Goal: Task Accomplishment & Management: Complete application form

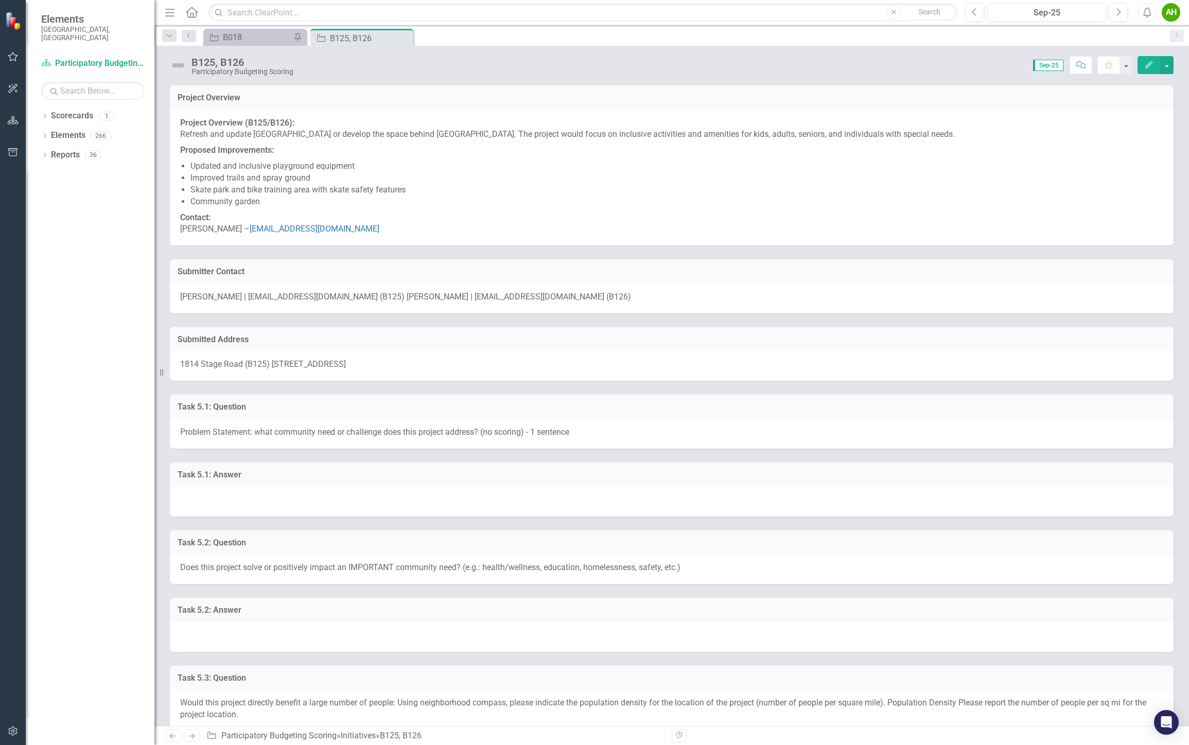
drag, startPoint x: 445, startPoint y: 173, endPoint x: 475, endPoint y: 164, distance: 31.7
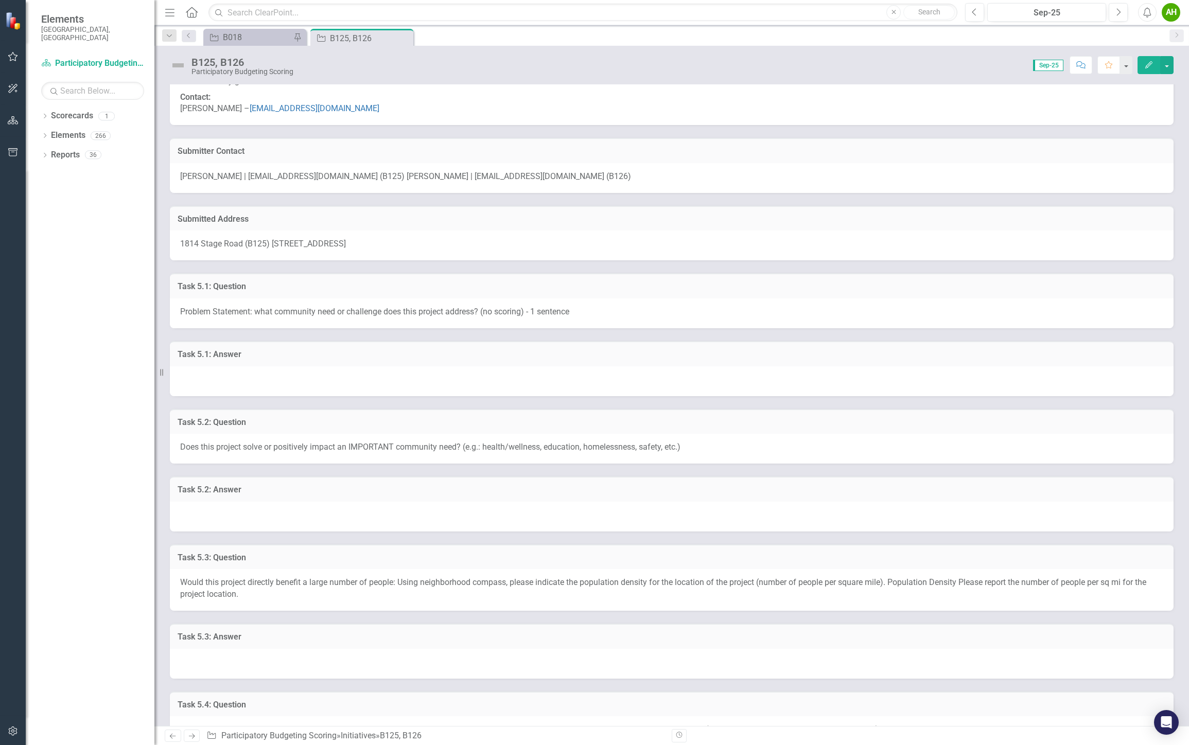
drag, startPoint x: 479, startPoint y: 190, endPoint x: 466, endPoint y: 223, distance: 34.9
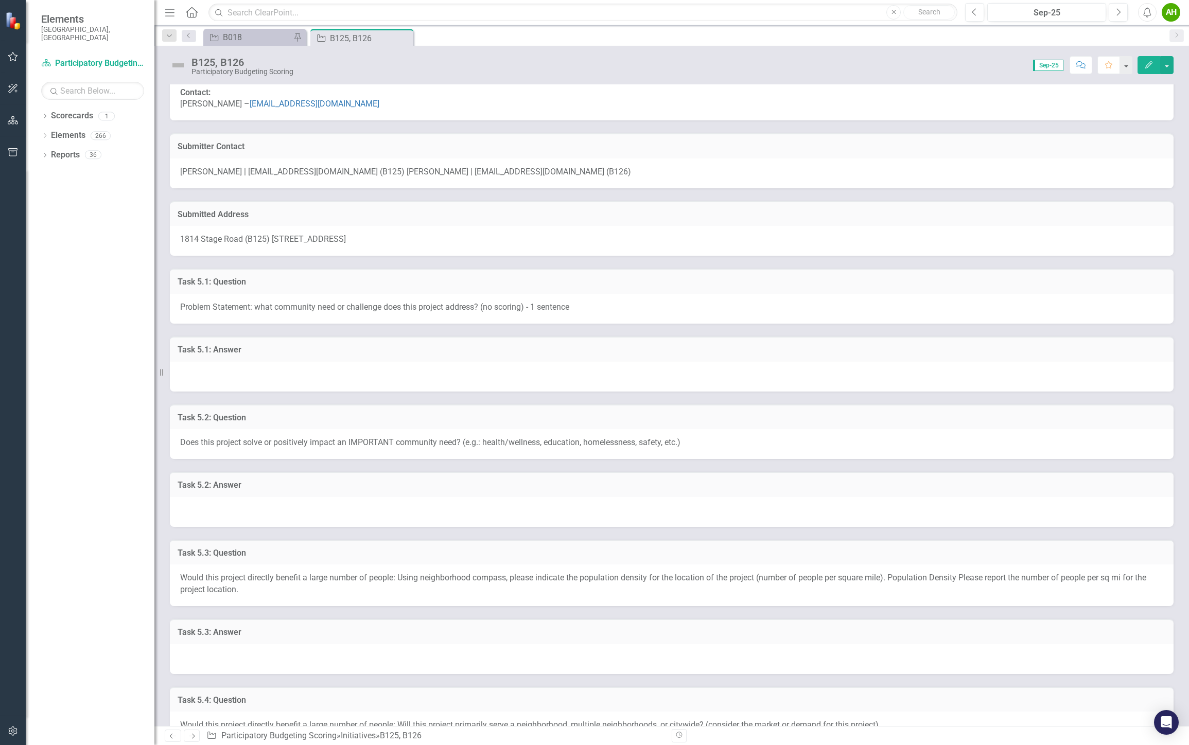
click at [383, 382] on div at bounding box center [671, 377] width 1003 height 30
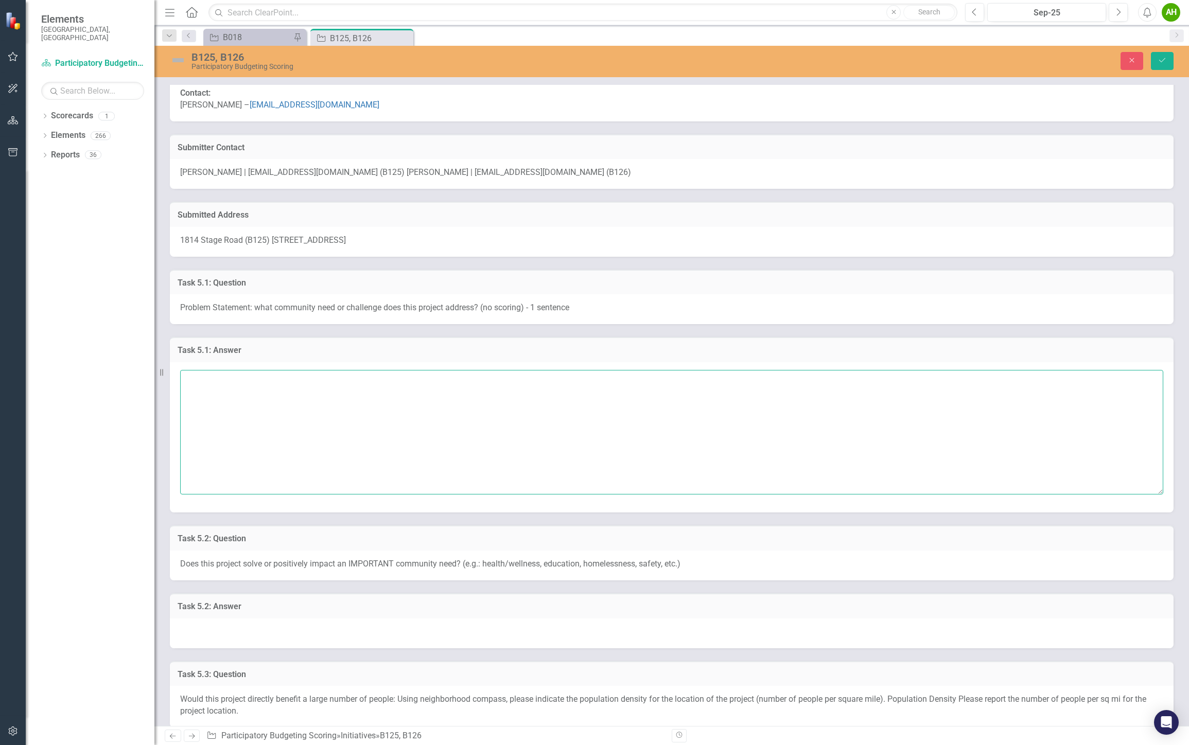
click at [386, 414] on textarea at bounding box center [671, 432] width 983 height 125
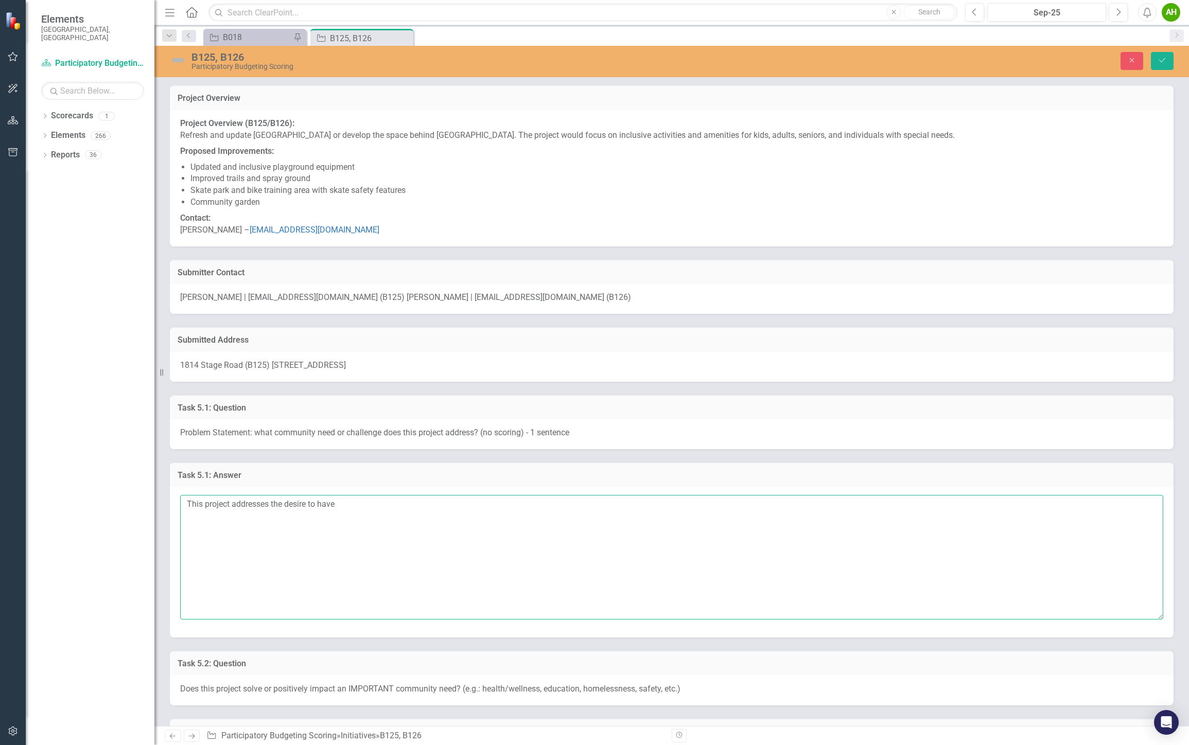
drag, startPoint x: 368, startPoint y: 500, endPoint x: 286, endPoint y: 505, distance: 83.0
click at [286, 505] on textarea "This project addresses the desire to have" at bounding box center [671, 557] width 983 height 125
type textarea "This project addresses the need for more amen"
click at [292, 211] on p "Contact: Stewart Brock – stwrtbrock@yahoo.com" at bounding box center [671, 223] width 983 height 26
drag, startPoint x: 280, startPoint y: 203, endPoint x: 175, endPoint y: 103, distance: 144.9
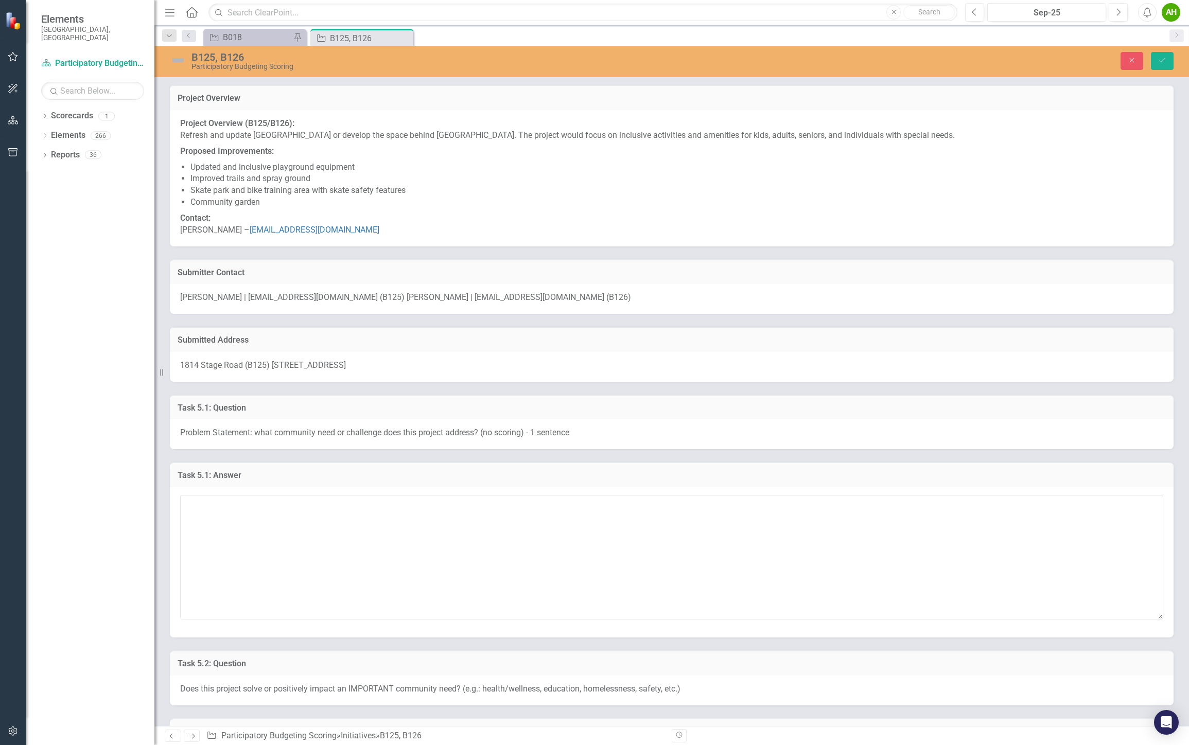
click at [177, 106] on div "Project Overview Project Overview (B125/B126): Refresh and update Bethesda Park…" at bounding box center [671, 165] width 1003 height 161
click at [186, 137] on p "Project Overview (B125/B126): Refresh and update Bethesda Park or develop the s…" at bounding box center [671, 131] width 983 height 26
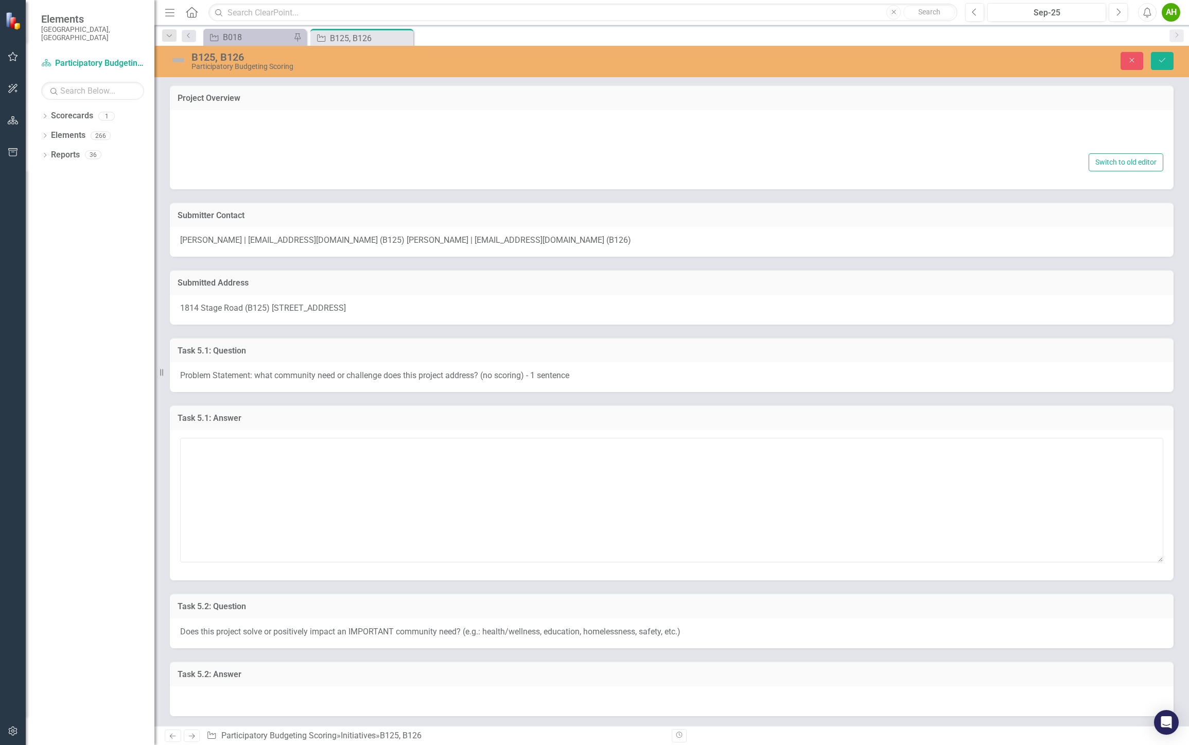
type textarea "<p><strong>Project Overview (B125/B126):</strong><br>Refresh and update Bethesd…"
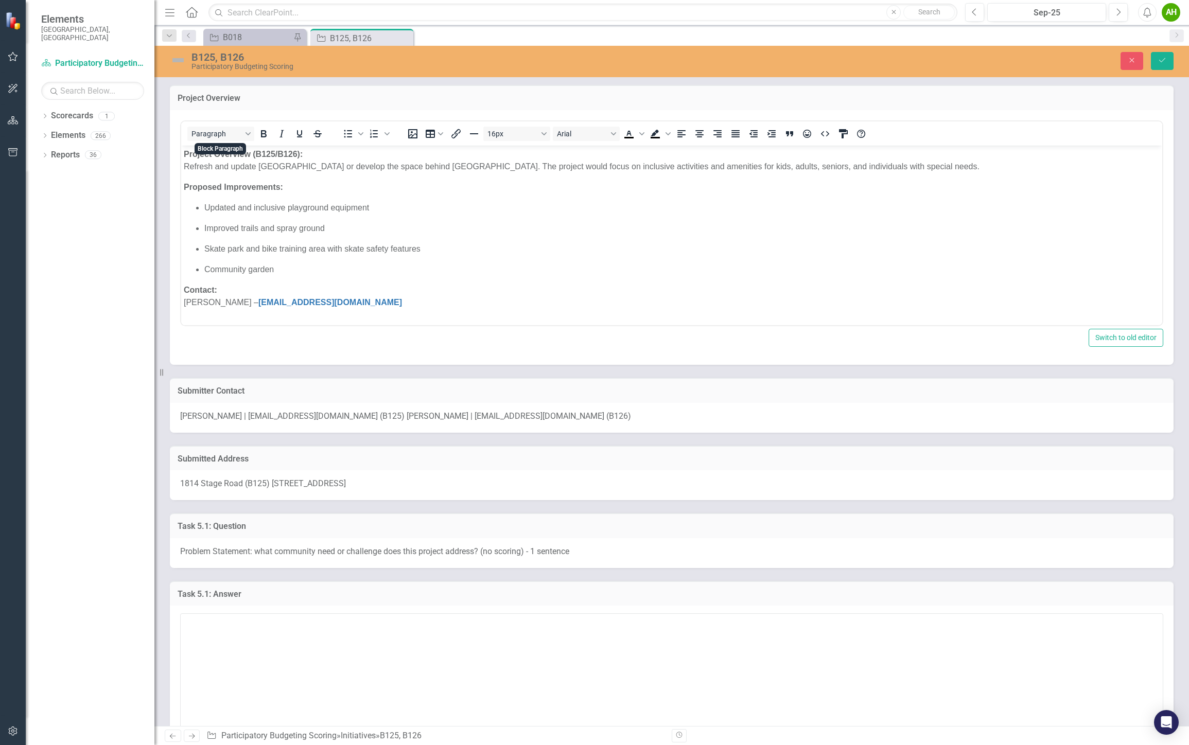
click at [255, 190] on strong "Proposed Improvements:" at bounding box center [233, 186] width 99 height 9
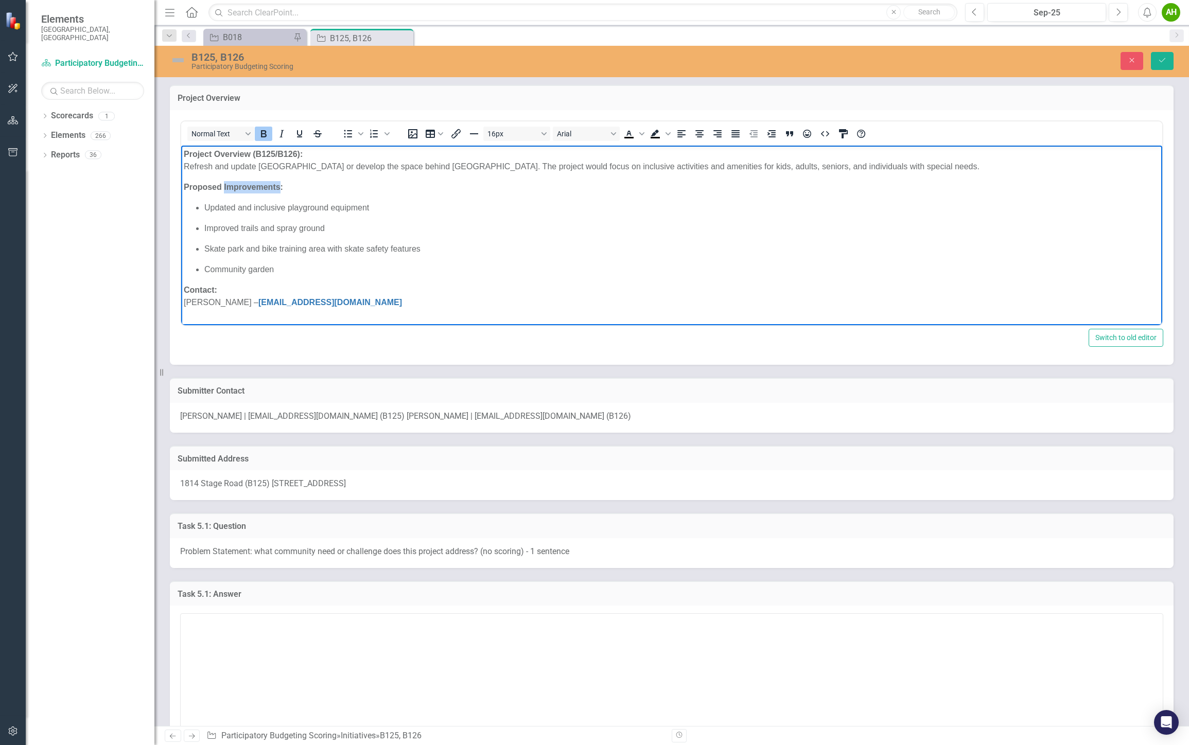
click at [255, 190] on strong "Proposed Improvements:" at bounding box center [233, 186] width 99 height 9
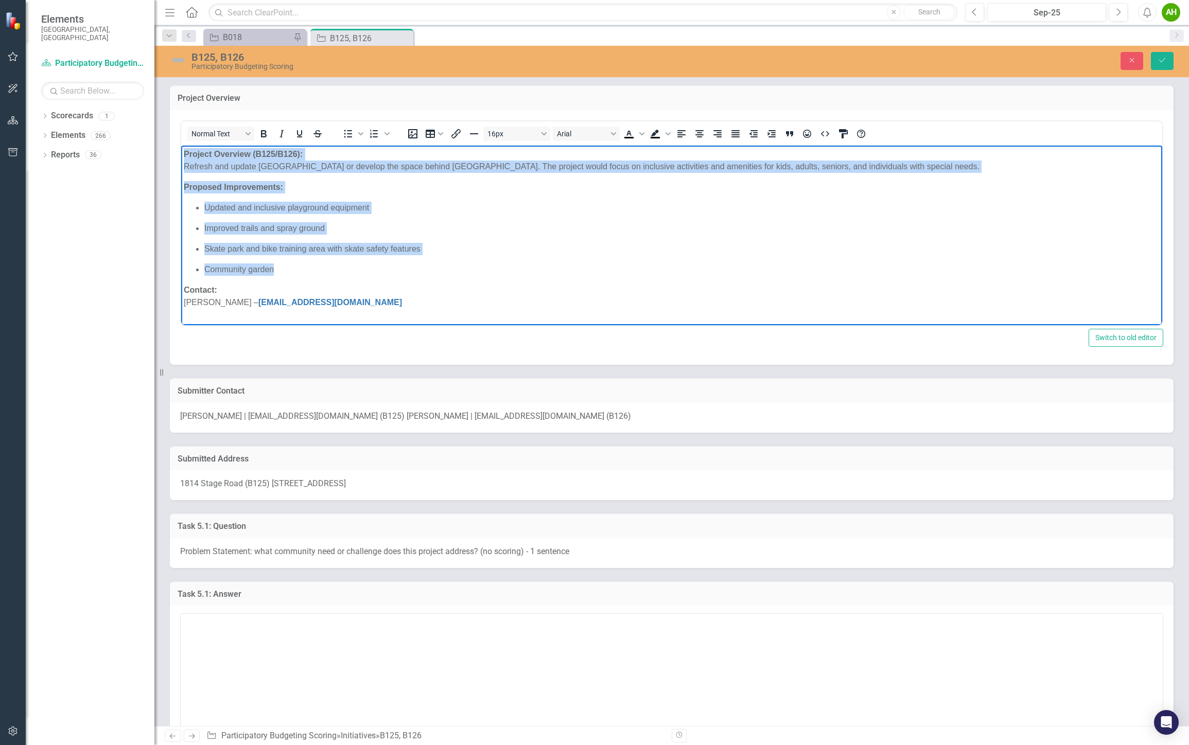
click at [318, 253] on p "Skate park and bike training area with skate safety features" at bounding box center [681, 248] width 955 height 12
click at [310, 275] on p "Community garden" at bounding box center [681, 269] width 955 height 12
drag, startPoint x: 315, startPoint y: 271, endPoint x: 197, endPoint y: 208, distance: 134.0
click at [181, 145] on html "Project Overview (B125/B126): Refresh and update Bethesda Park or develop the s…" at bounding box center [671, 232] width 981 height 174
copy body "Project Overview (B125/B126): Refresh and update Bethesda Park or develop the s…"
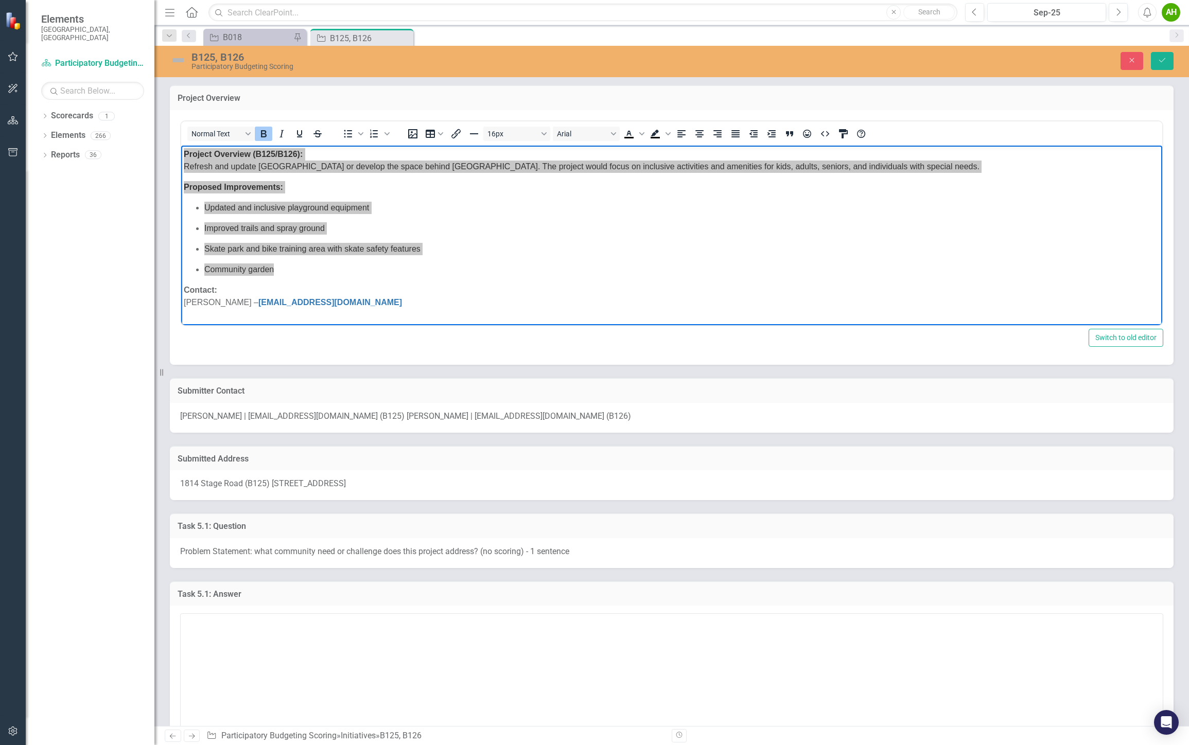
click at [359, 353] on div "<p><strong>Project Overview (B125/B126):</strong><br>Refresh and update Bethesd…" at bounding box center [671, 237] width 1003 height 255
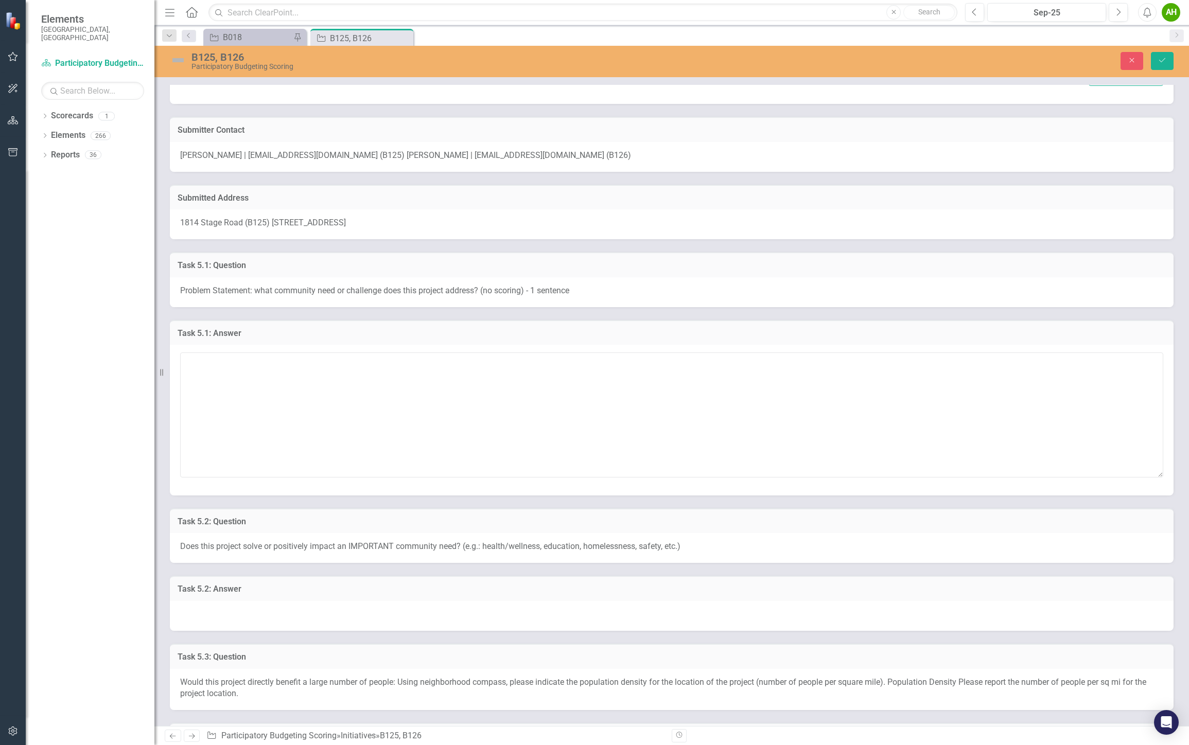
scroll to position [286, 0]
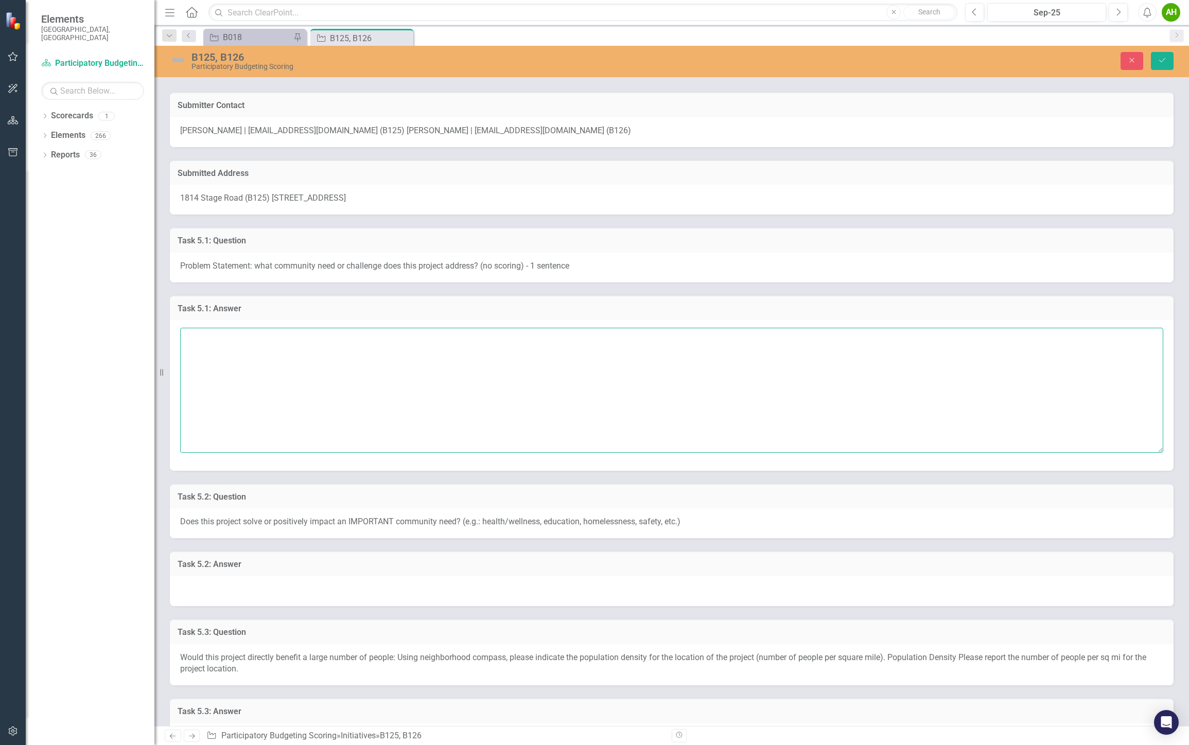
click at [284, 389] on textarea at bounding box center [671, 390] width 983 height 125
paste textarea "This project will revitalize Bethesda Park or develop the adjacent school space…"
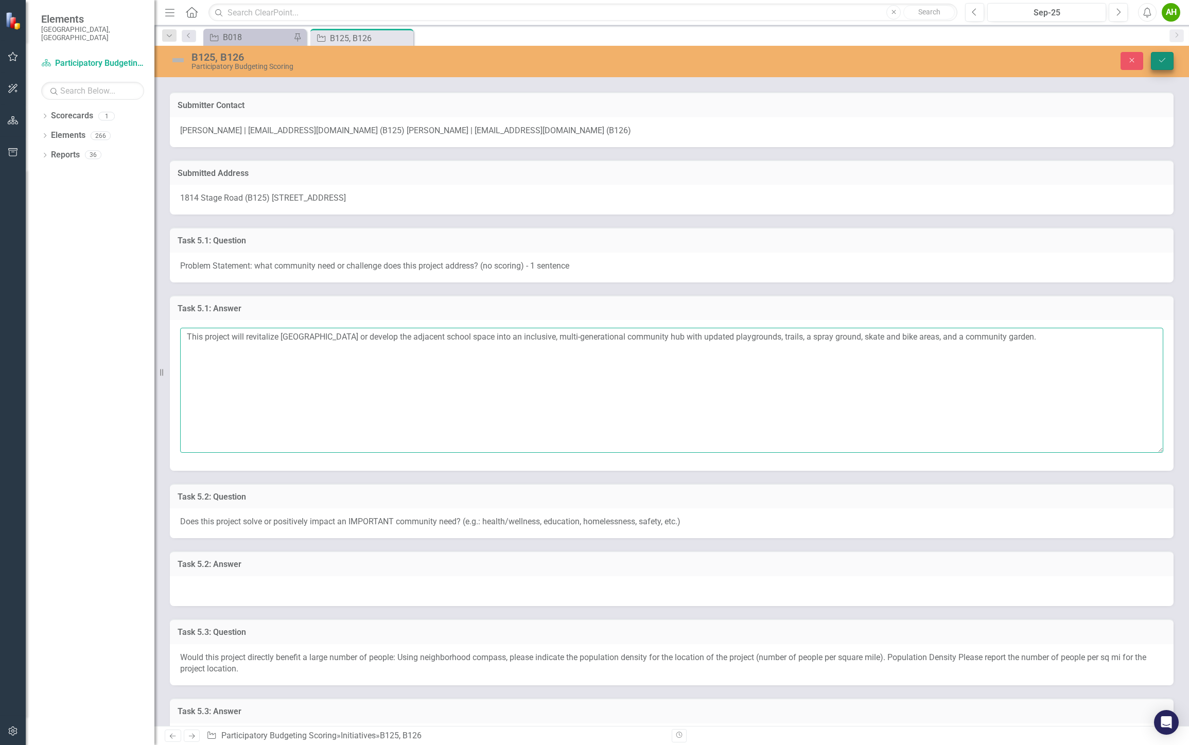
type textarea "This project will revitalize Bethesda Park or develop the adjacent school space…"
click at [1161, 63] on icon "Save" at bounding box center [1161, 60] width 9 height 7
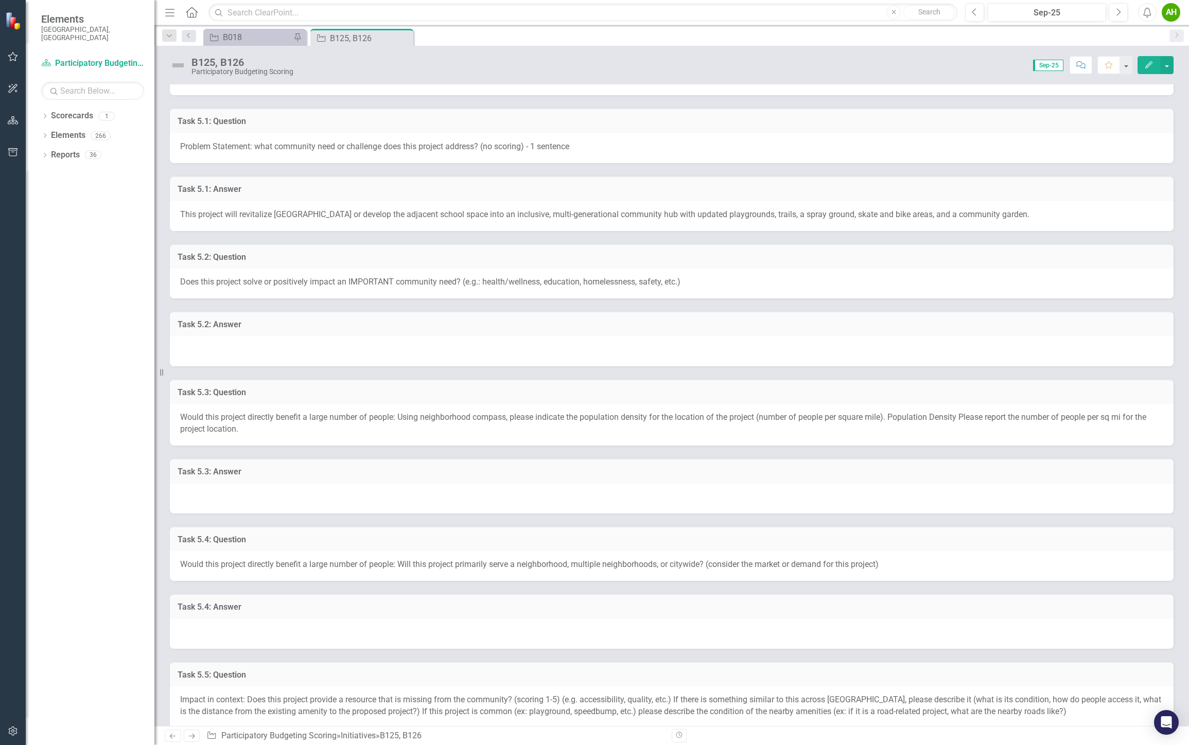
click at [249, 279] on span "Does this project solve or positively impact an IMPORTANT community need? (e.g.…" at bounding box center [430, 282] width 500 height 10
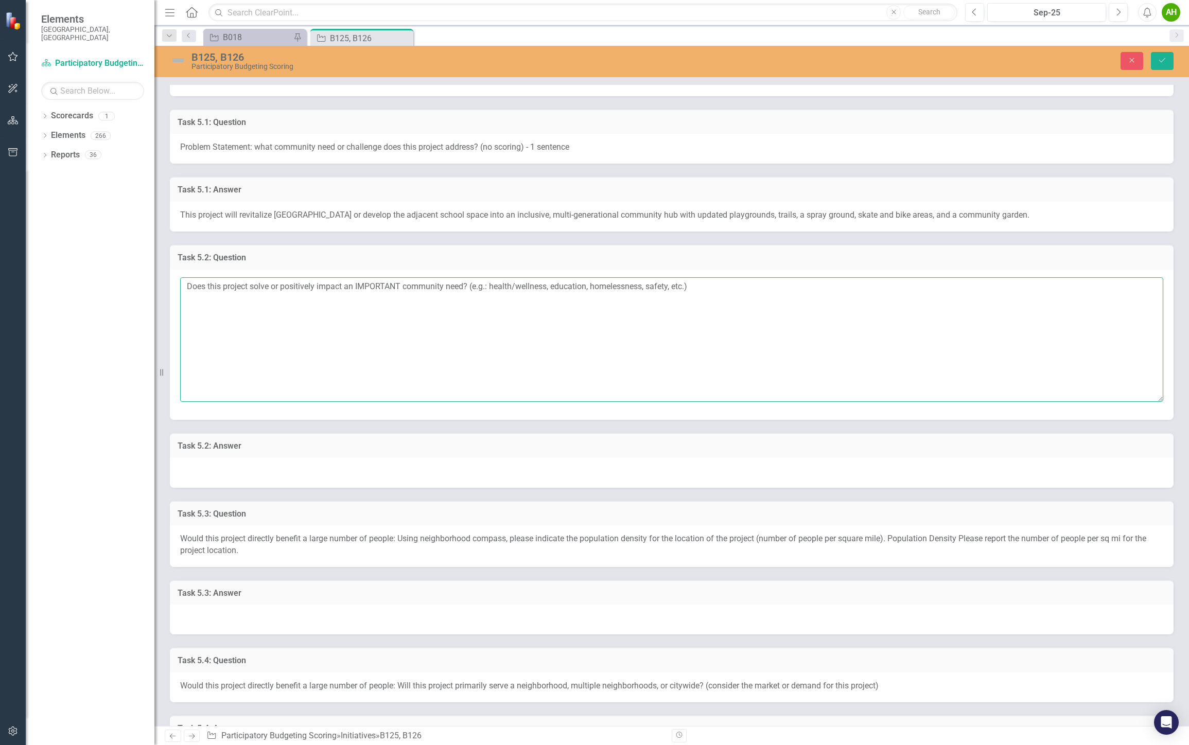
click at [249, 279] on textarea "Does this project solve or positively impact an IMPORTANT community need? (e.g.…" at bounding box center [671, 339] width 983 height 125
click at [400, 368] on textarea "Does this project solve or positively impact an IMPORTANT community need? (e.g.…" at bounding box center [671, 339] width 983 height 125
click at [359, 454] on div "Task 5.2: Answer" at bounding box center [671, 445] width 1003 height 25
click at [364, 472] on div at bounding box center [671, 473] width 1003 height 30
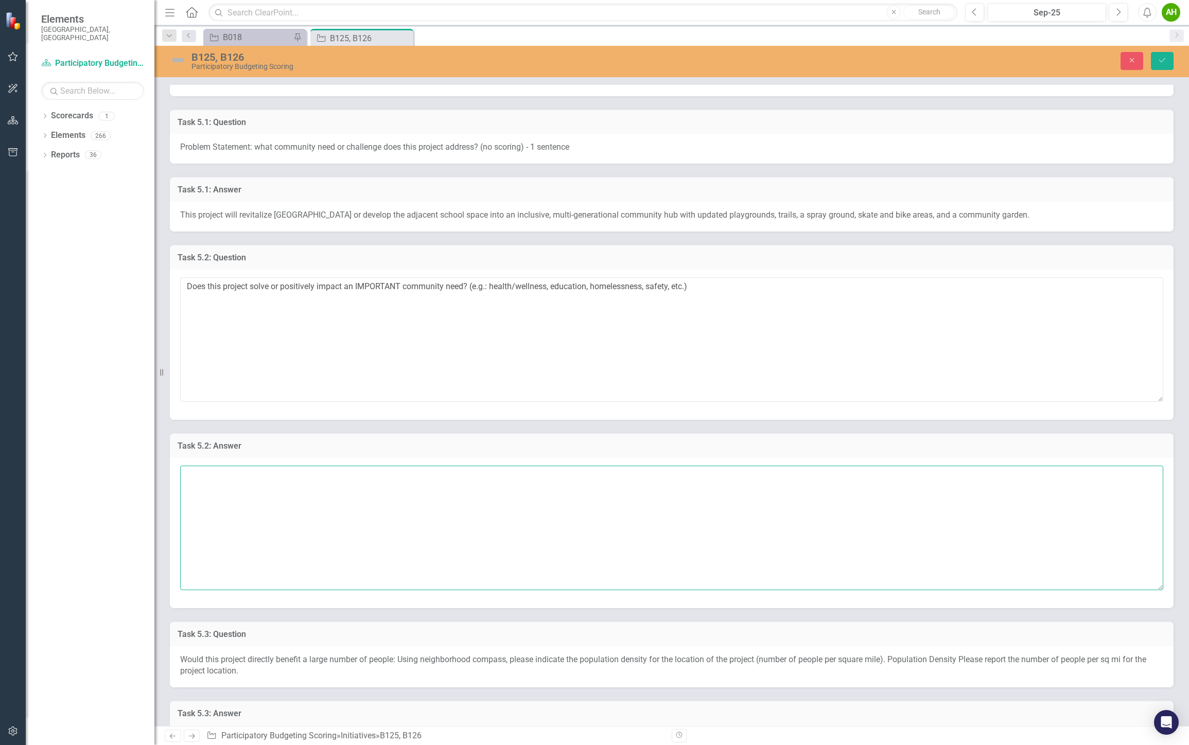
click at [350, 499] on textarea at bounding box center [671, 528] width 983 height 125
paste textarea "health and wellness"
type textarea "health and wellness"
click at [1158, 62] on icon "Save" at bounding box center [1161, 60] width 9 height 7
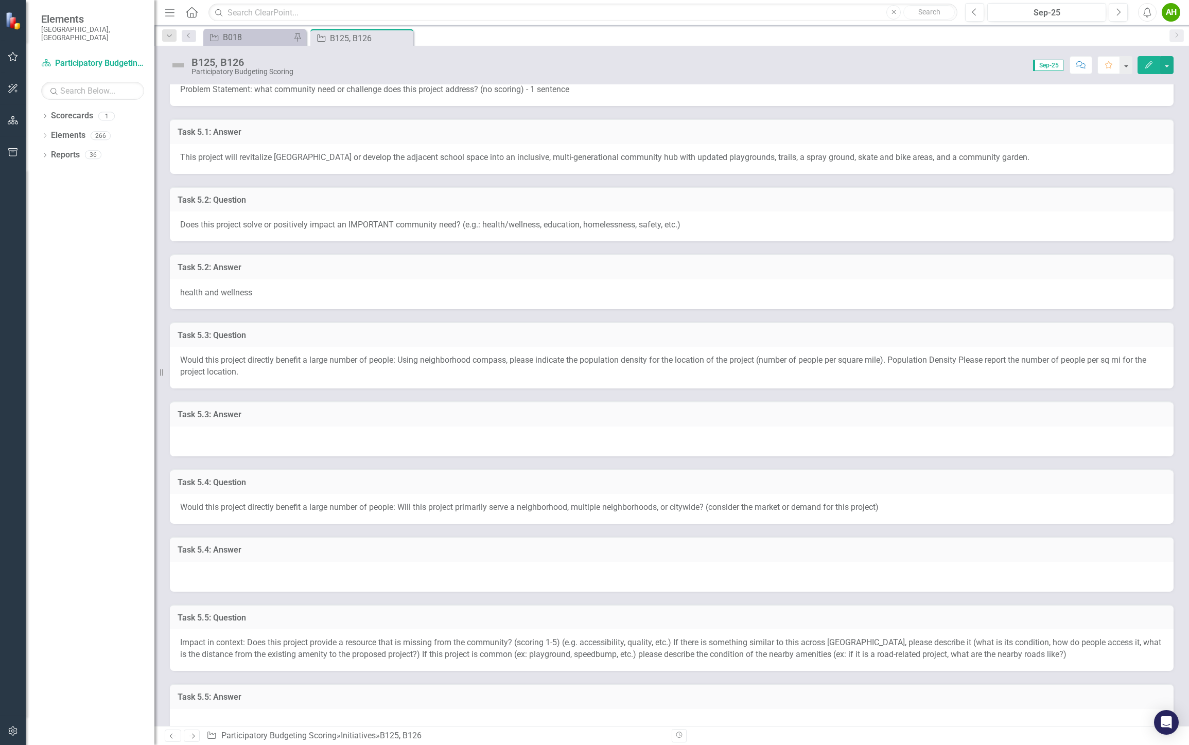
scroll to position [400, 0]
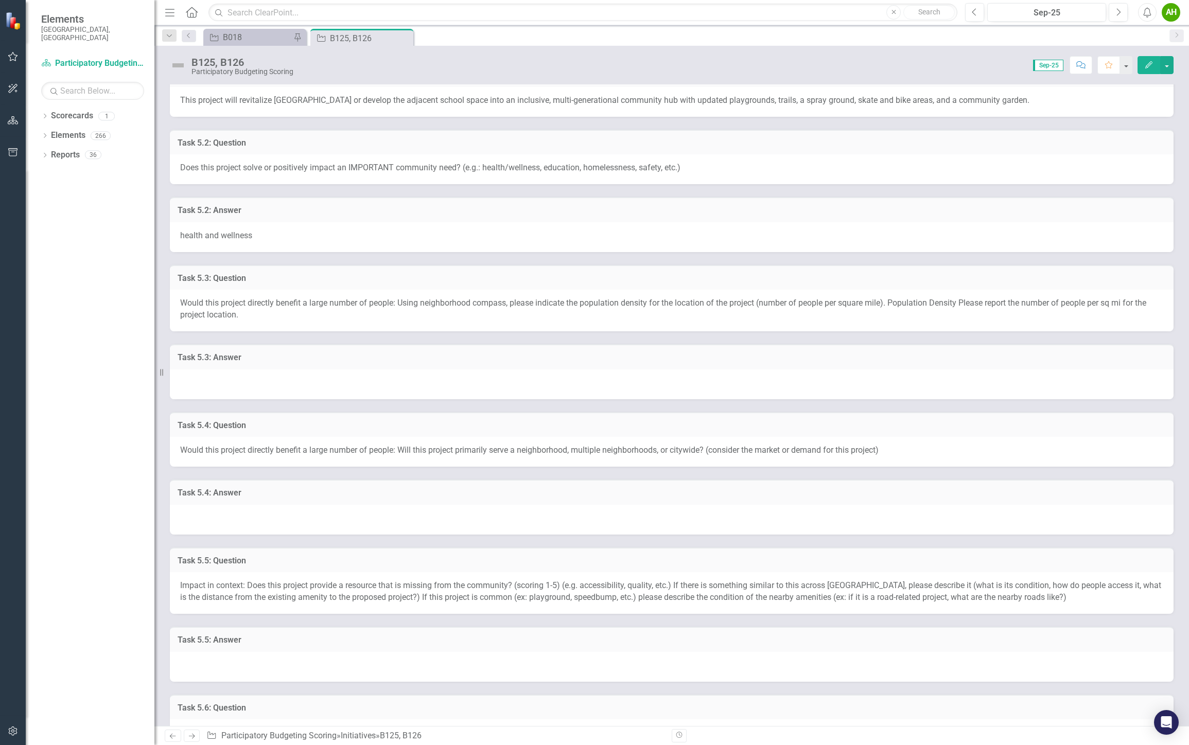
click at [188, 305] on span "Would this project directly benefit a large number of people: Using neighborhoo…" at bounding box center [663, 309] width 966 height 22
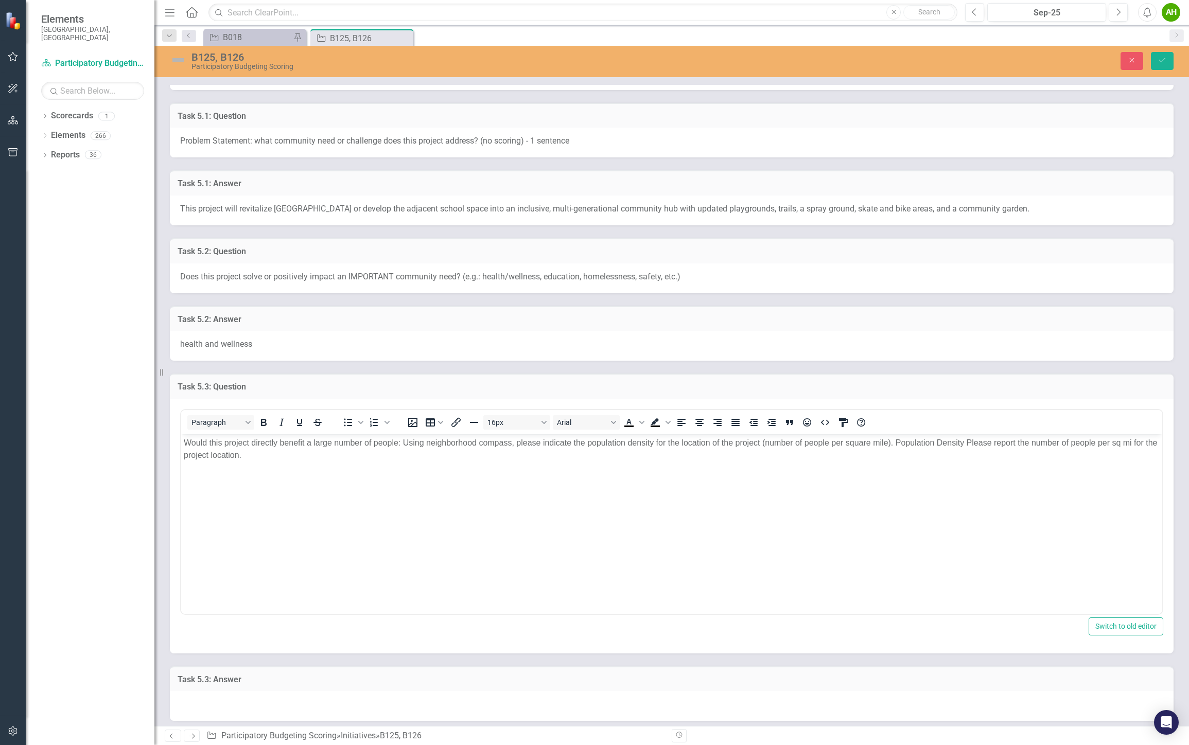
scroll to position [0, 0]
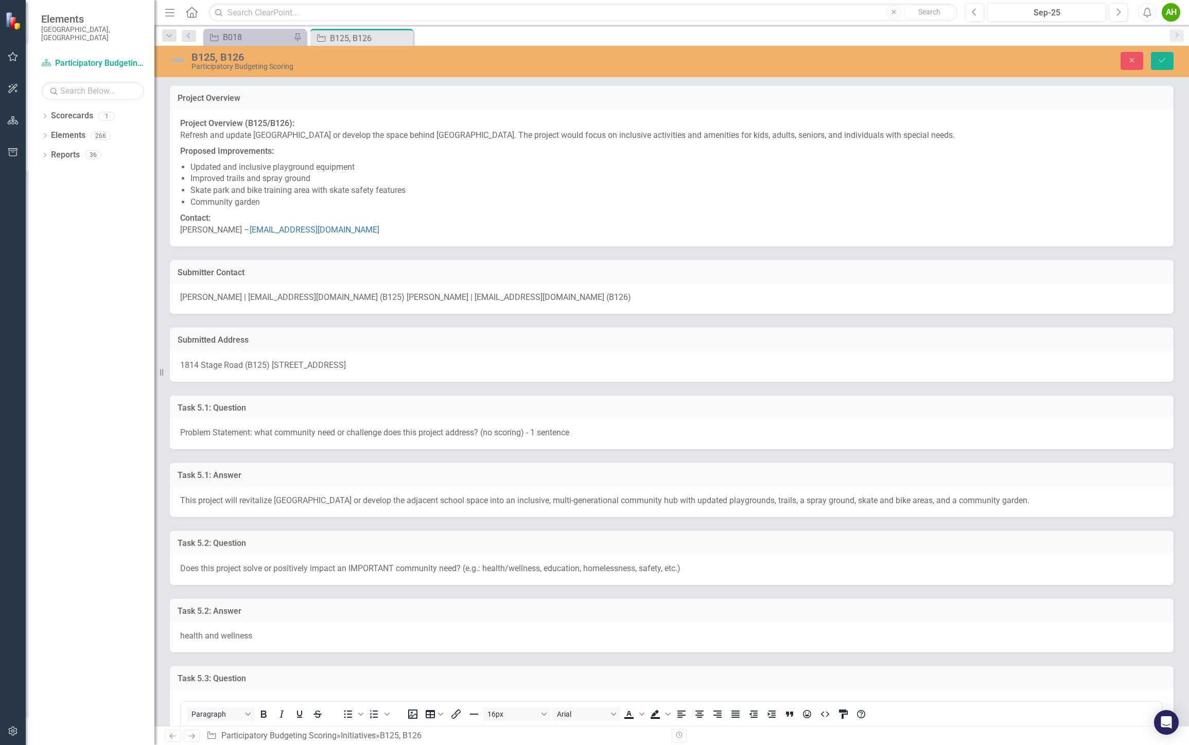
click at [292, 368] on span "1814 Stage Road (B125) 1816 Stage Road (B126)" at bounding box center [263, 365] width 166 height 10
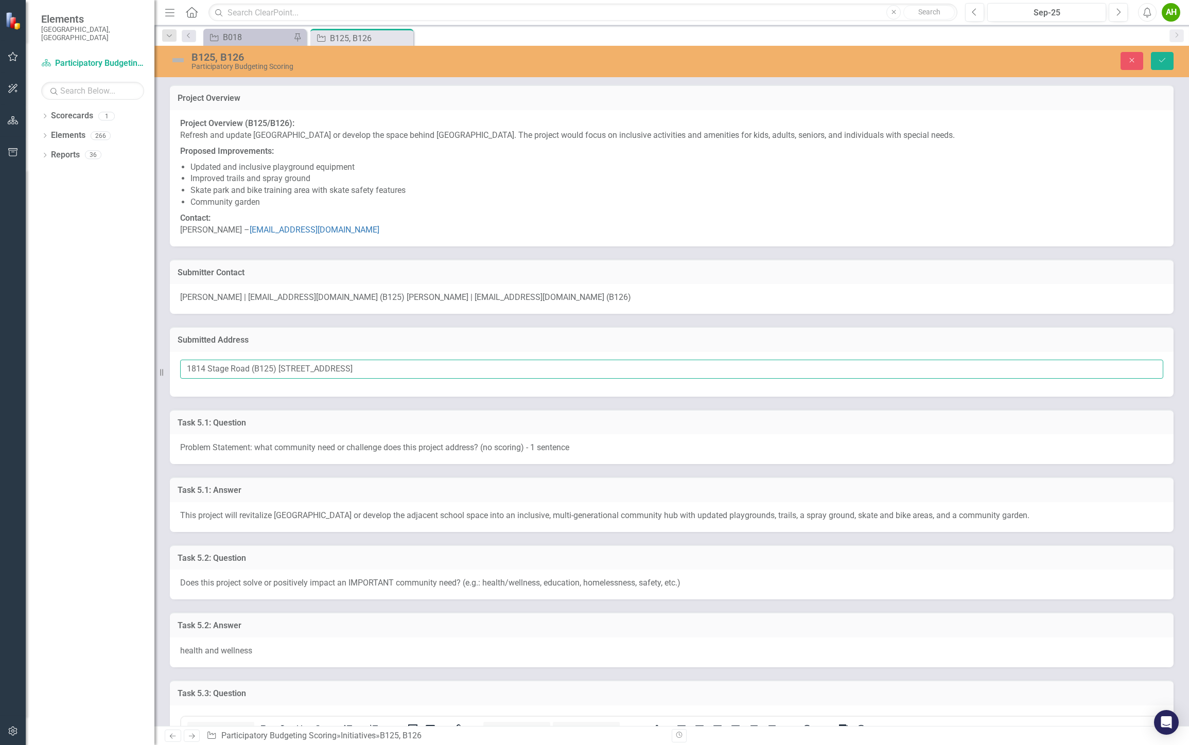
drag, startPoint x: 185, startPoint y: 366, endPoint x: 249, endPoint y: 364, distance: 63.8
click at [249, 364] on input "1814 Stage Road (B125) 1816 Stage Road (B126)" at bounding box center [671, 369] width 983 height 19
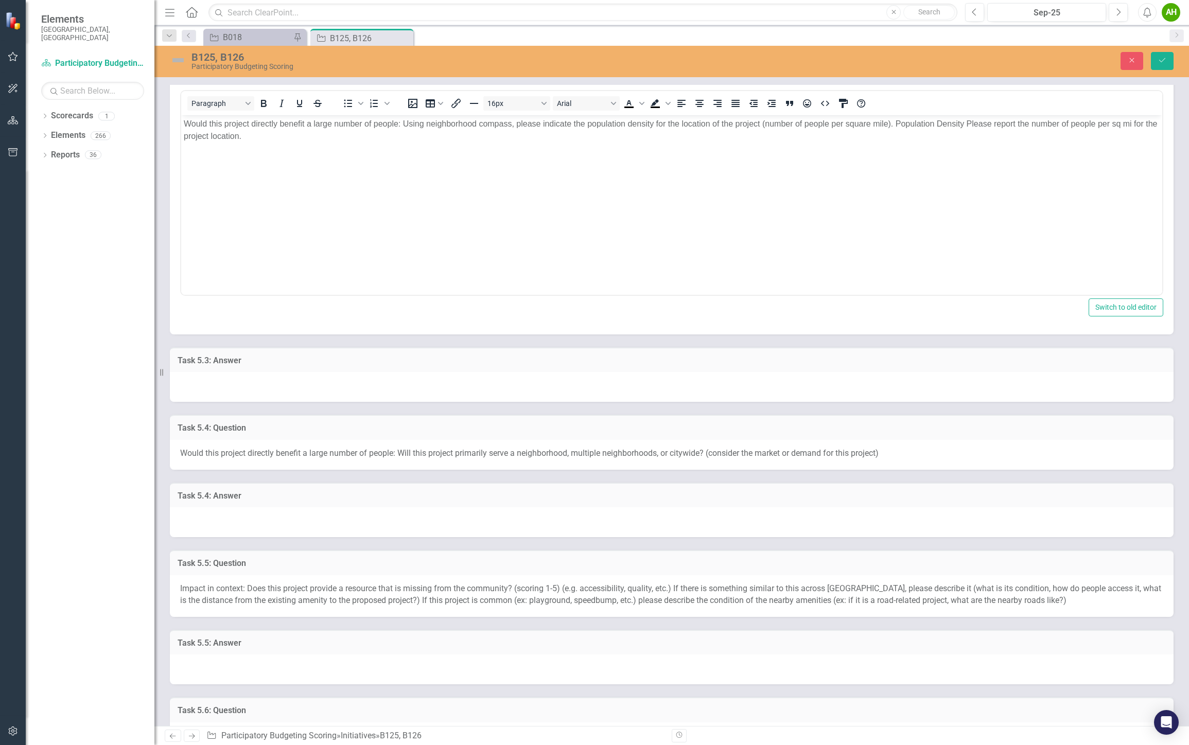
scroll to position [629, 0]
click at [244, 377] on div at bounding box center [671, 384] width 1003 height 30
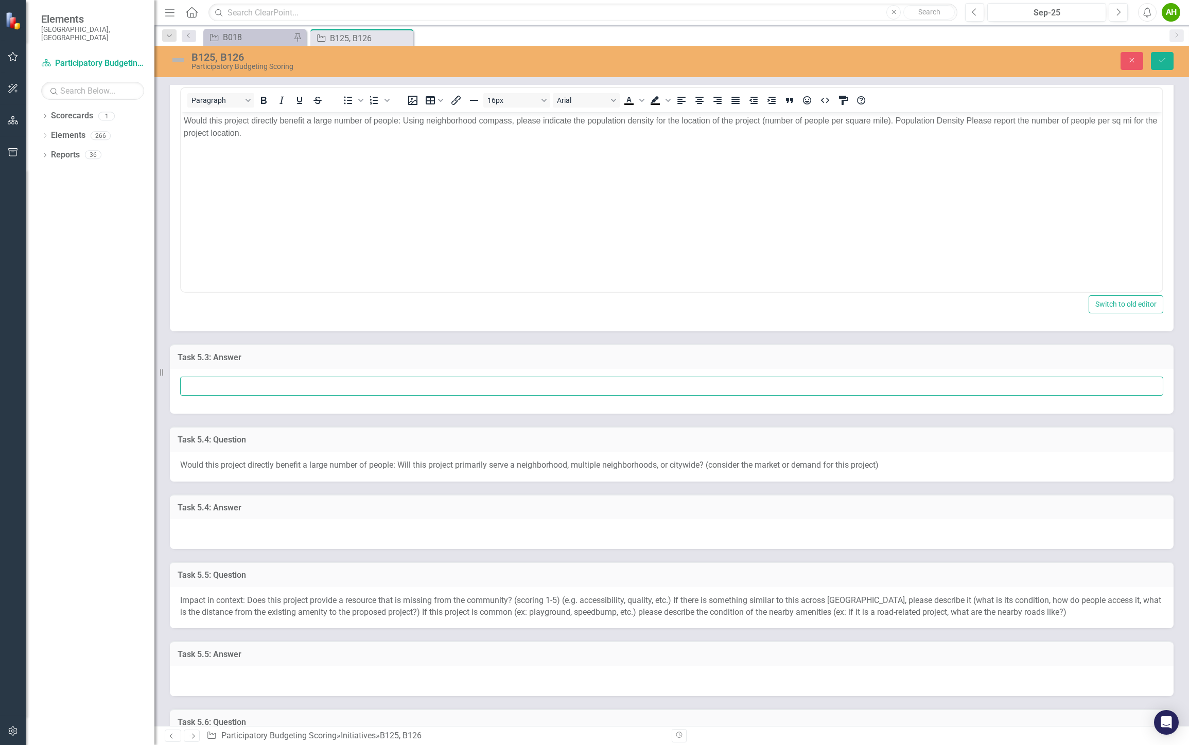
drag, startPoint x: 249, startPoint y: 390, endPoint x: 256, endPoint y: 389, distance: 7.4
click at [249, 390] on input "text" at bounding box center [671, 386] width 983 height 19
paste input "5,185"
type input "5,185"
click at [1157, 59] on icon "Save" at bounding box center [1161, 60] width 9 height 7
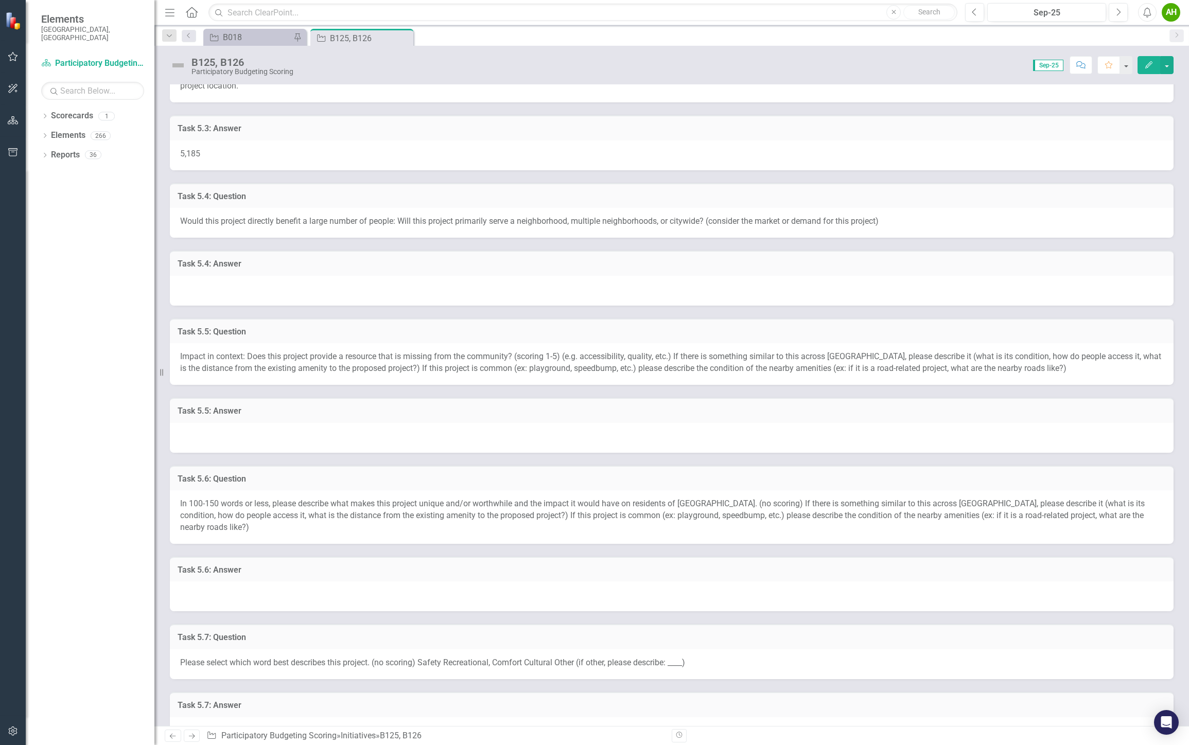
click at [296, 220] on span "Would this project directly benefit a large number of people: Will this project…" at bounding box center [529, 221] width 698 height 10
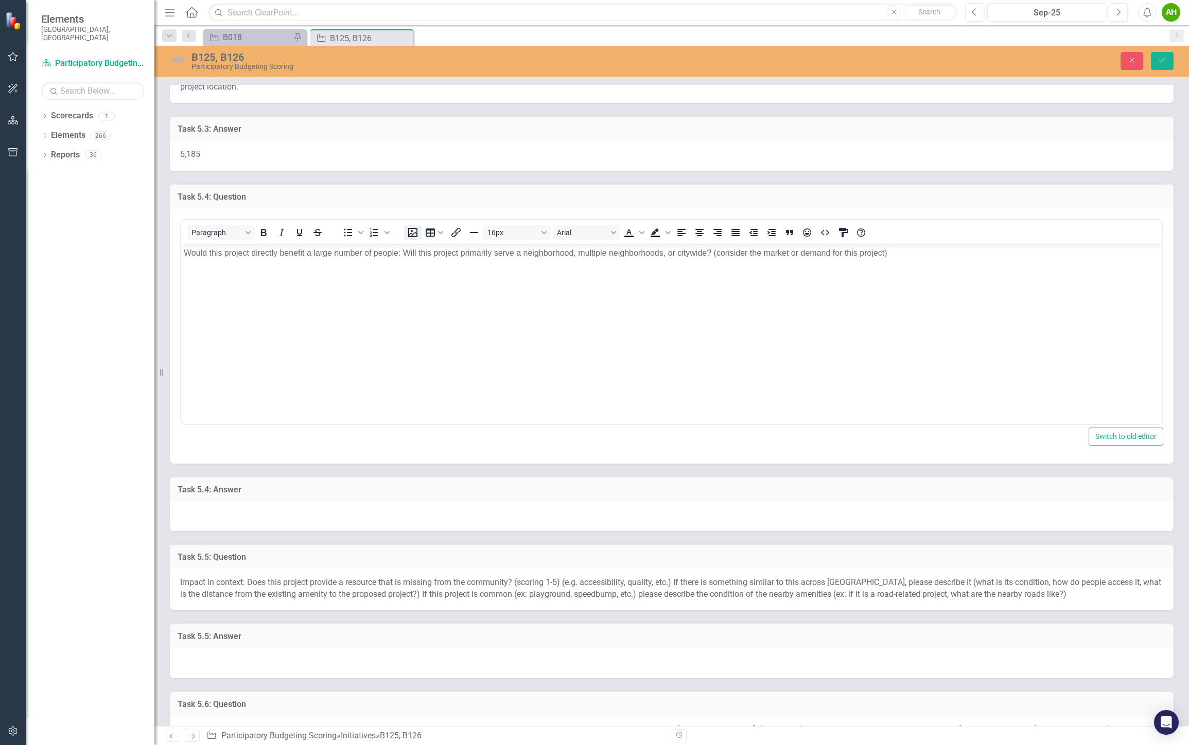
scroll to position [0, 0]
click at [439, 265] on body "Would this project directly benefit a large number of people: Will this project…" at bounding box center [671, 321] width 981 height 154
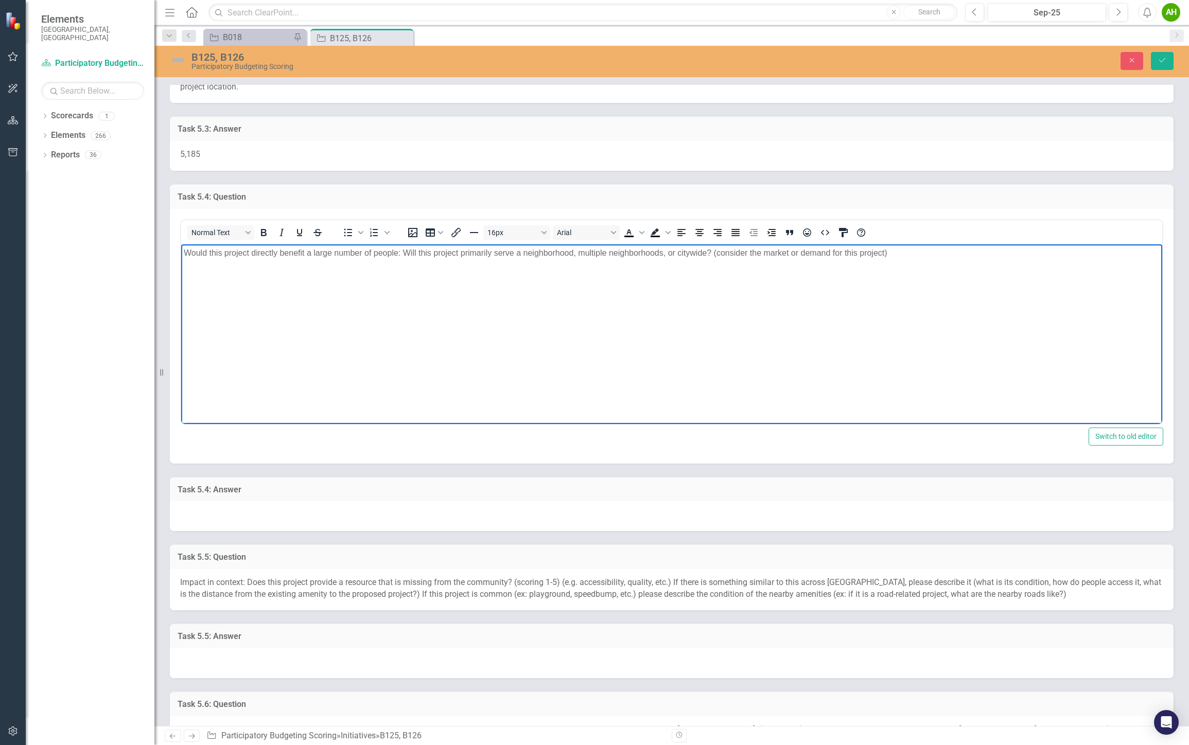
click at [883, 276] on body "Would this project directly benefit a large number of people: Will this project…" at bounding box center [671, 321] width 981 height 154
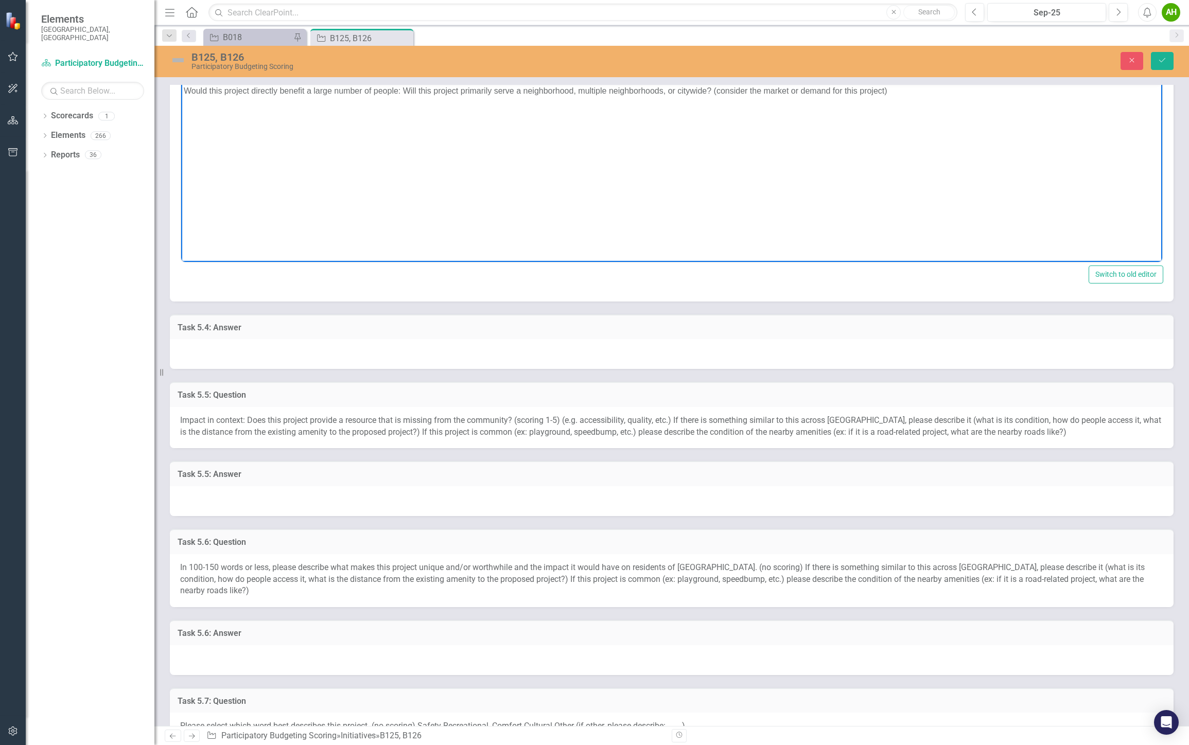
scroll to position [800, 0]
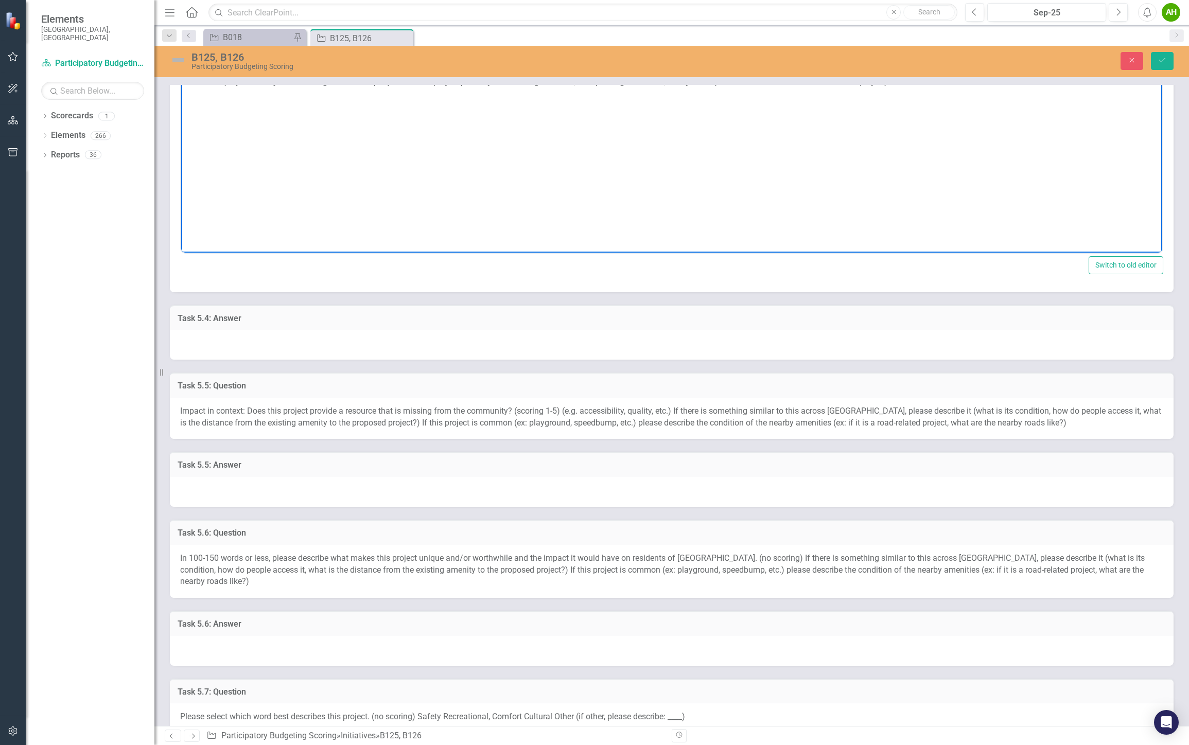
click at [328, 346] on div at bounding box center [671, 345] width 1003 height 30
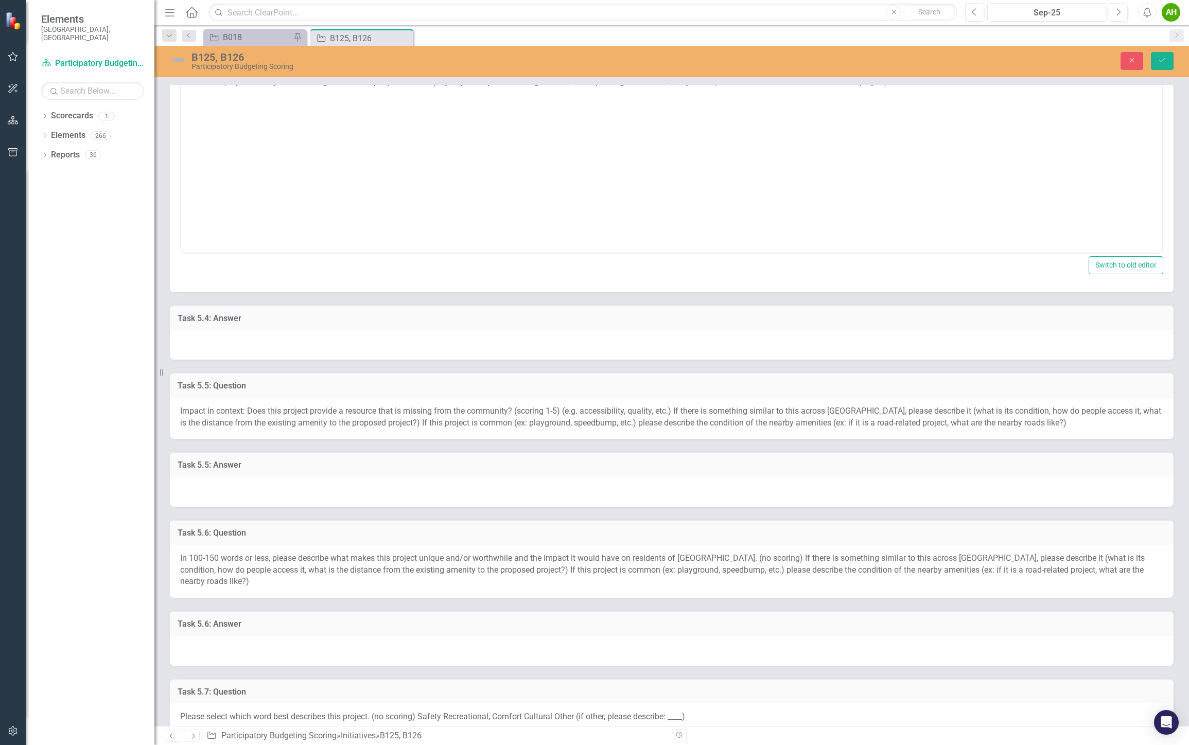
click at [328, 346] on div at bounding box center [671, 345] width 1003 height 30
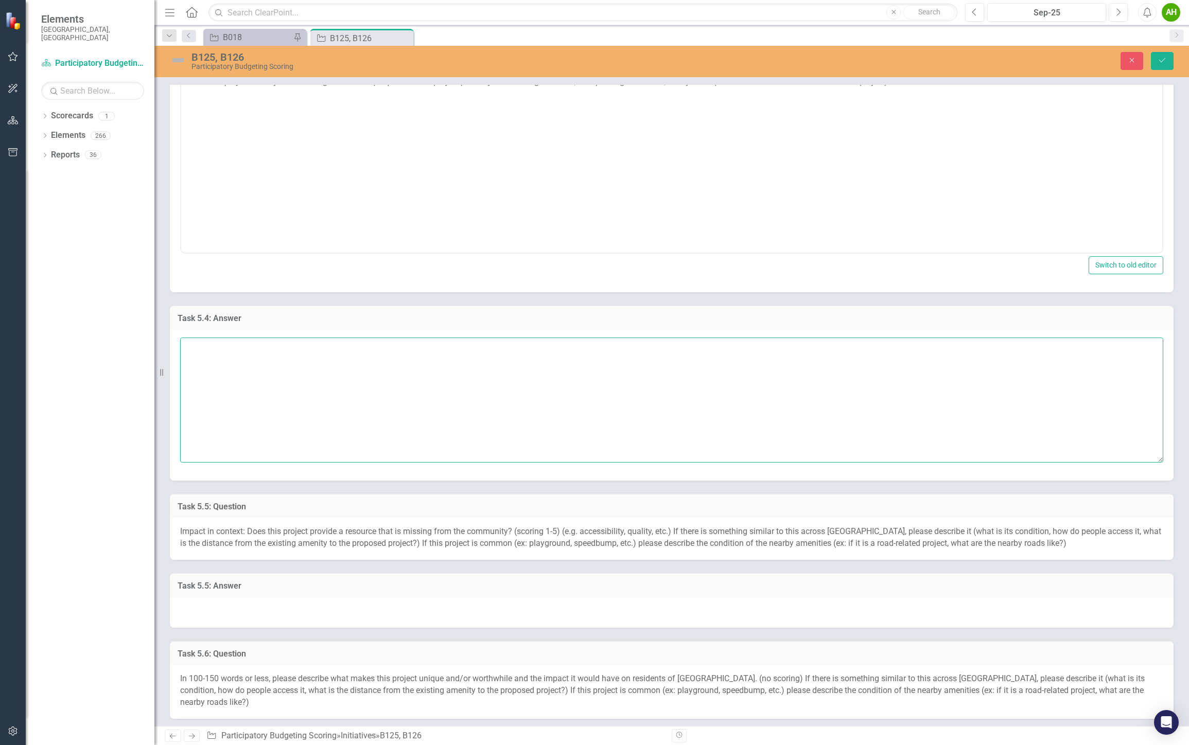
click at [342, 386] on textarea at bounding box center [671, 400] width 983 height 125
paste textarea "This project would benefit a large number of people by serving not only the sur…"
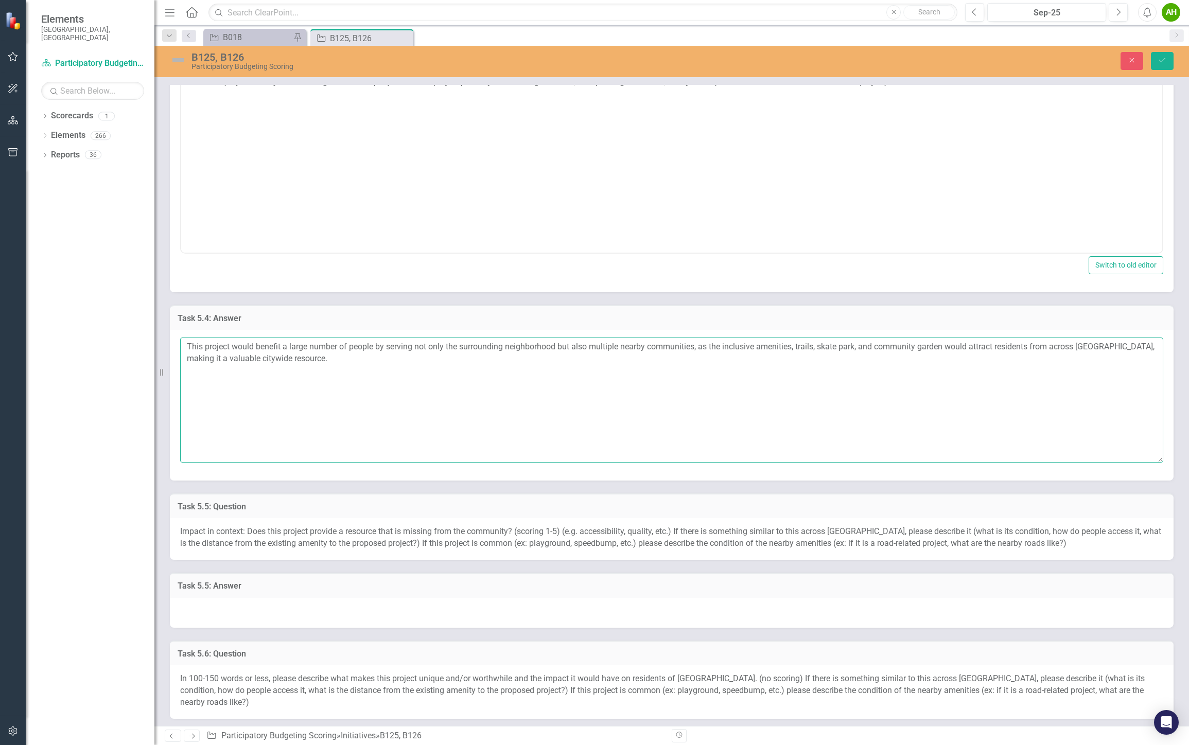
drag, startPoint x: 373, startPoint y: 342, endPoint x: 460, endPoint y: 340, distance: 87.0
click at [460, 340] on textarea "This project would benefit a large number of people by serving not only the sur…" at bounding box center [671, 400] width 983 height 125
drag, startPoint x: 485, startPoint y: 345, endPoint x: 512, endPoint y: 342, distance: 26.9
click at [512, 342] on textarea "This project would benefit a large number of people in surrounding neighborhood…" at bounding box center [671, 400] width 983 height 125
drag, startPoint x: 601, startPoint y: 344, endPoint x: 772, endPoint y: 340, distance: 170.9
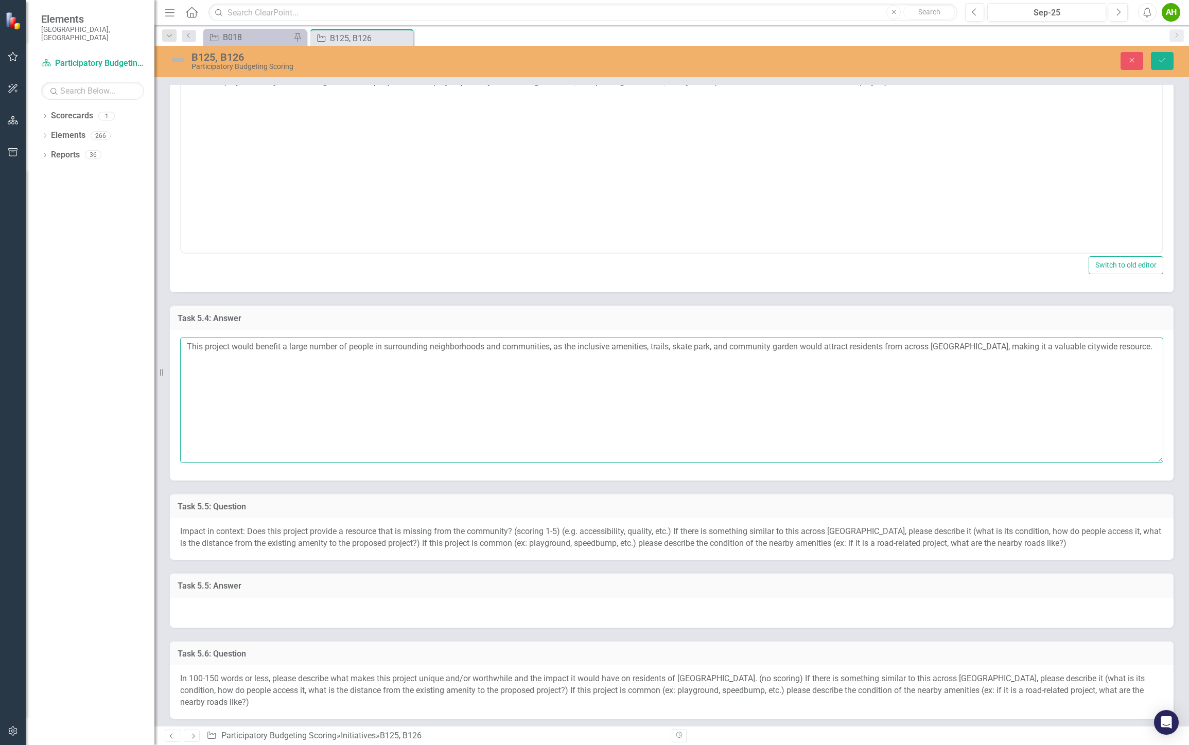
click at [772, 340] on textarea "This project would benefit a large number of people in surrounding neighborhood…" at bounding box center [671, 400] width 983 height 125
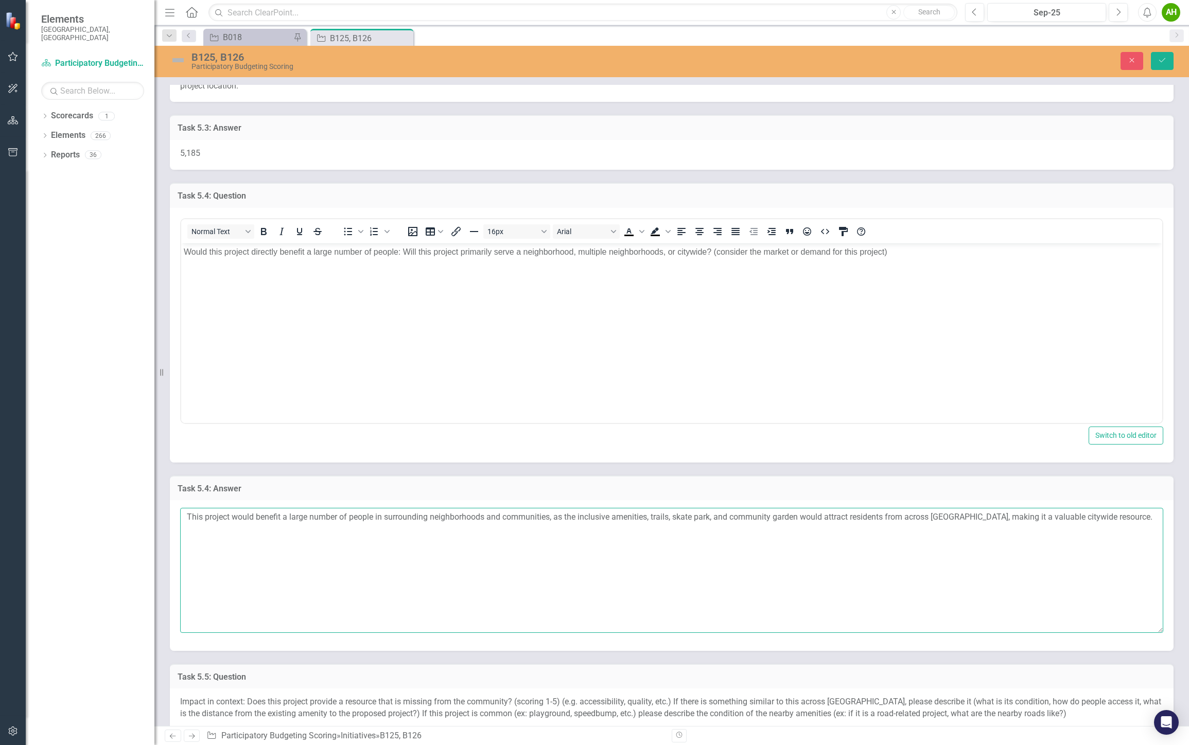
scroll to position [629, 0]
type textarea "This project would benefit a large number of people in surrounding neighborhood…"
click at [1169, 62] on button "Save" at bounding box center [1162, 61] width 23 height 18
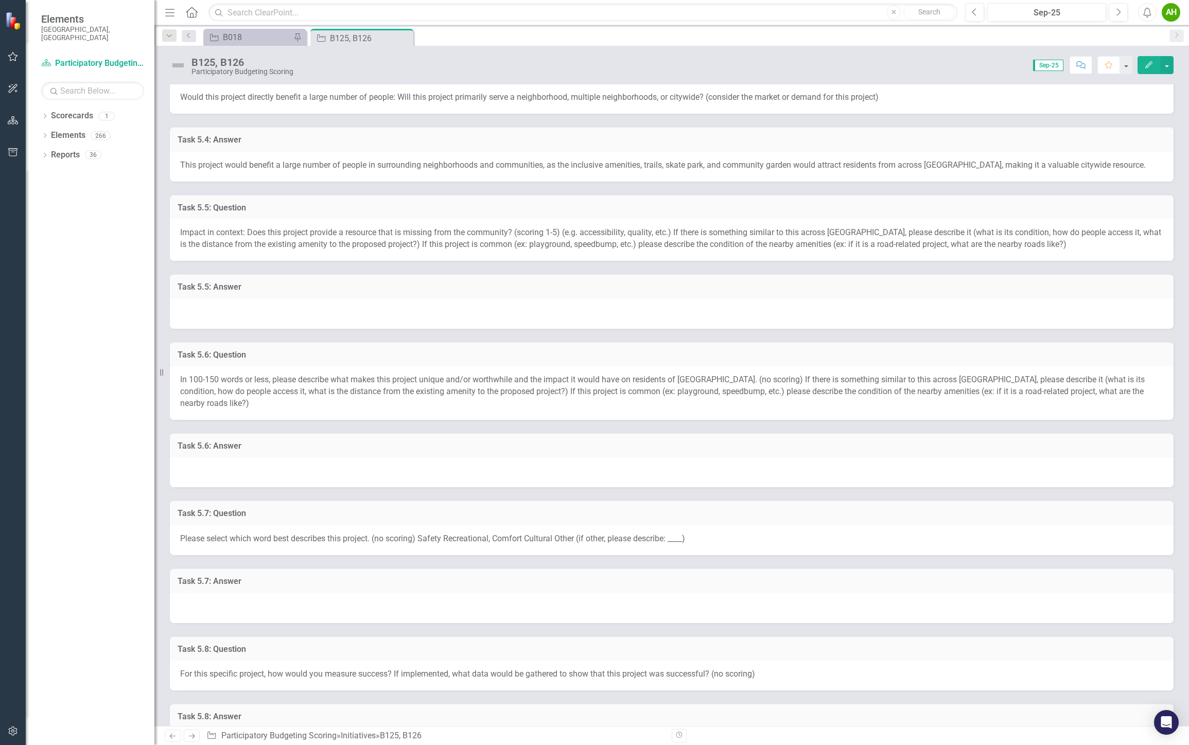
scroll to position [743, 0]
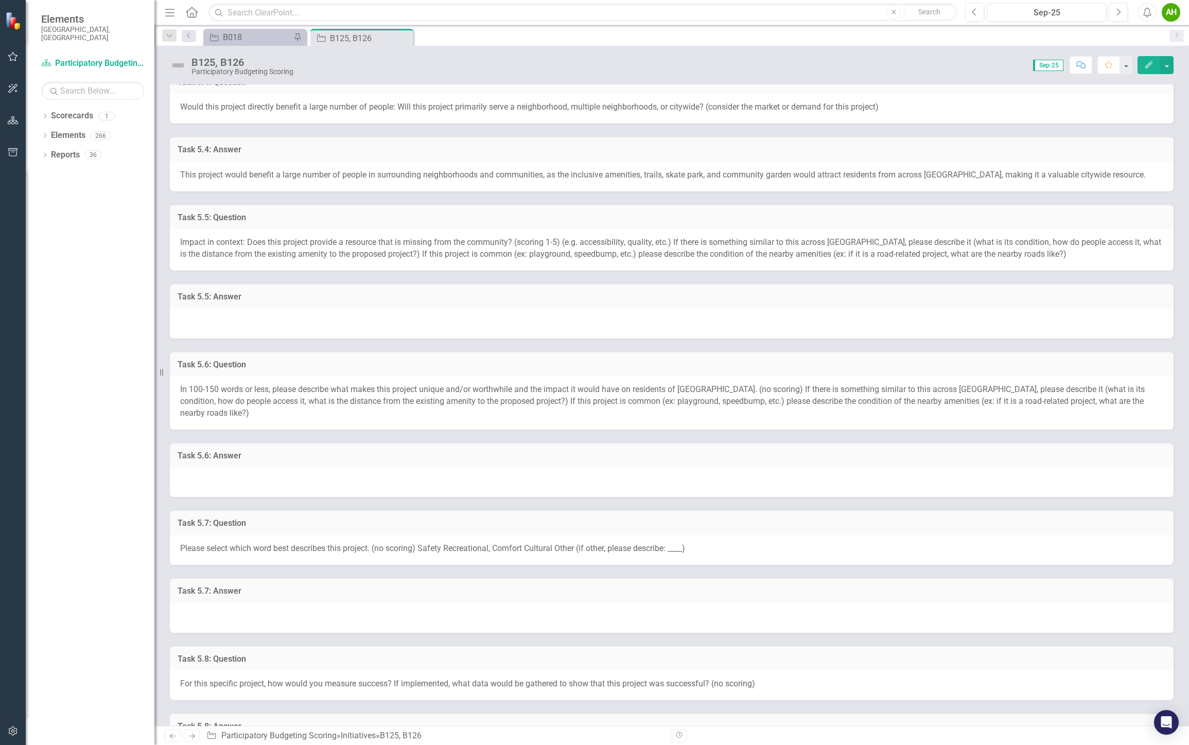
click at [237, 248] on span "Impact in context: Does this project provide a resource that is missing from th…" at bounding box center [670, 248] width 981 height 22
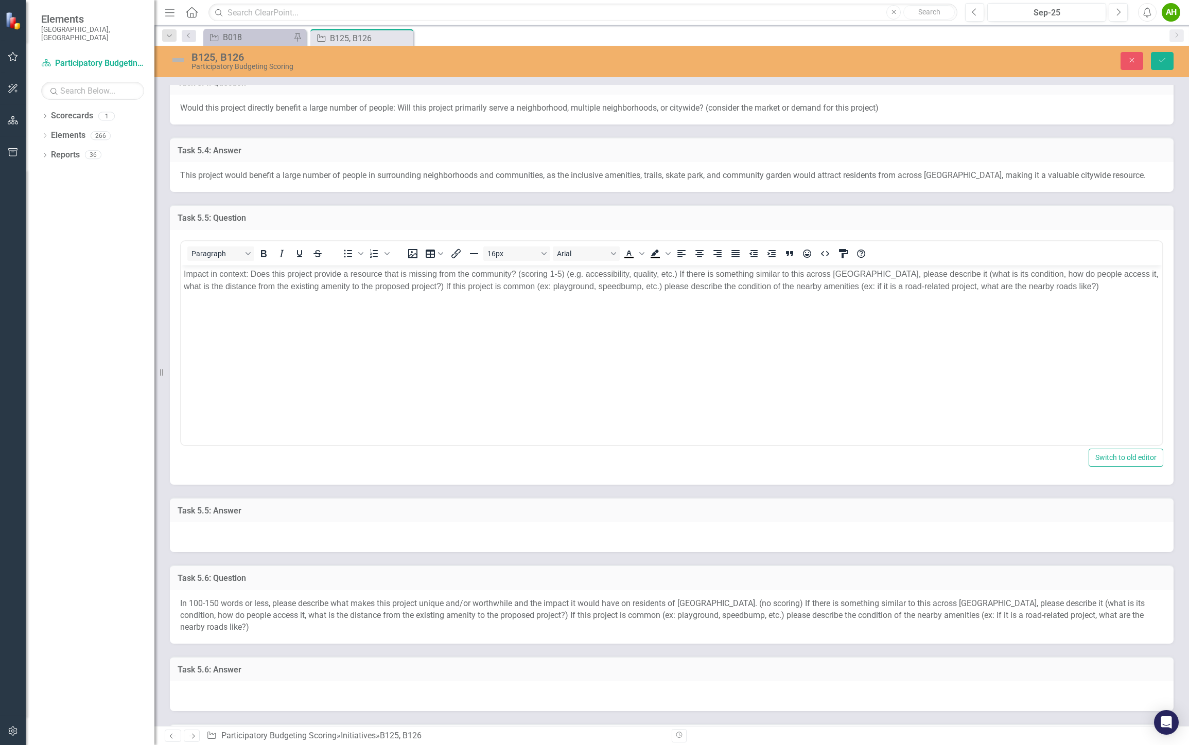
scroll to position [0, 0]
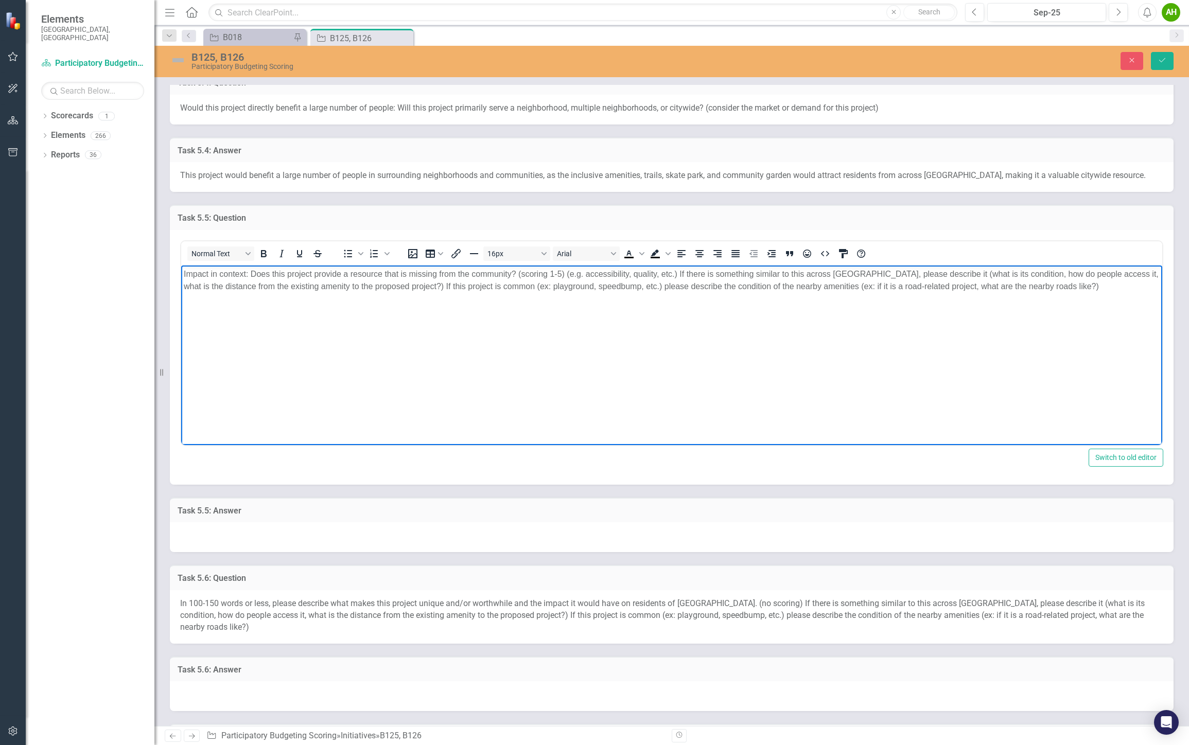
click at [648, 302] on body "Impact in context: Does this project provide a resource that is missing from th…" at bounding box center [671, 342] width 981 height 154
click at [295, 539] on div at bounding box center [671, 537] width 1003 height 30
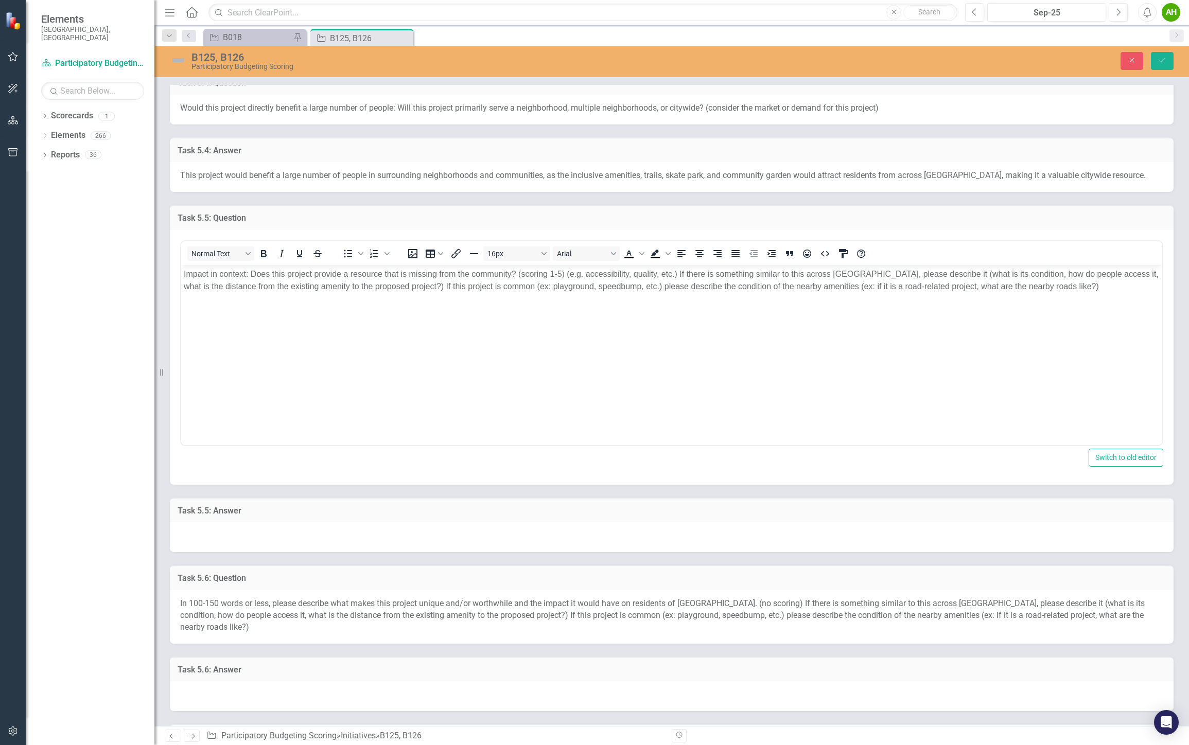
click at [295, 539] on div at bounding box center [671, 537] width 1003 height 30
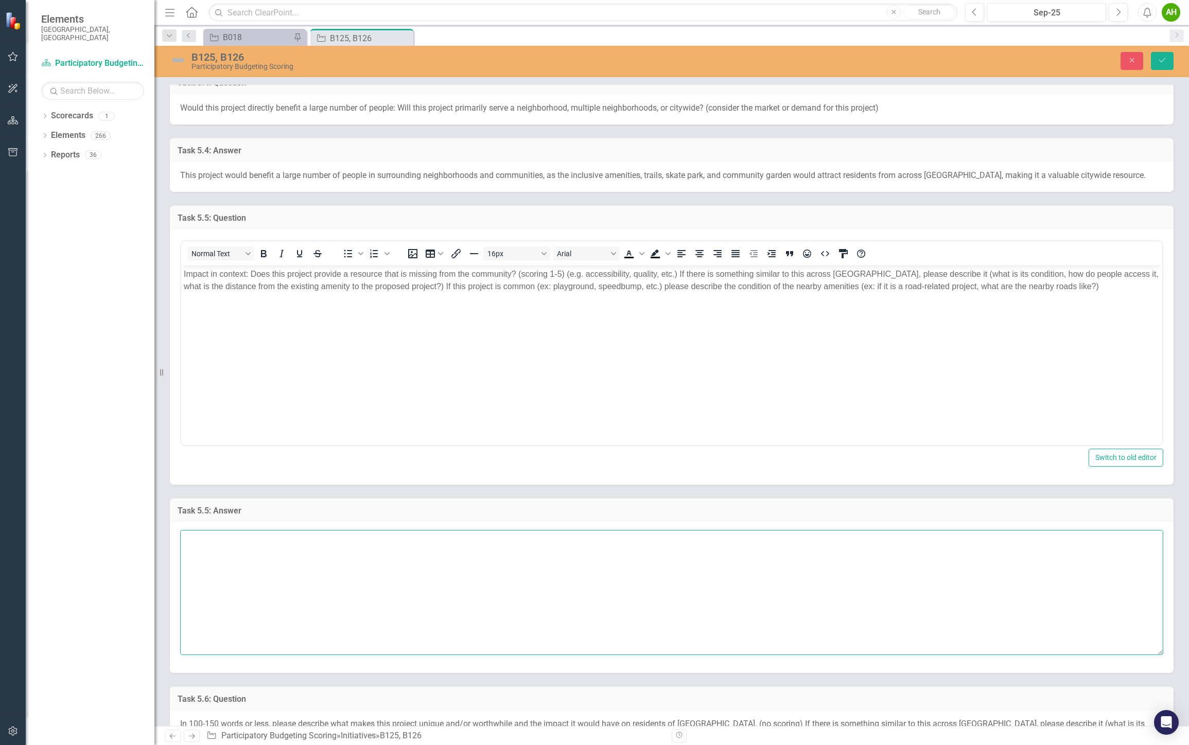
click at [331, 584] on textarea at bounding box center [671, 592] width 983 height 125
paste textarea "While Durham has parks with playgrounds, trails, and recreation areas, very few…"
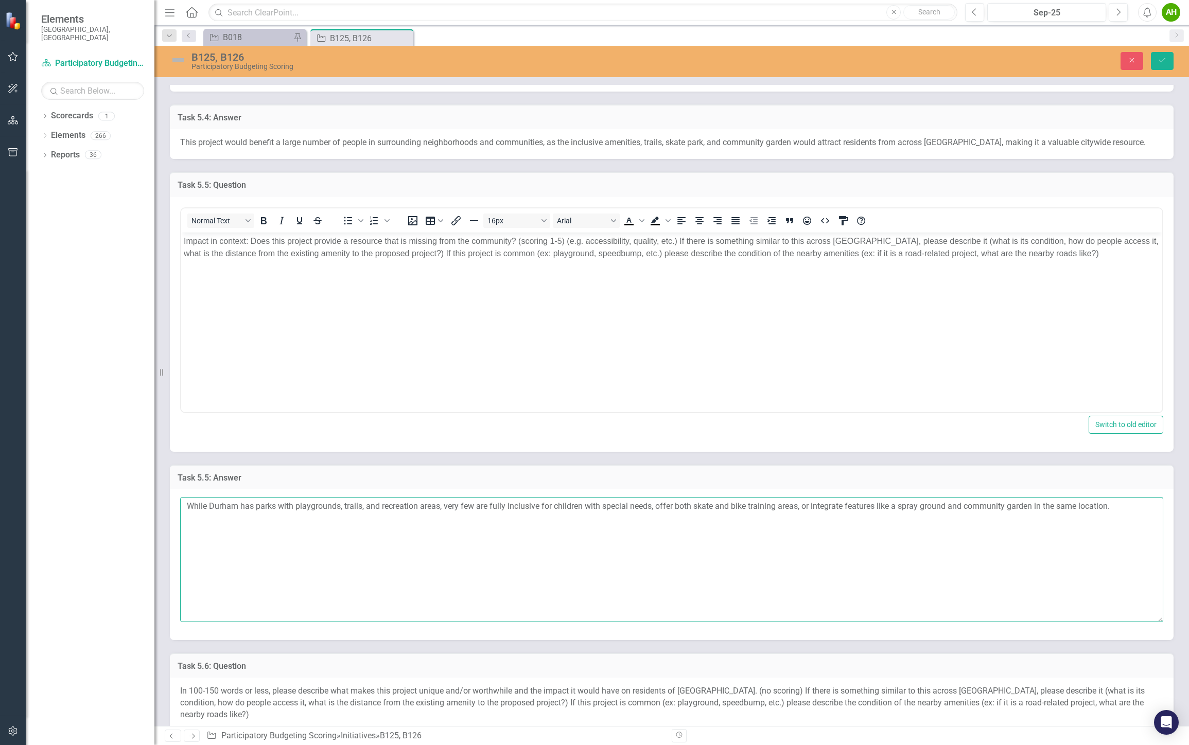
scroll to position [914, 0]
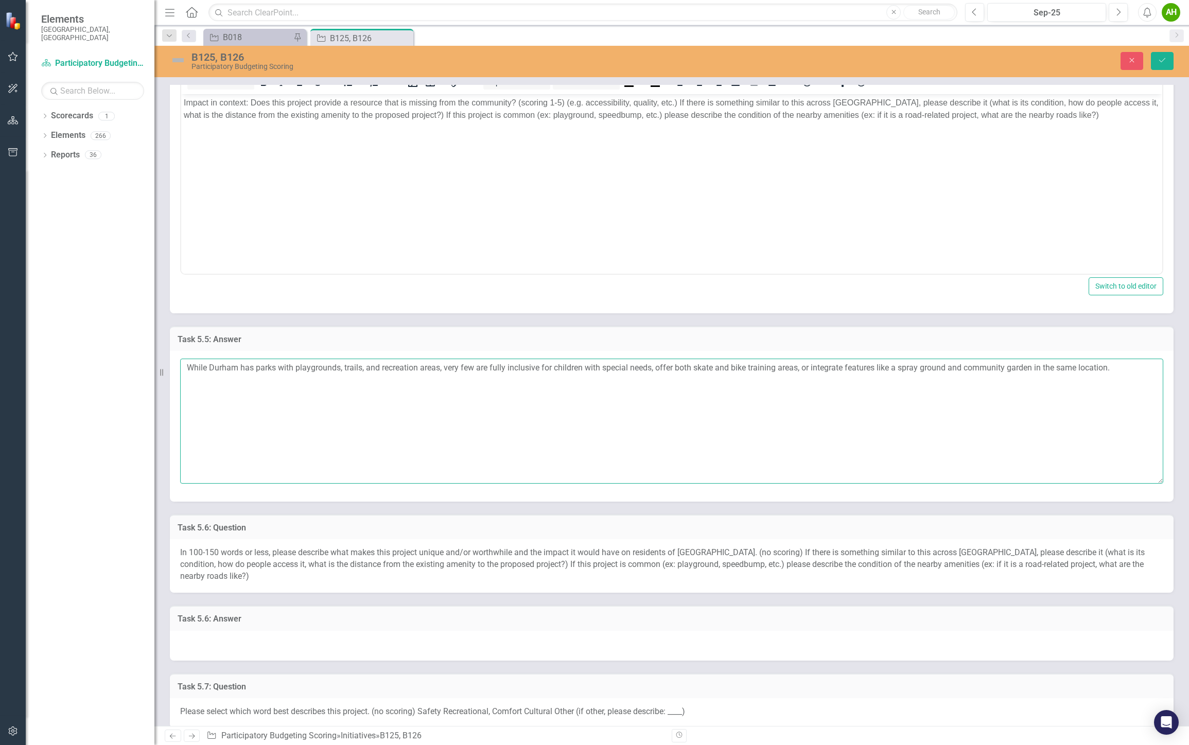
drag, startPoint x: 444, startPoint y: 363, endPoint x: 473, endPoint y: 364, distance: 29.9
click at [473, 364] on textarea "While Durham has parks with playgrounds, trails, and recreation areas, very few…" at bounding box center [671, 421] width 983 height 125
click at [489, 364] on textarea "While Durham has parks with playgrounds, trails, and recreation areas, not all …" at bounding box center [671, 421] width 983 height 125
type textarea "While Durham has parks with playgrounds, trails, and recreation areas, not all …"
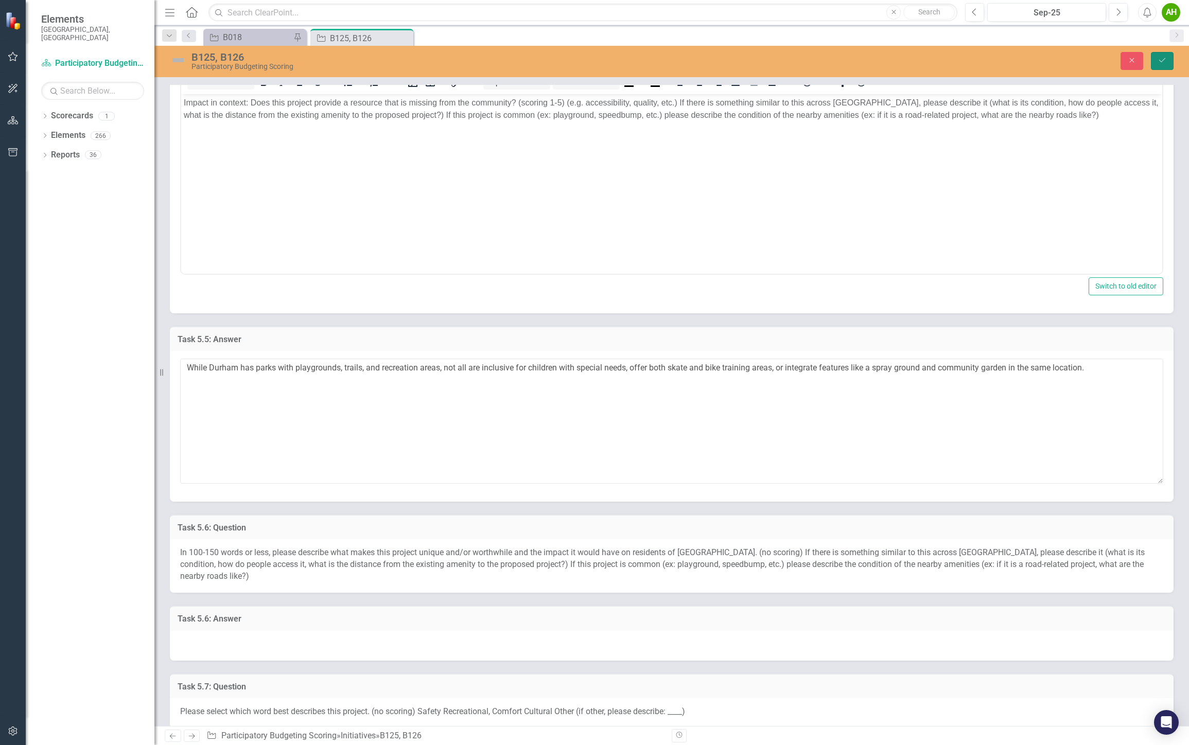
click at [1157, 59] on icon "Save" at bounding box center [1161, 60] width 9 height 7
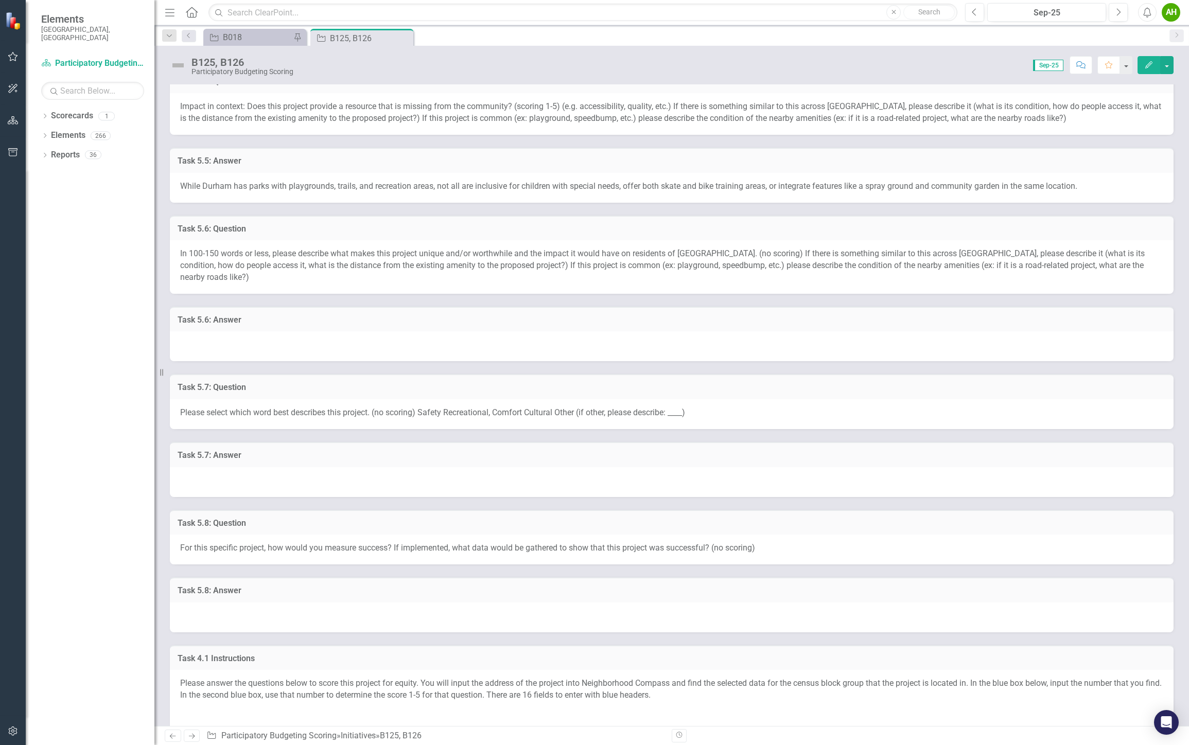
scroll to position [857, 0]
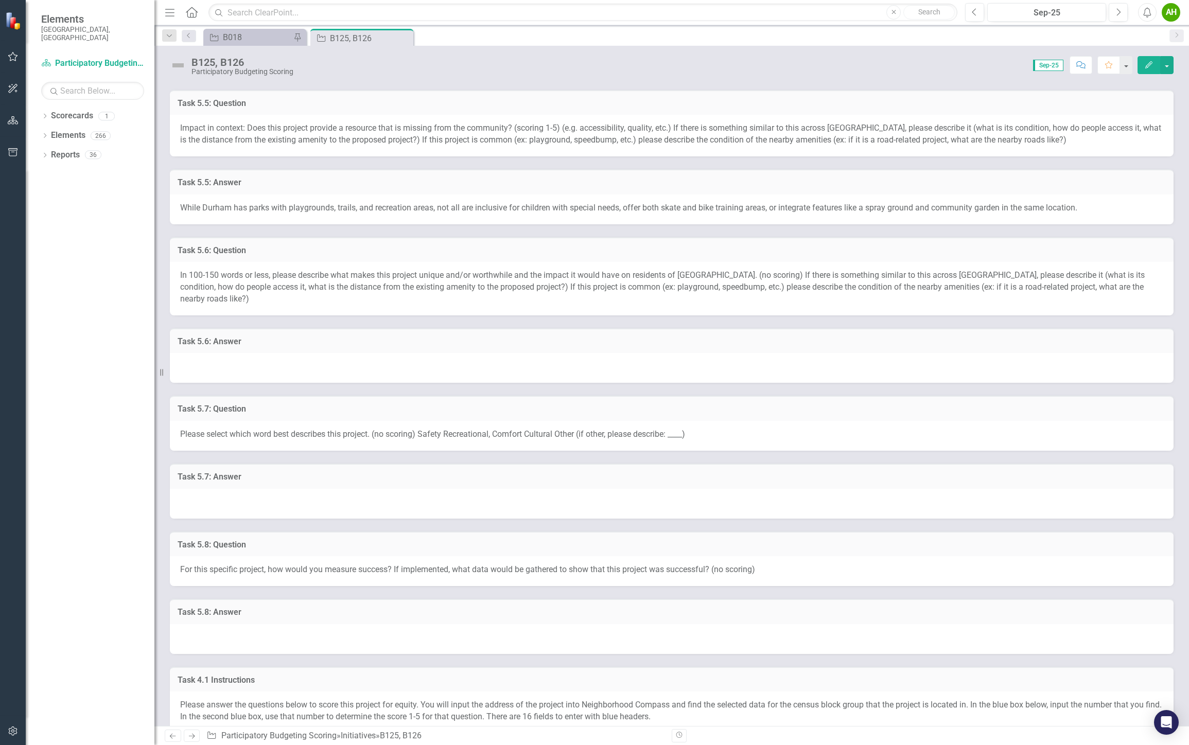
click at [428, 279] on span "In 100-150 words or less, please describe what makes this project unique and/or…" at bounding box center [662, 286] width 964 height 33
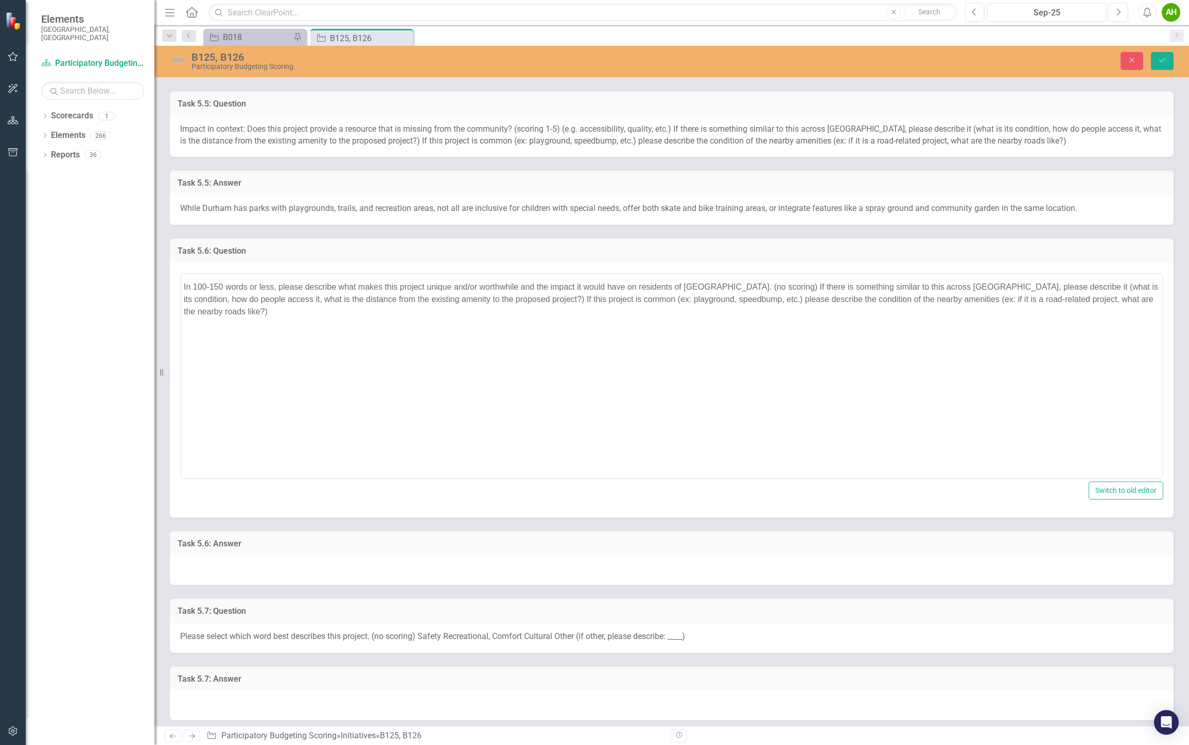
scroll to position [0, 0]
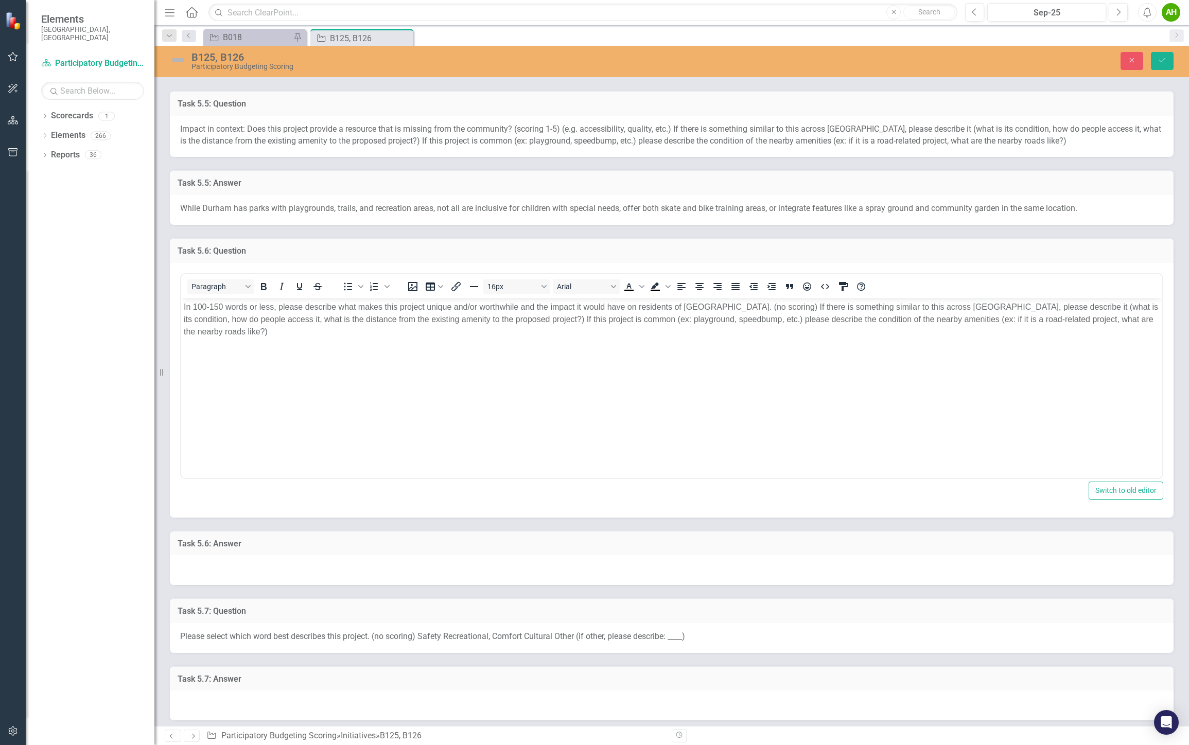
click at [578, 329] on body "In 100-150 words or less, please describe what makes this project unique and/or…" at bounding box center [671, 375] width 981 height 154
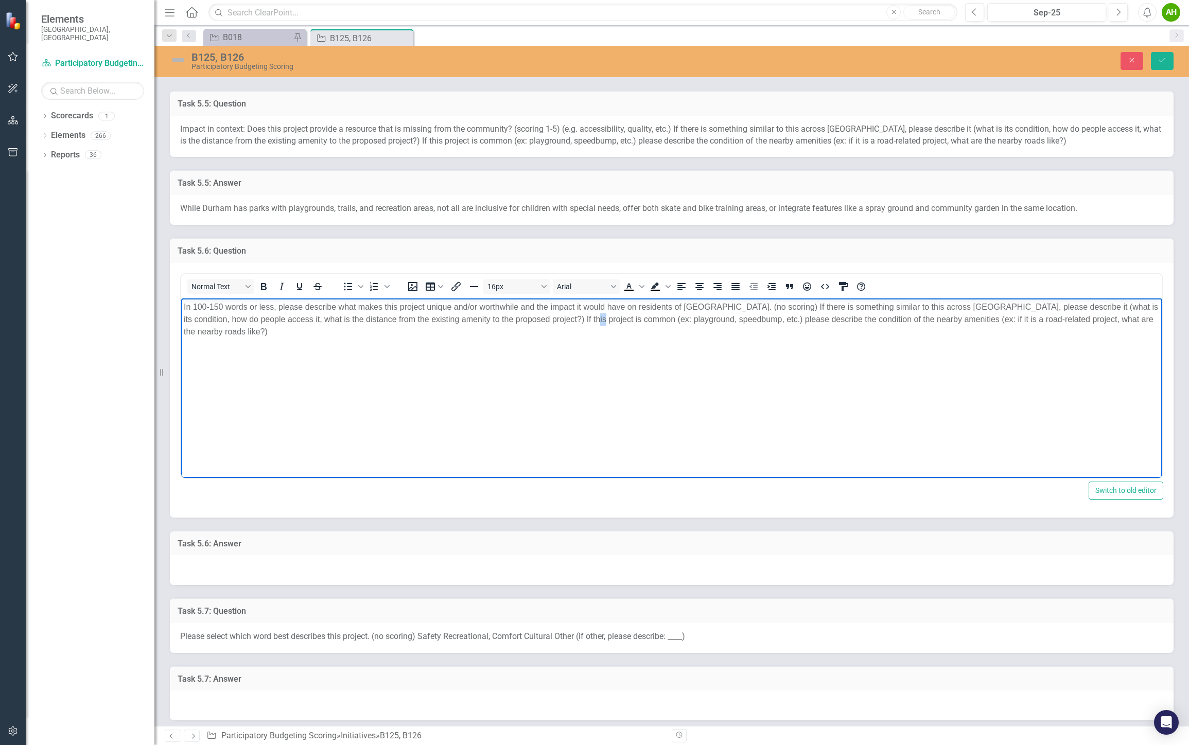
click at [578, 329] on body "In 100-150 words or less, please describe what makes this project unique and/or…" at bounding box center [671, 375] width 981 height 154
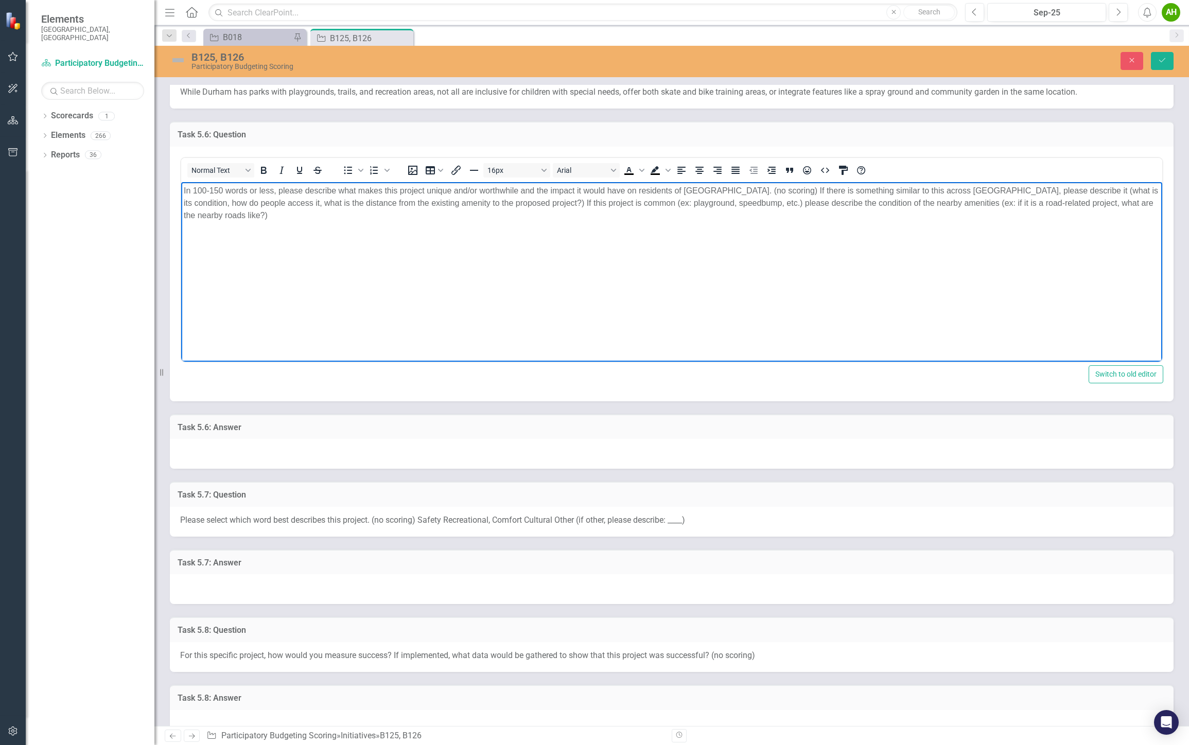
scroll to position [1029, 0]
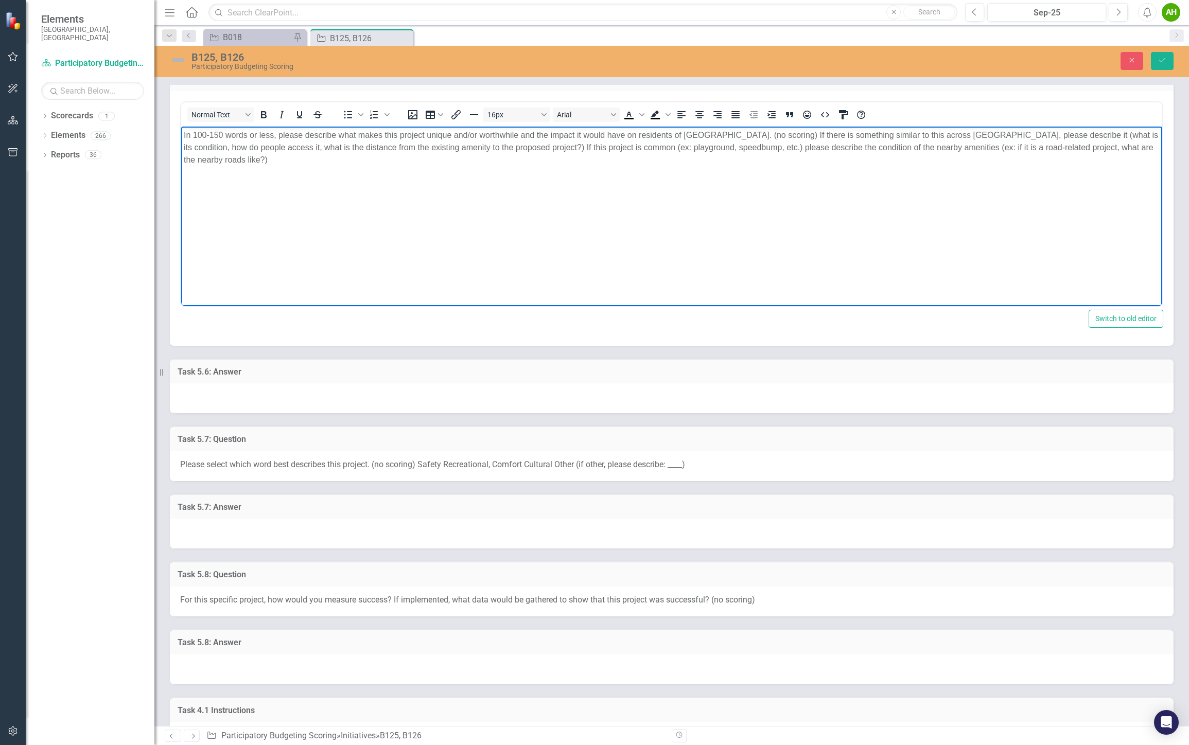
click at [360, 394] on div at bounding box center [671, 398] width 1003 height 30
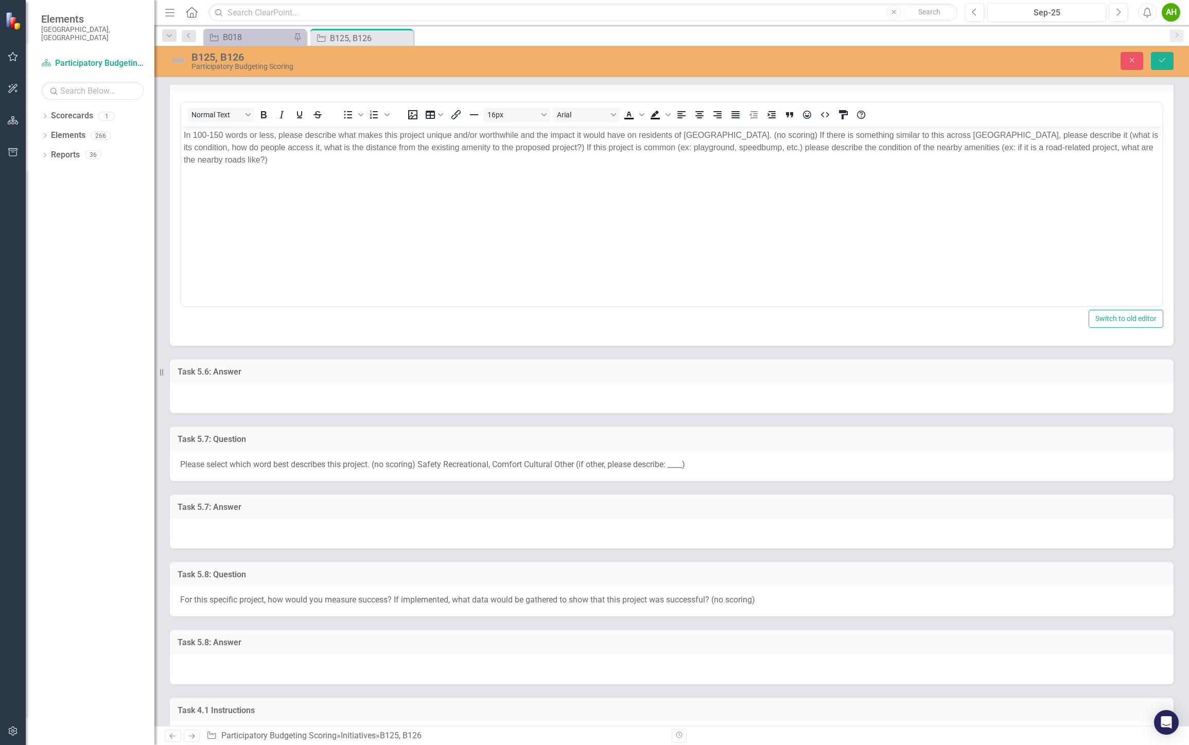
click at [360, 394] on div at bounding box center [671, 398] width 1003 height 30
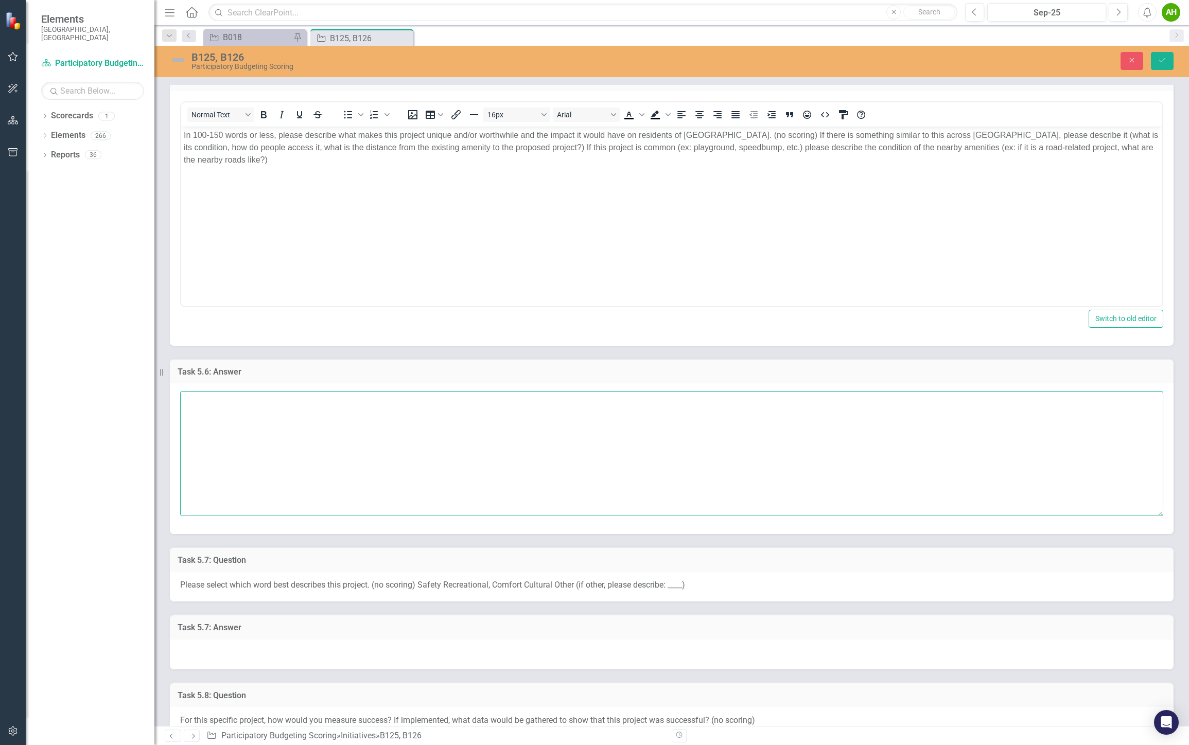
click at [348, 430] on textarea at bounding box center [671, 453] width 983 height 125
paste textarea "This project is unique because it combines multiple inclusive and intergenerati…"
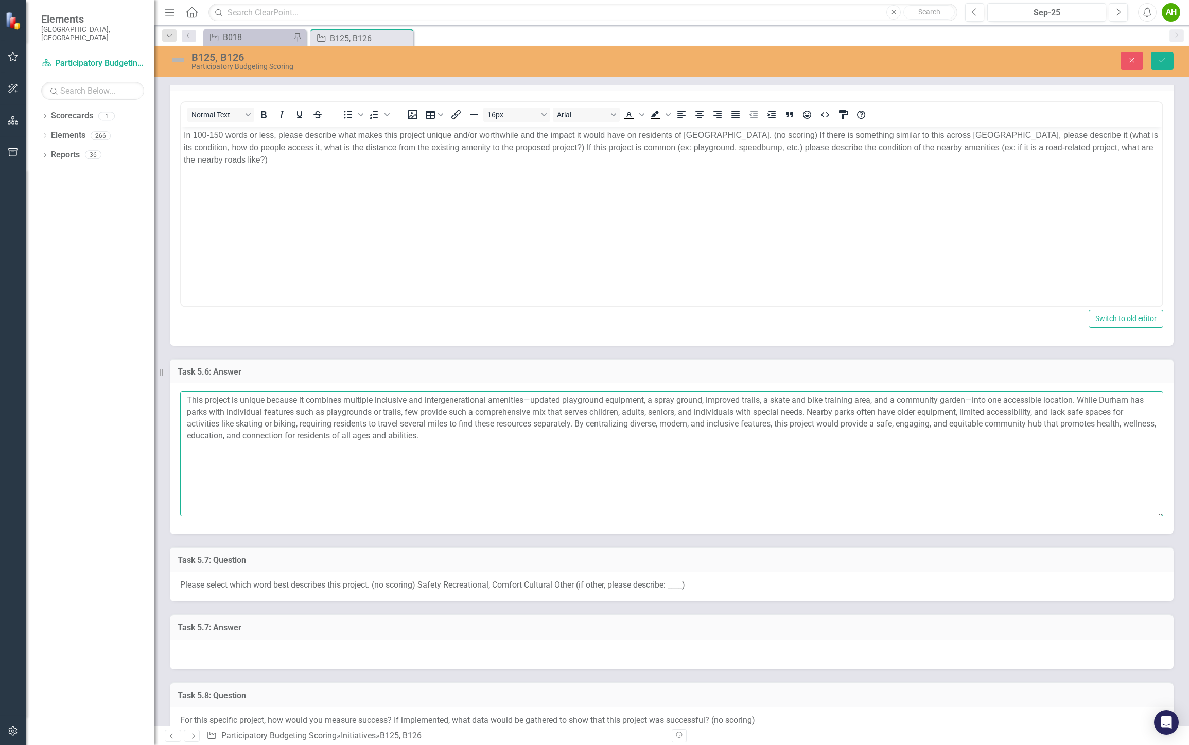
click at [540, 459] on textarea "This project is unique because it combines multiple inclusive and intergenerati…" at bounding box center [671, 453] width 983 height 125
drag, startPoint x: 230, startPoint y: 395, endPoint x: 306, endPoint y: 393, distance: 76.2
click at [306, 393] on textarea "This project is unique because it combines multiple inclusive and intergenerati…" at bounding box center [671, 453] width 983 height 125
drag, startPoint x: 453, startPoint y: 395, endPoint x: 459, endPoint y: 395, distance: 6.2
click at [459, 395] on textarea "This project combines multiple inclusive and intergenerational amenities—update…" at bounding box center [671, 453] width 983 height 125
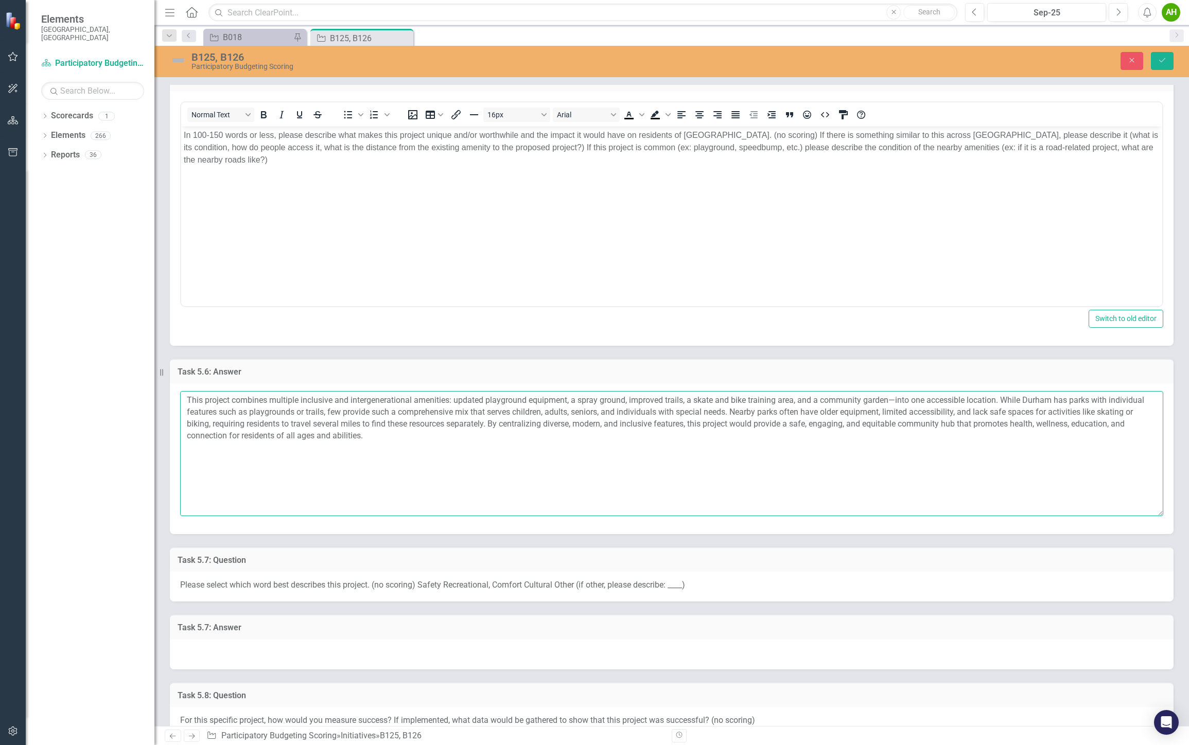
click at [404, 397] on textarea "This project combines multiple inclusive and intergenerational amenities: updat…" at bounding box center [671, 453] width 983 height 125
drag, startPoint x: 780, startPoint y: 397, endPoint x: 808, endPoint y: 440, distance: 52.0
click at [809, 439] on textarea "This project combines multiple amenities: updated playground equipment, a spray…" at bounding box center [671, 453] width 983 height 125
click at [808, 440] on textarea "This project combines multiple amenities: updated playground equipment, a spray…" at bounding box center [671, 453] width 983 height 125
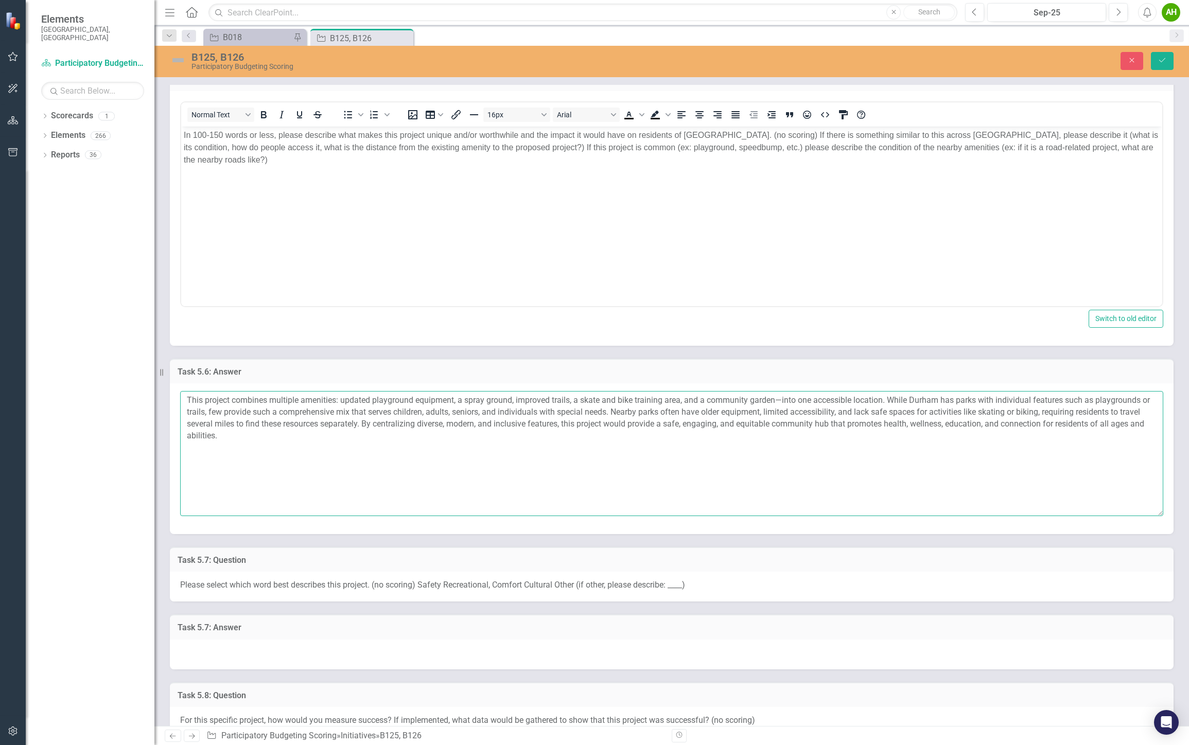
click at [779, 400] on textarea "This project combines multiple amenities: updated playground equipment, a spray…" at bounding box center [671, 453] width 983 height 125
click at [826, 399] on textarea "This project combines multiple amenities: updated playground equipment, a spray…" at bounding box center [671, 453] width 983 height 125
type textarea "This project combines multiple amenities: updated playground equipment, a spray…"
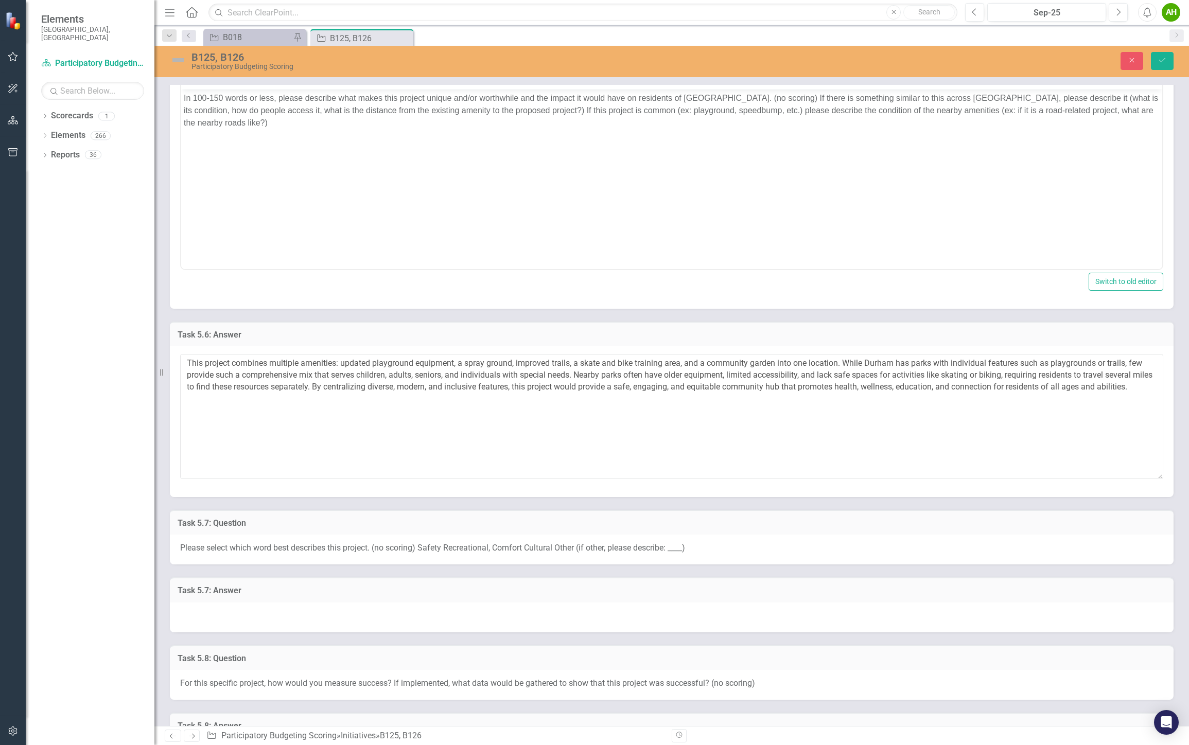
scroll to position [1077, 0]
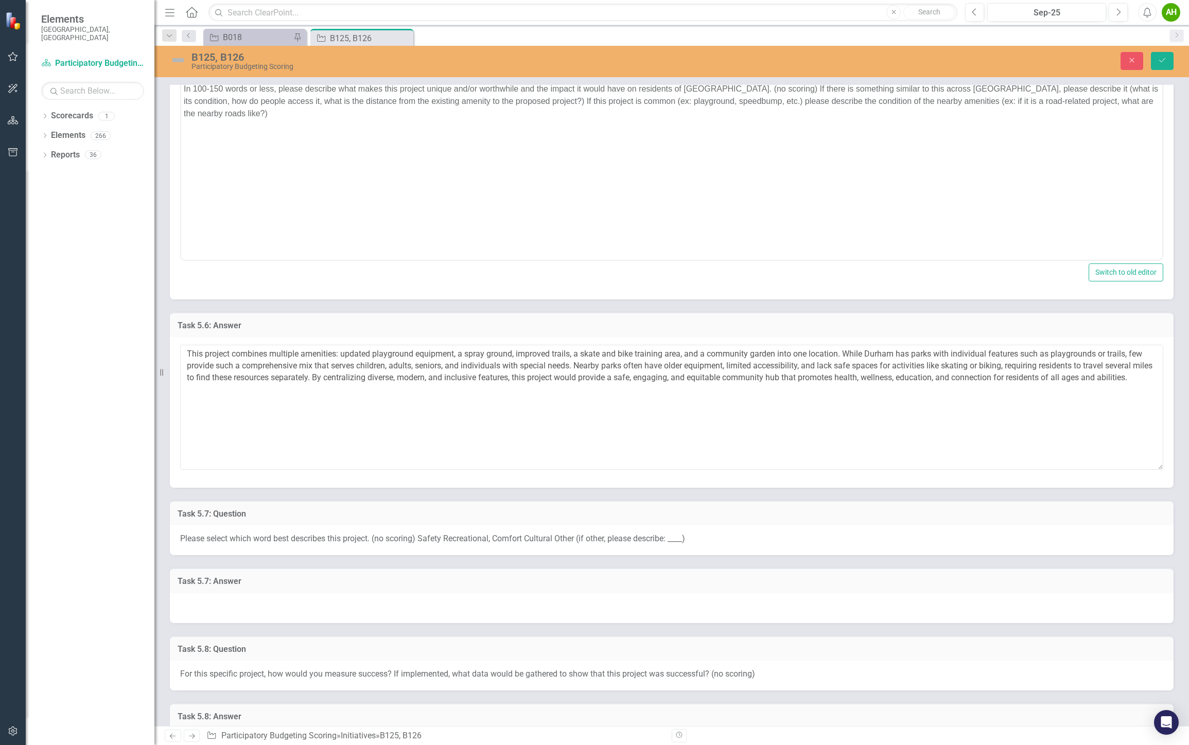
drag, startPoint x: 876, startPoint y: 364, endPoint x: 868, endPoint y: 379, distance: 17.3
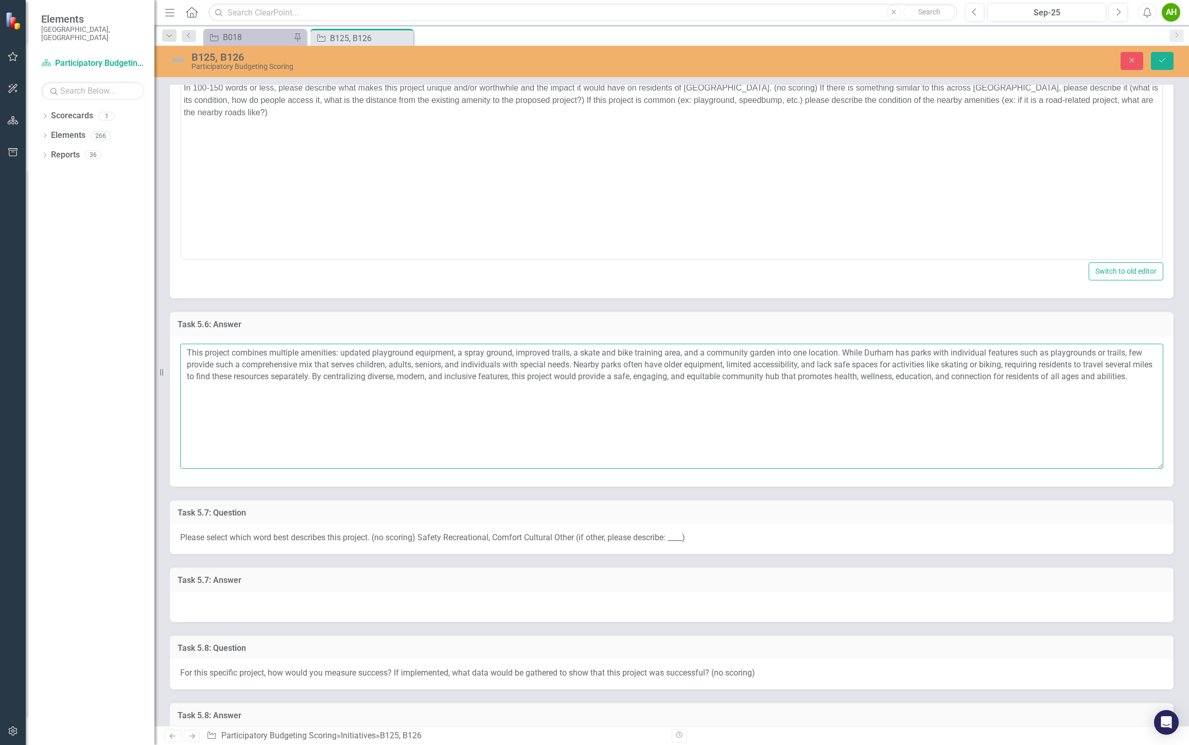
drag, startPoint x: 576, startPoint y: 360, endPoint x: 924, endPoint y: 379, distance: 347.8
click at [924, 379] on textarea "This project combines multiple amenities: updated playground equipment, a spray…" at bounding box center [671, 406] width 983 height 125
click at [911, 386] on textarea "This project combines multiple amenities: updated playground equipment, a spray…" at bounding box center [671, 406] width 983 height 125
drag, startPoint x: 336, startPoint y: 375, endPoint x: 363, endPoint y: 389, distance: 30.2
click at [363, 389] on textarea "This project combines multiple amenities: updated playground equipment, a spray…" at bounding box center [671, 406] width 983 height 125
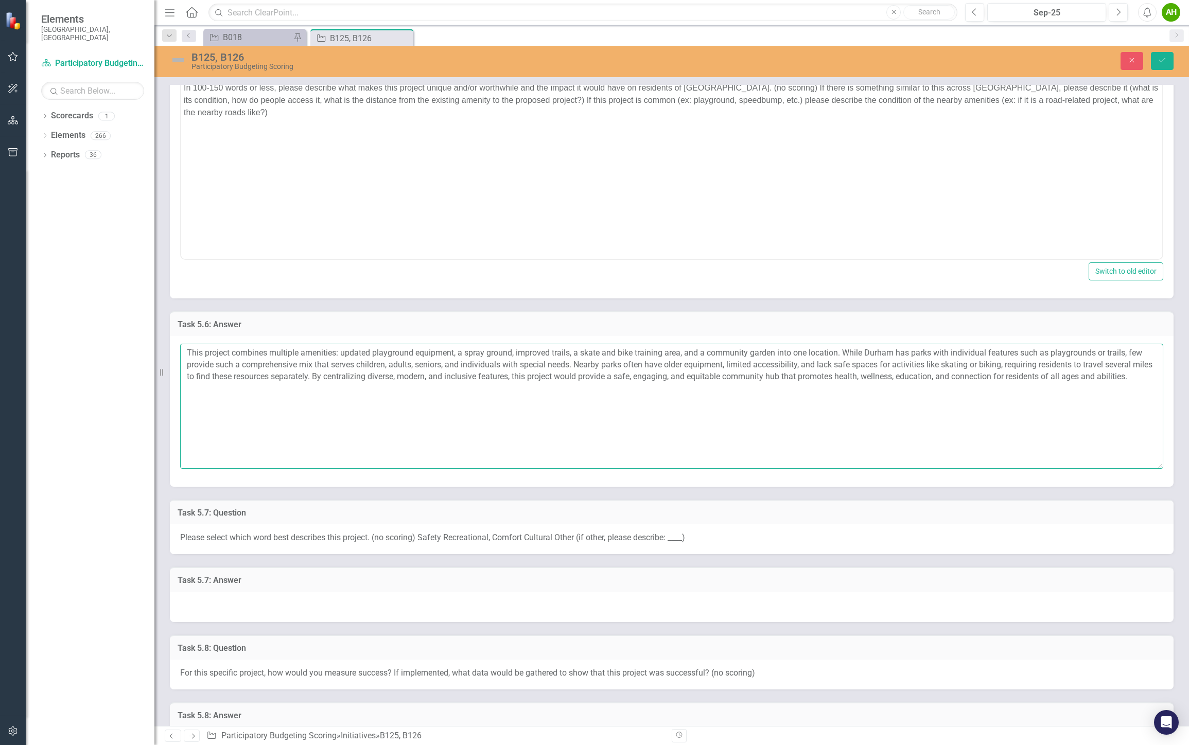
click at [363, 389] on textarea "This project combines multiple amenities: updated playground equipment, a spray…" at bounding box center [671, 406] width 983 height 125
drag, startPoint x: 996, startPoint y: 374, endPoint x: 695, endPoint y: 375, distance: 301.0
click at [695, 375] on textarea "This project combines multiple amenities: updated playground equipment, a spray…" at bounding box center [671, 406] width 983 height 125
click at [708, 373] on textarea "This project combines multiple amenities: updated playground equipment, a spray…" at bounding box center [671, 406] width 983 height 125
click at [1163, 60] on icon "Save" at bounding box center [1161, 60] width 9 height 7
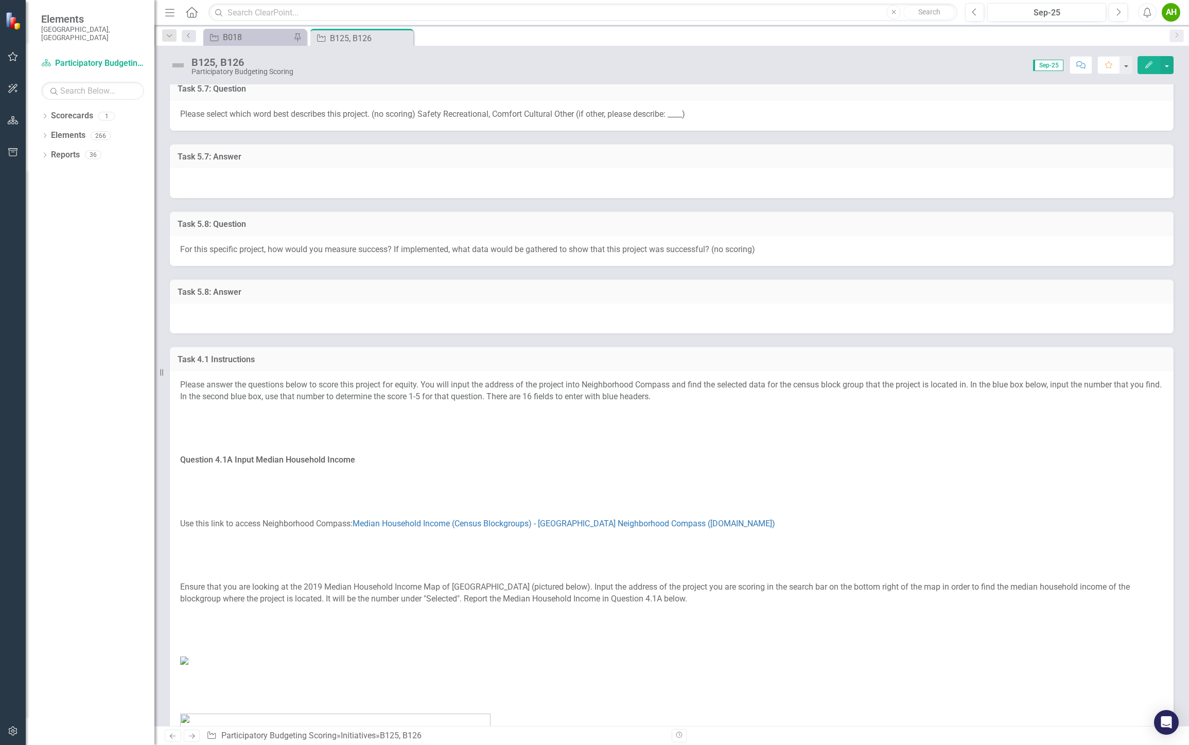
scroll to position [1029, 0]
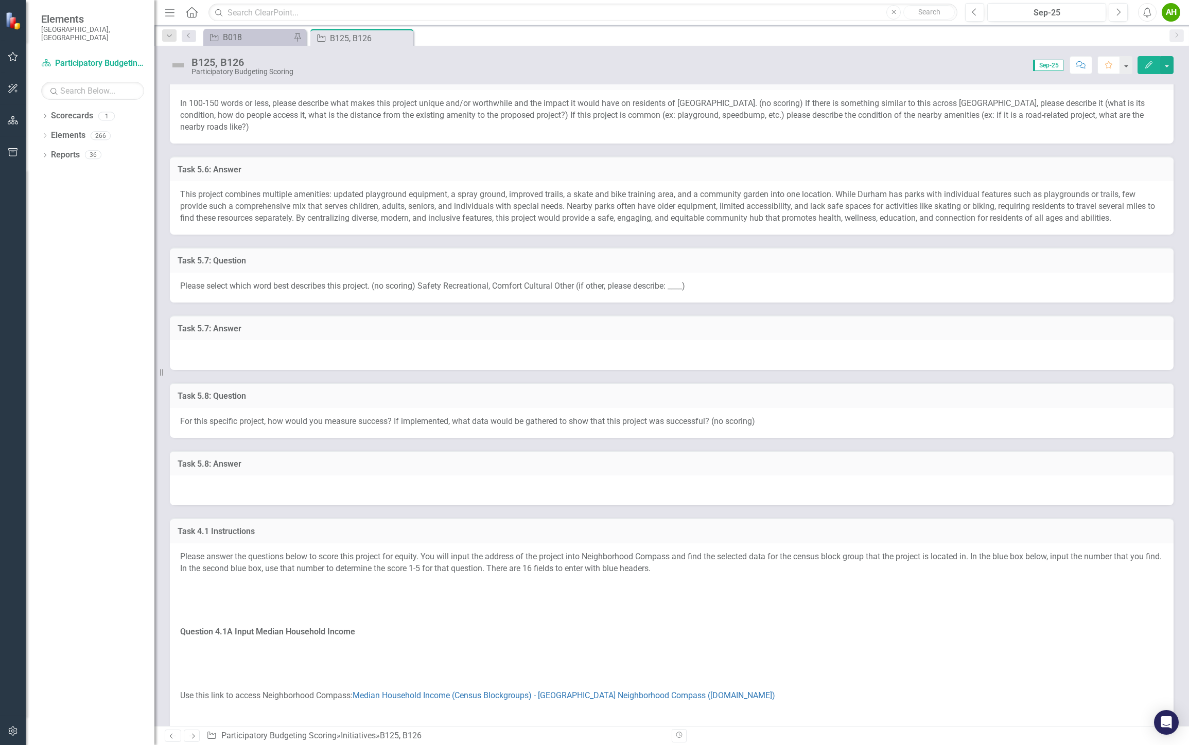
click at [302, 341] on div at bounding box center [671, 355] width 1003 height 30
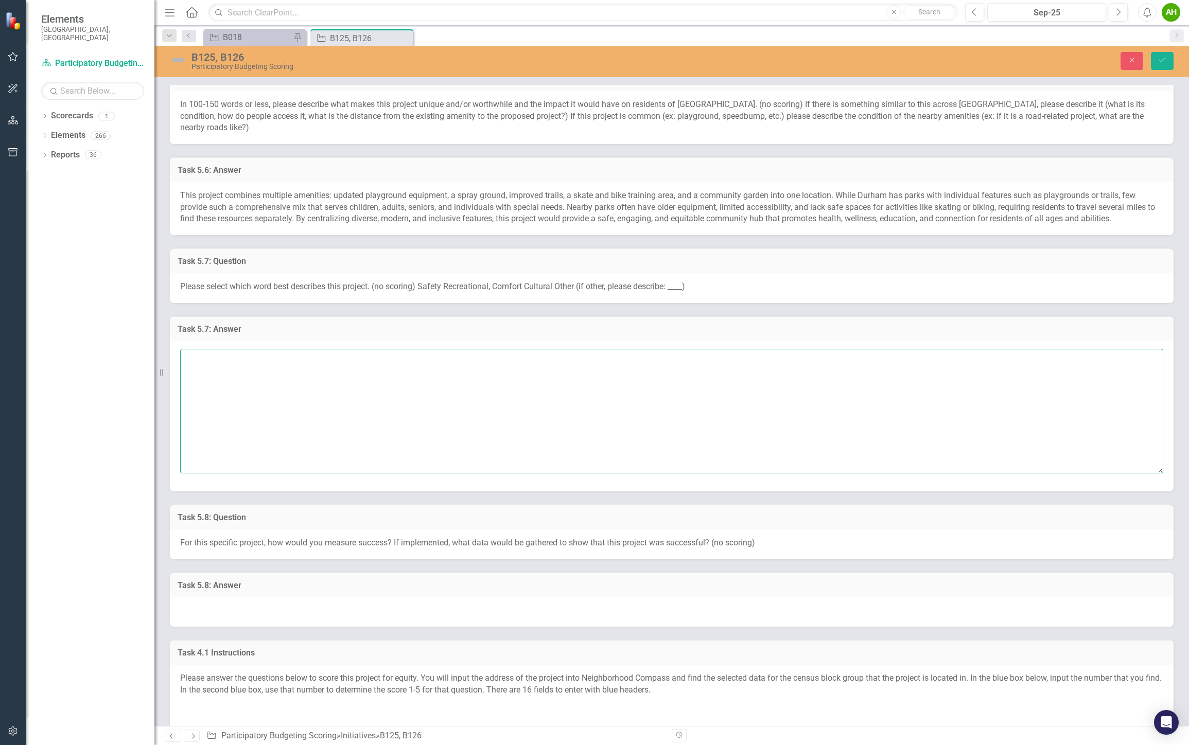
click at [383, 357] on textarea at bounding box center [671, 411] width 983 height 125
type textarea "Recreational"
click at [1155, 53] on button "Save" at bounding box center [1162, 61] width 23 height 18
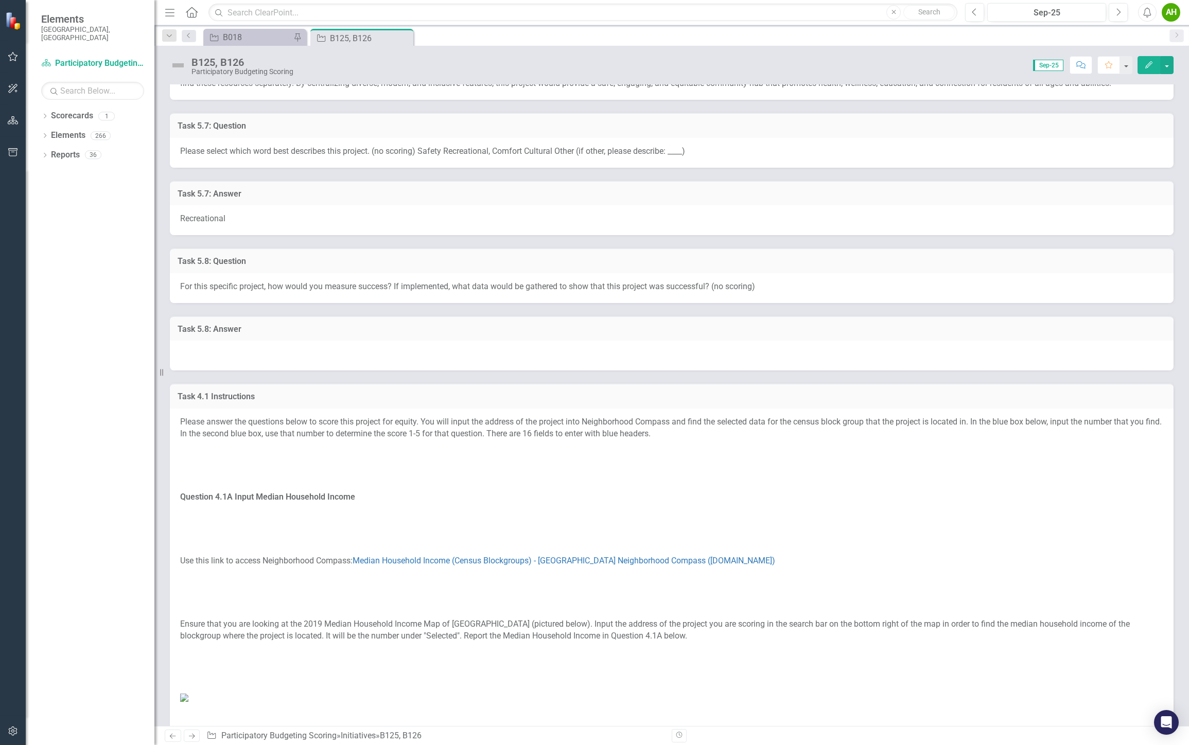
scroll to position [1143, 0]
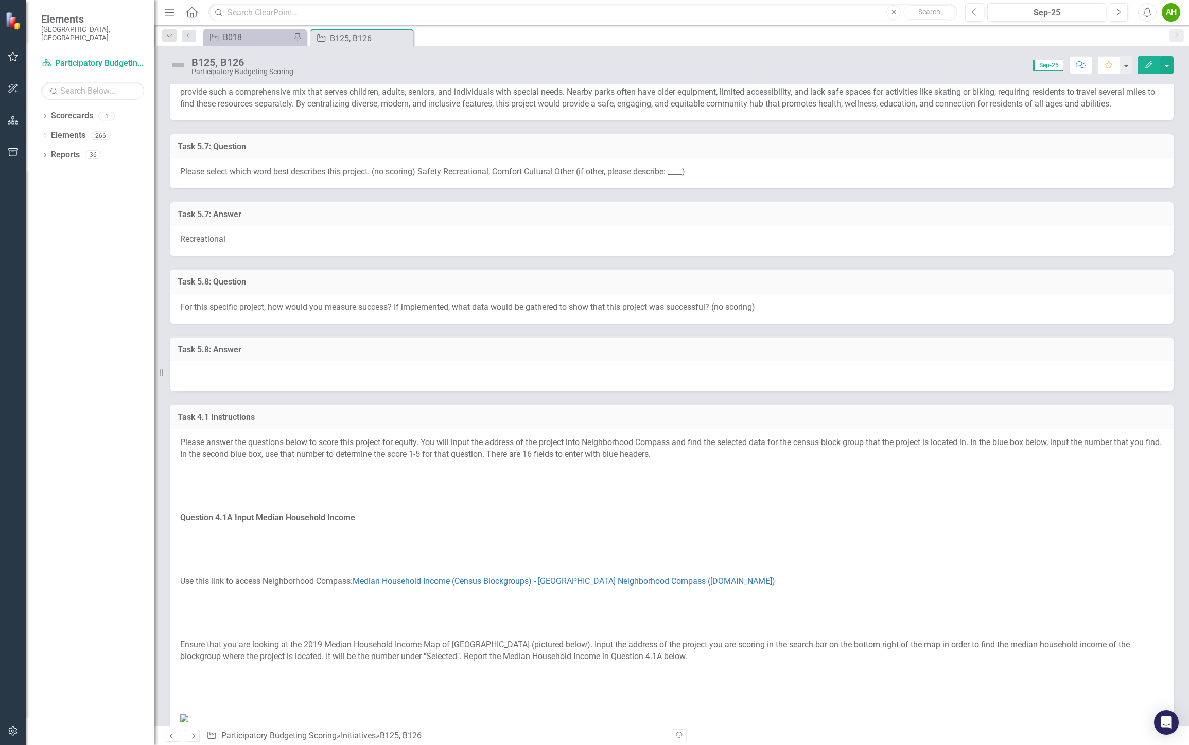
click at [307, 302] on span "For this specific project, how would you measure success? If implemented, what …" at bounding box center [467, 307] width 575 height 10
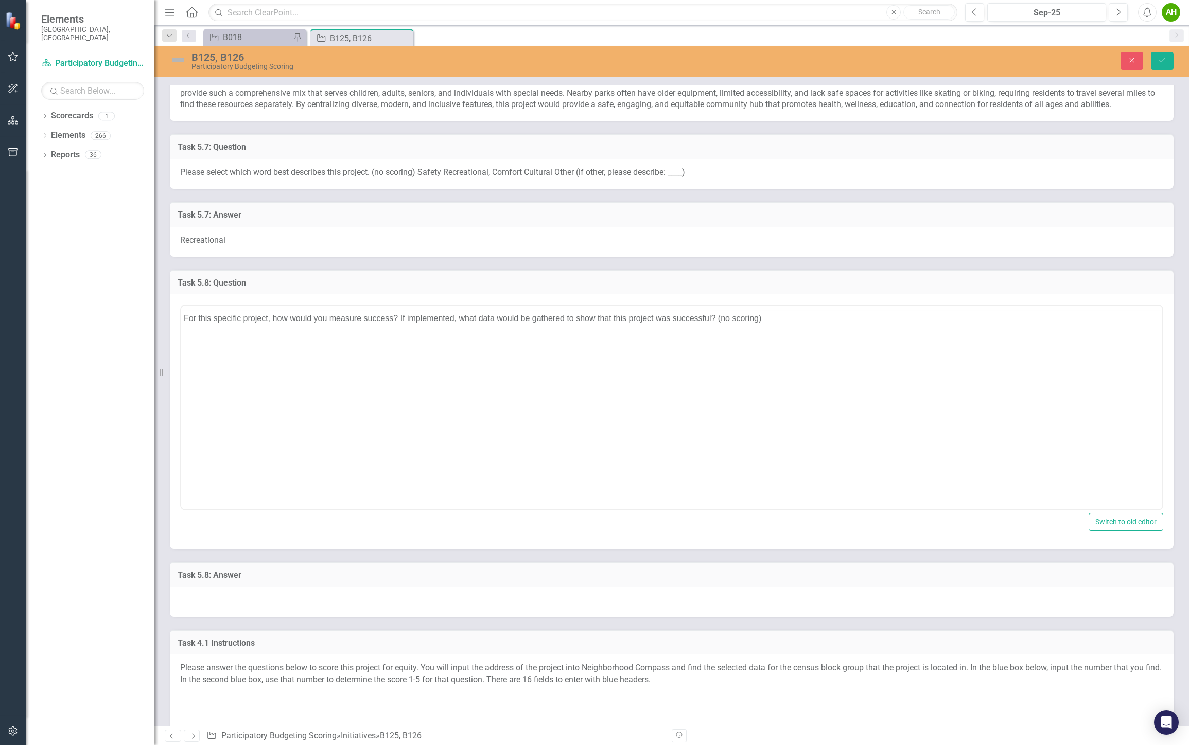
scroll to position [0, 0]
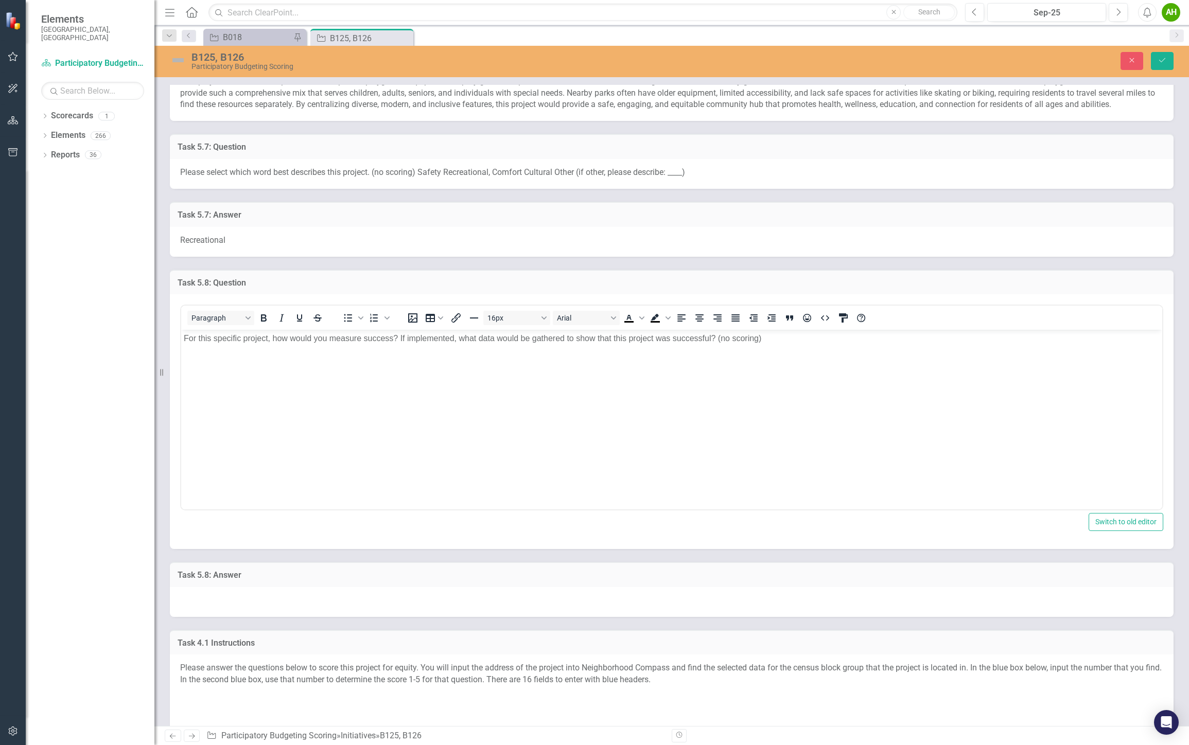
click at [447, 355] on body "For this specific project, how would you measure success? If implemented, what …" at bounding box center [671, 407] width 981 height 154
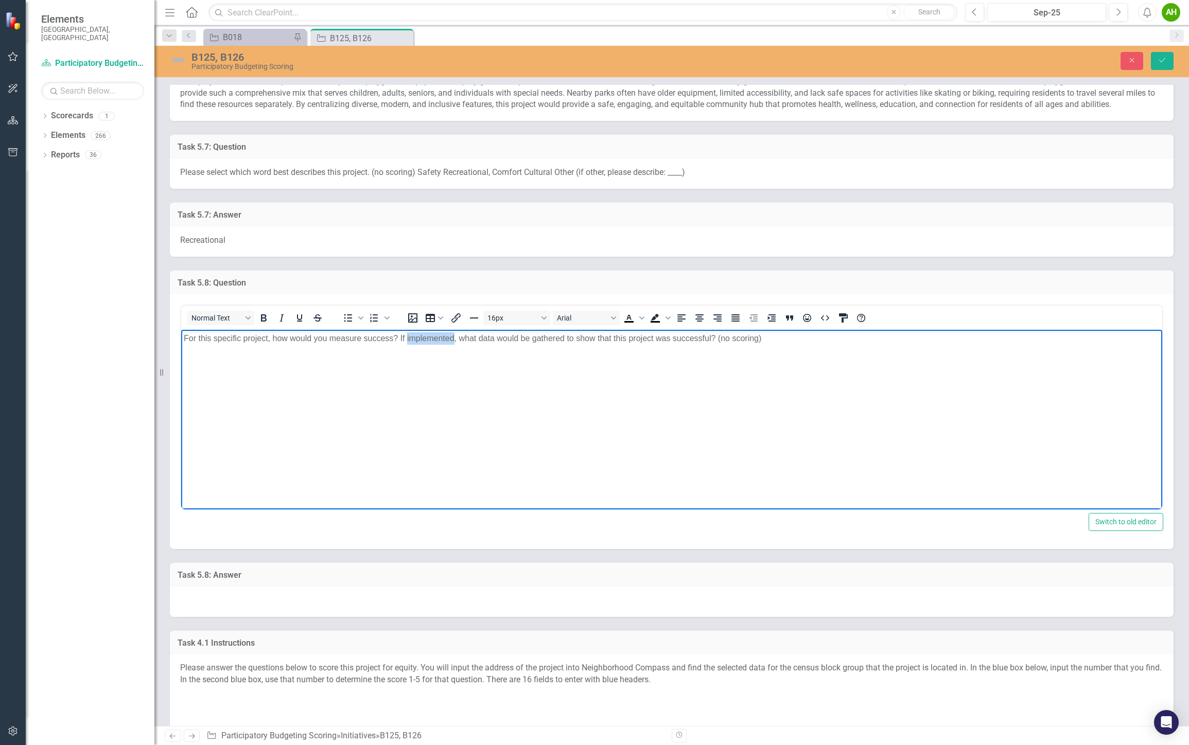
click at [447, 355] on body "For this specific project, how would you measure success? If implemented, what …" at bounding box center [671, 407] width 981 height 154
click at [354, 478] on body "For this specific project, how would you measure success? If implemented, what …" at bounding box center [671, 407] width 981 height 154
click at [323, 587] on div at bounding box center [671, 602] width 1003 height 30
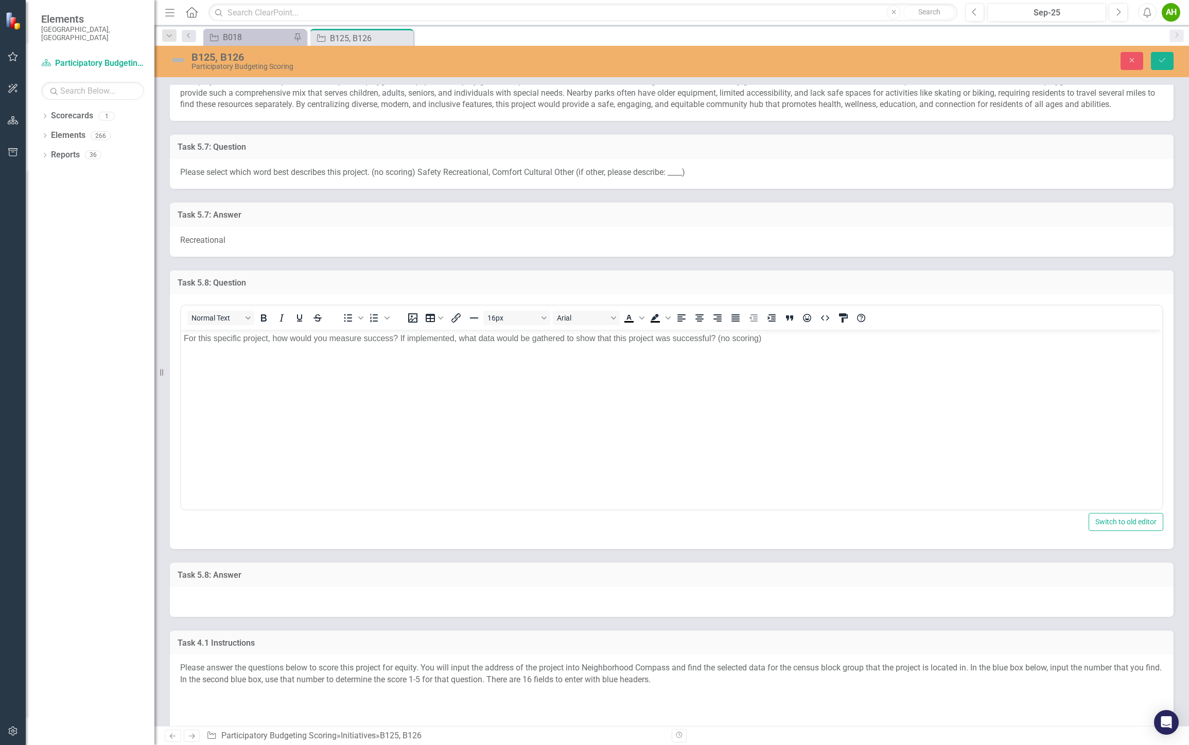
click at [323, 587] on div at bounding box center [671, 602] width 1003 height 30
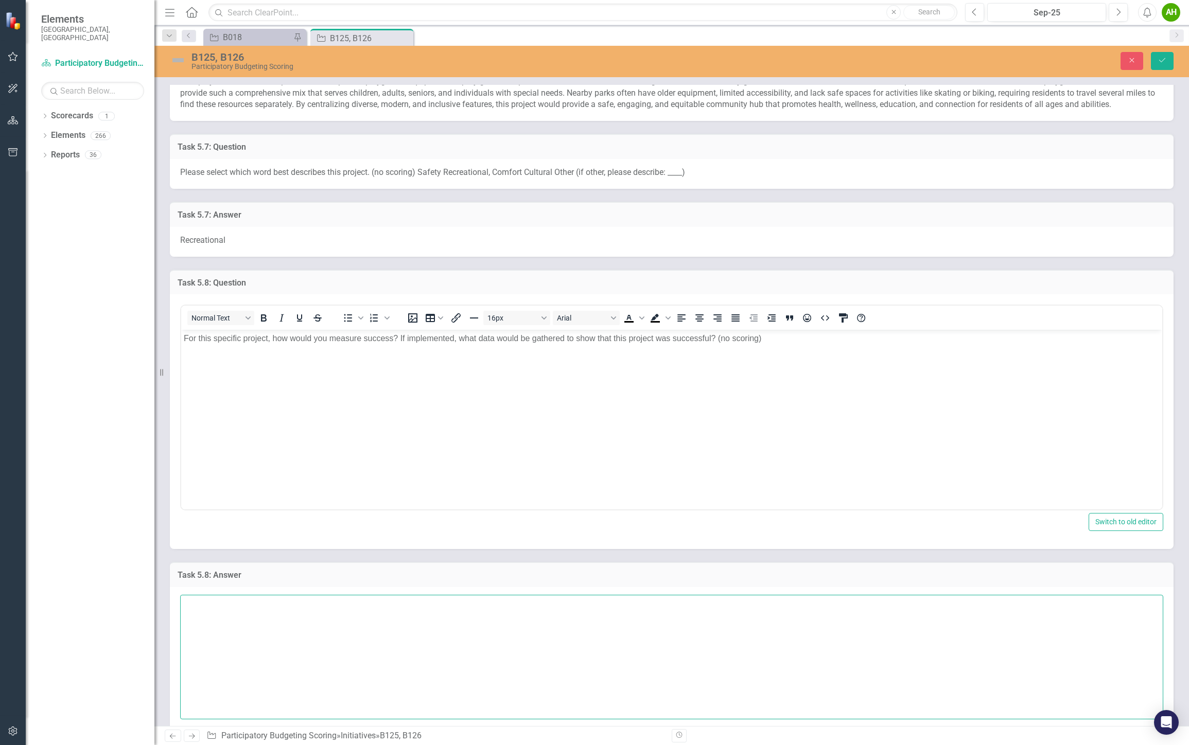
click at [289, 632] on textarea at bounding box center [671, 657] width 983 height 125
paste textarea "Data could be gathered through park usage counts (e.g., number of visitors befo…"
drag, startPoint x: 381, startPoint y: 588, endPoint x: 578, endPoint y: 589, distance: 197.1
click at [578, 595] on textarea "Data could be gathered through park usage counts (e.g., number of visitors befo…" at bounding box center [671, 657] width 983 height 125
click at [546, 595] on textarea "Data could be gathered through park usage counts , surveys of residents and fam…" at bounding box center [671, 657] width 983 height 125
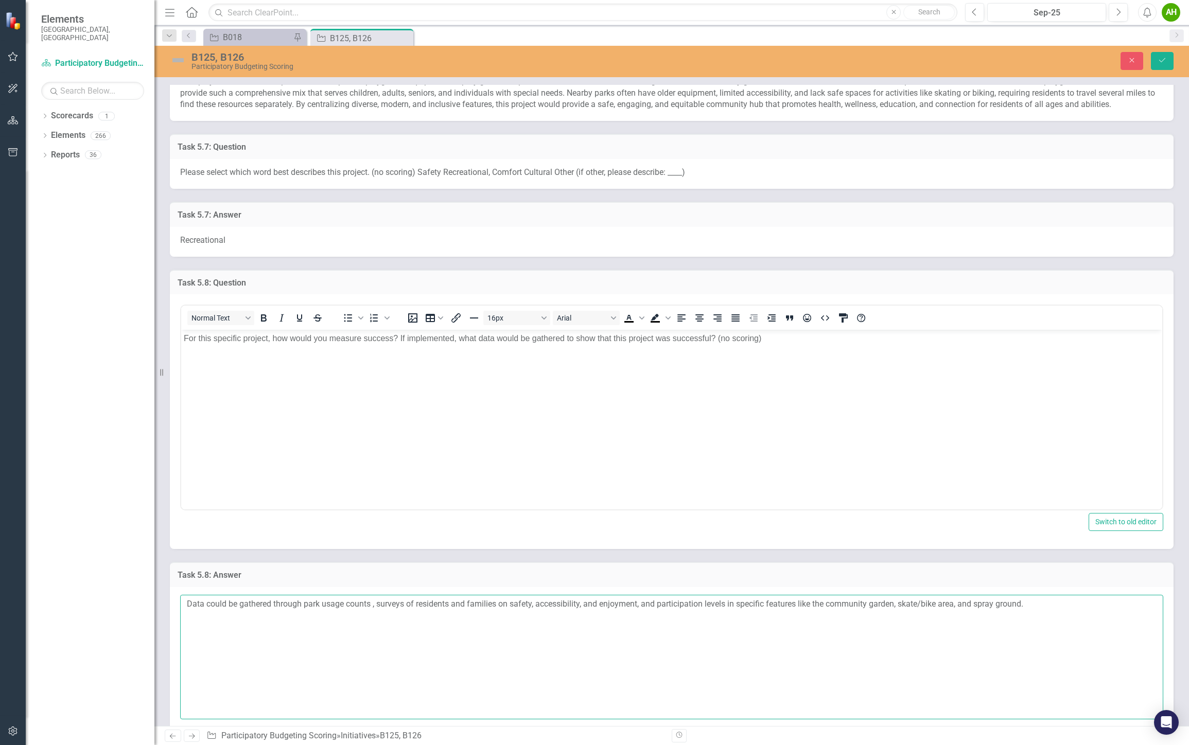
click at [547, 595] on textarea "Data could be gathered through park usage counts , surveys of residents and fam…" at bounding box center [671, 657] width 983 height 125
click at [538, 595] on textarea "Data could be gathered through park usage counts , surveys of residents and fam…" at bounding box center [671, 657] width 983 height 125
click at [1053, 595] on textarea "Data could be gathered through park usage counts , surveys of residents and fam…" at bounding box center [671, 657] width 983 height 125
type textarea "Data could be gathered through park usage counts , surveys of residents and fam…"
click at [1163, 58] on icon "Save" at bounding box center [1161, 60] width 9 height 7
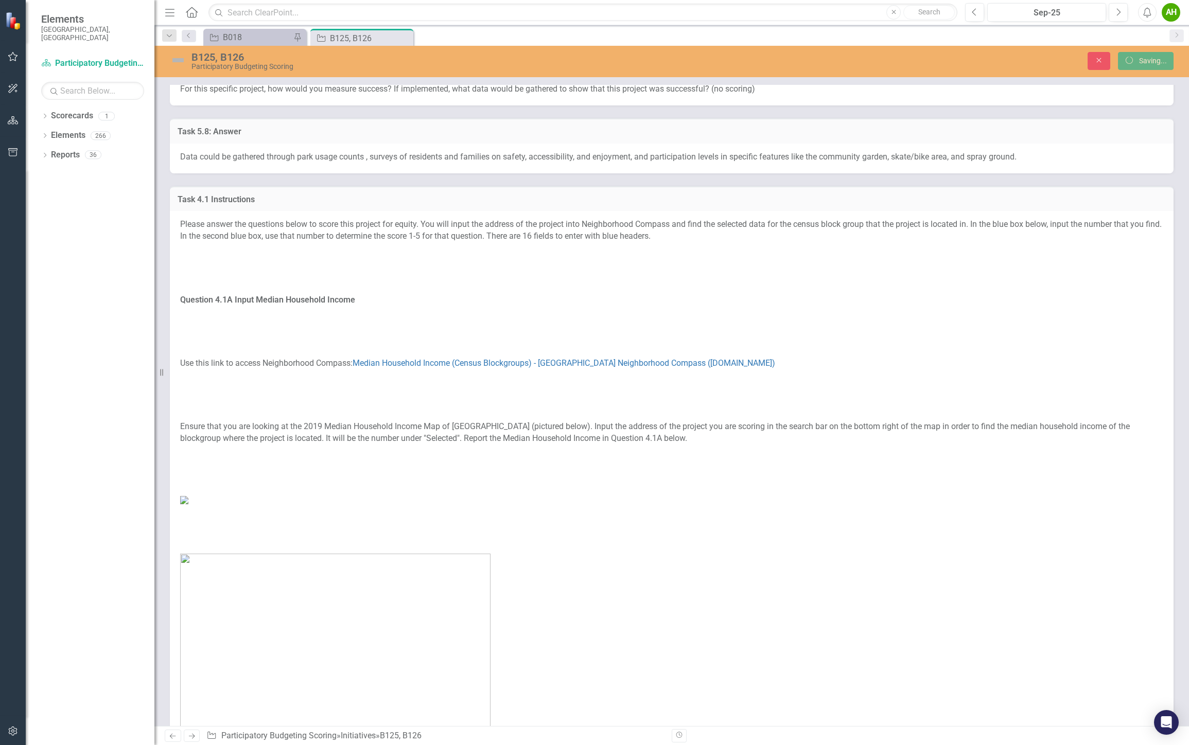
scroll to position [1544, 0]
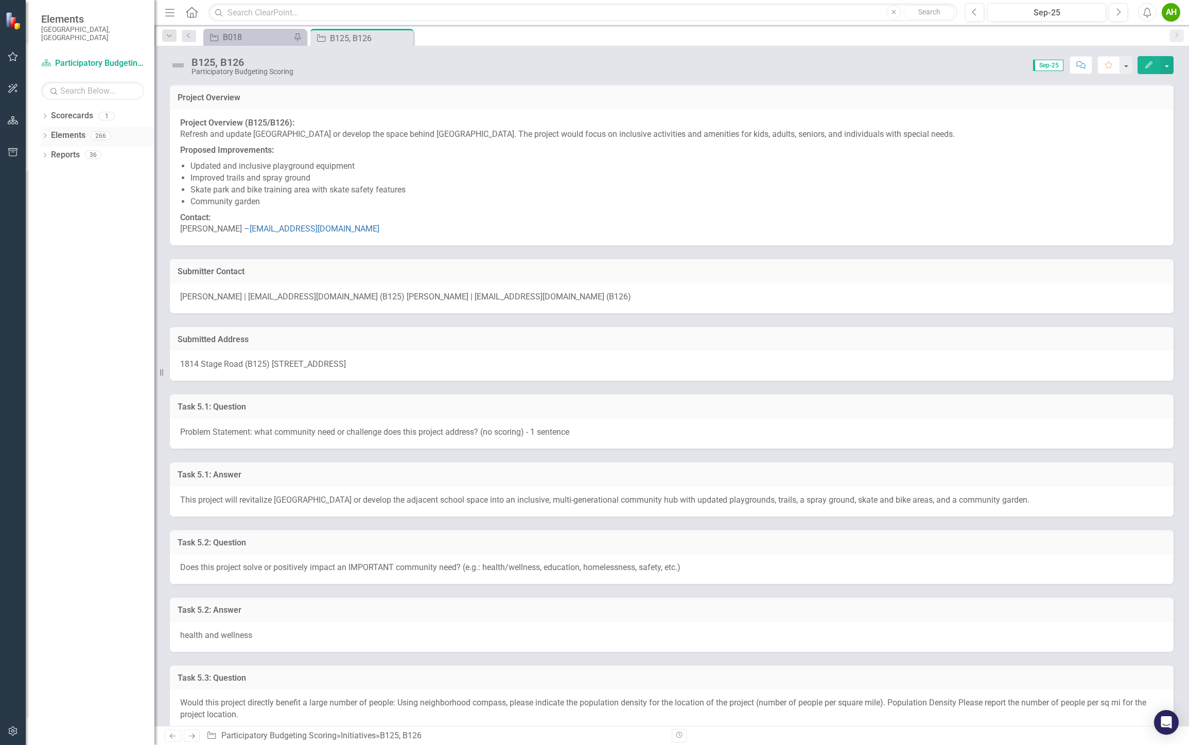
click at [48, 129] on div "Dropdown Elements 266" at bounding box center [97, 137] width 113 height 20
click at [44, 134] on icon "Dropdown" at bounding box center [44, 137] width 7 height 6
click at [49, 153] on icon "Dropdown" at bounding box center [49, 156] width 7 height 6
click at [111, 203] on div "Parks and Recreation (Spanish)" at bounding box center [114, 207] width 82 height 9
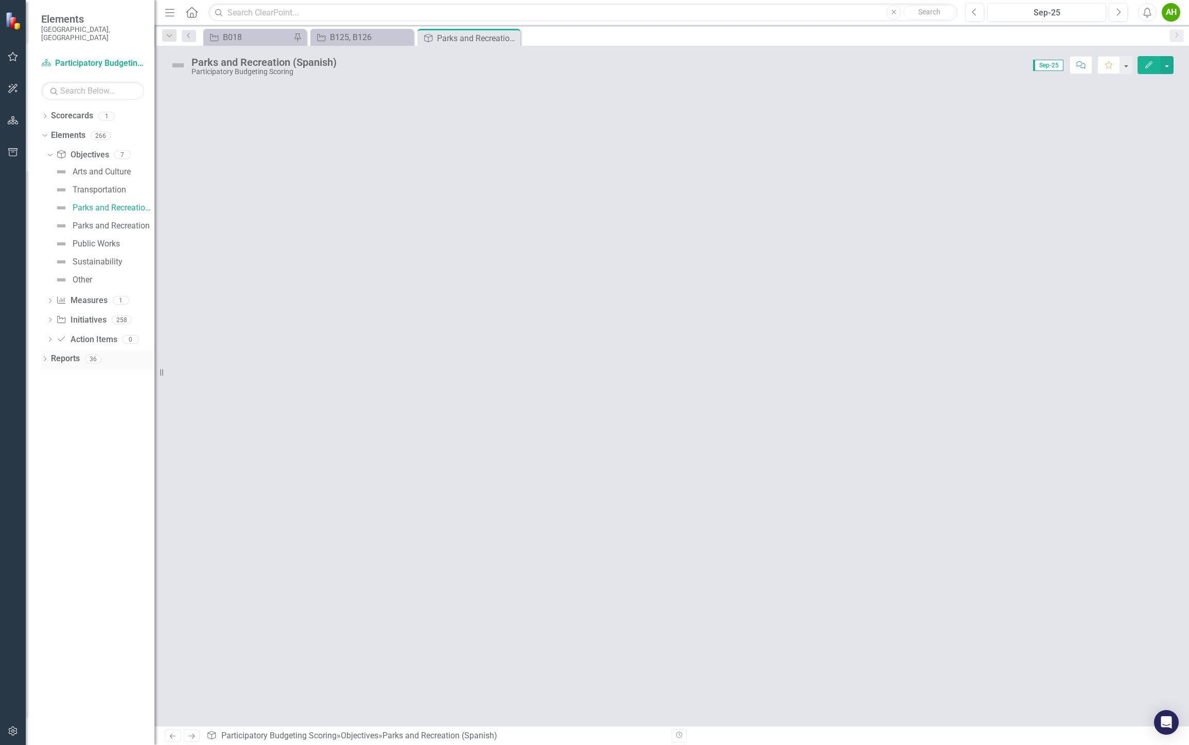
click at [41, 357] on icon "Dropdown" at bounding box center [44, 360] width 7 height 6
click at [50, 395] on icon "Dropdown" at bounding box center [49, 398] width 7 height 6
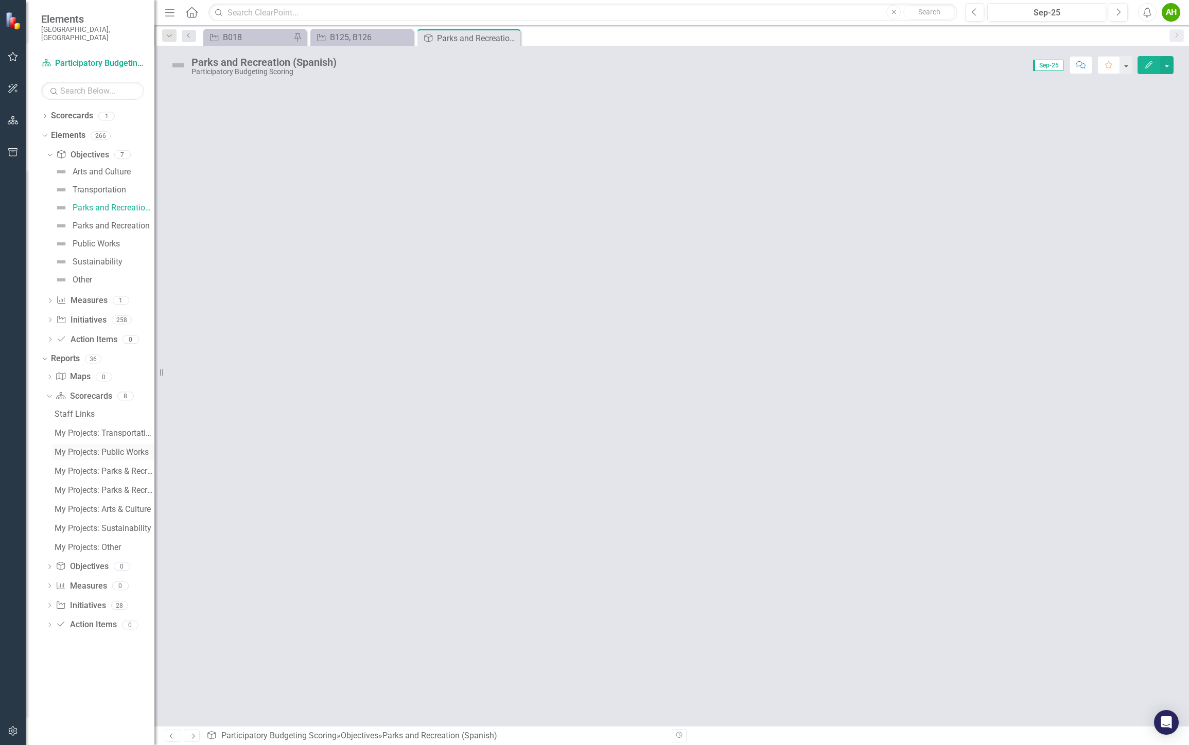
click at [102, 448] on div "My Projects: Public Works" at bounding box center [105, 452] width 100 height 9
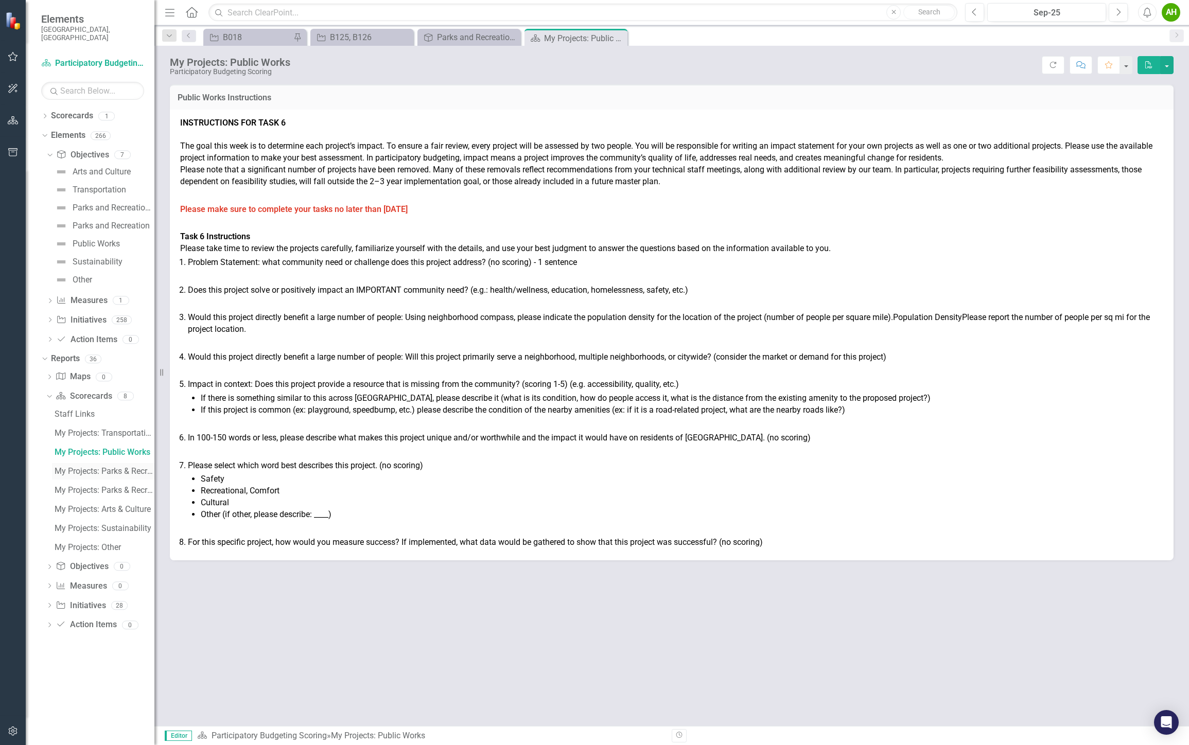
click at [103, 467] on div "My Projects: Parks & Recreation" at bounding box center [105, 471] width 100 height 9
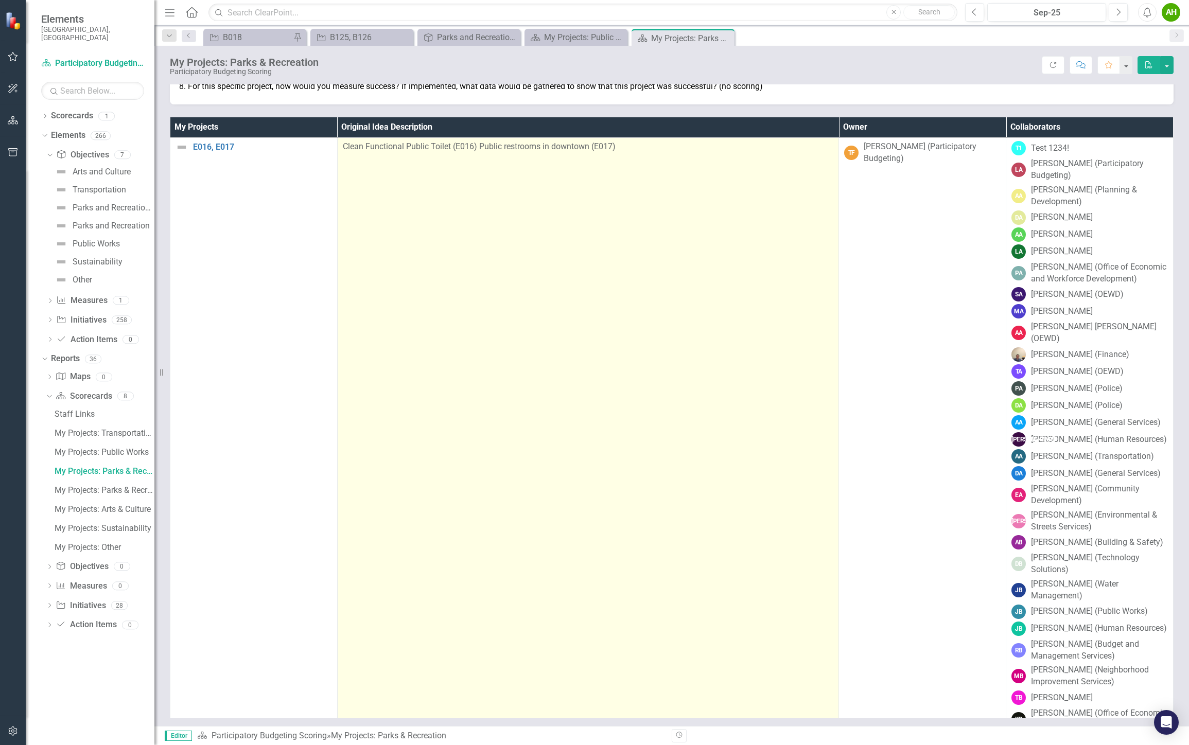
scroll to position [484, 0]
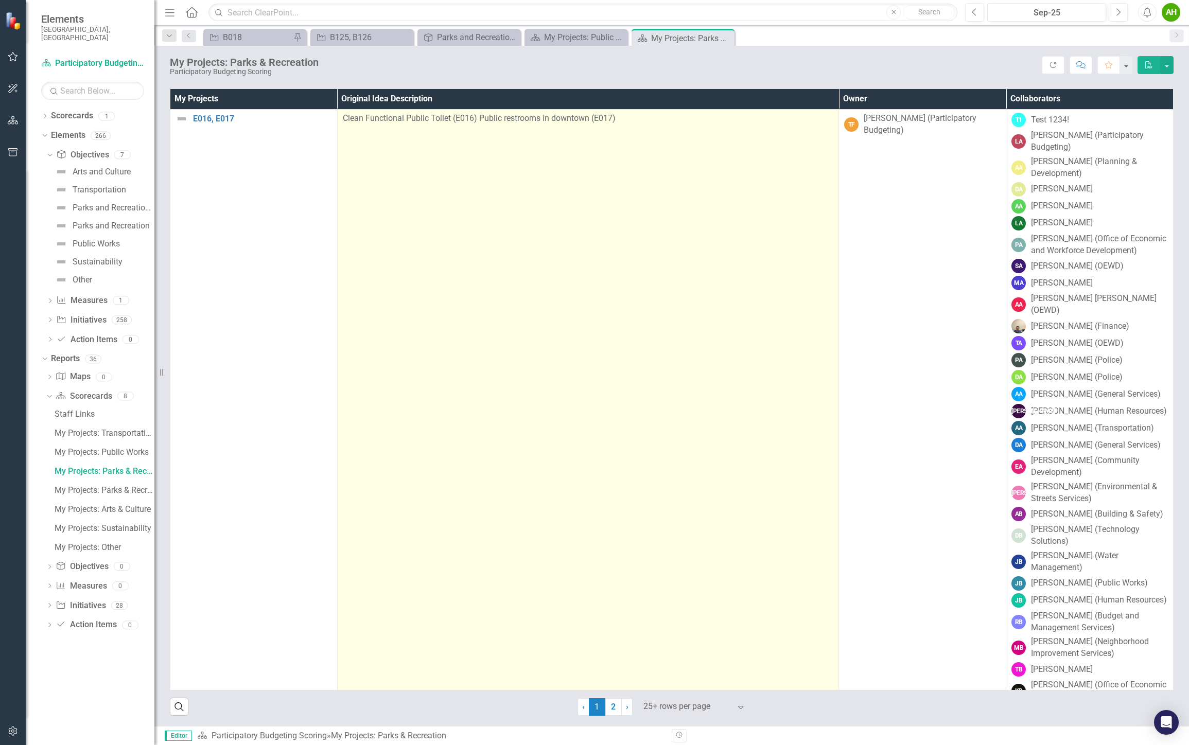
drag, startPoint x: 810, startPoint y: 89, endPoint x: 760, endPoint y: 604, distance: 517.6
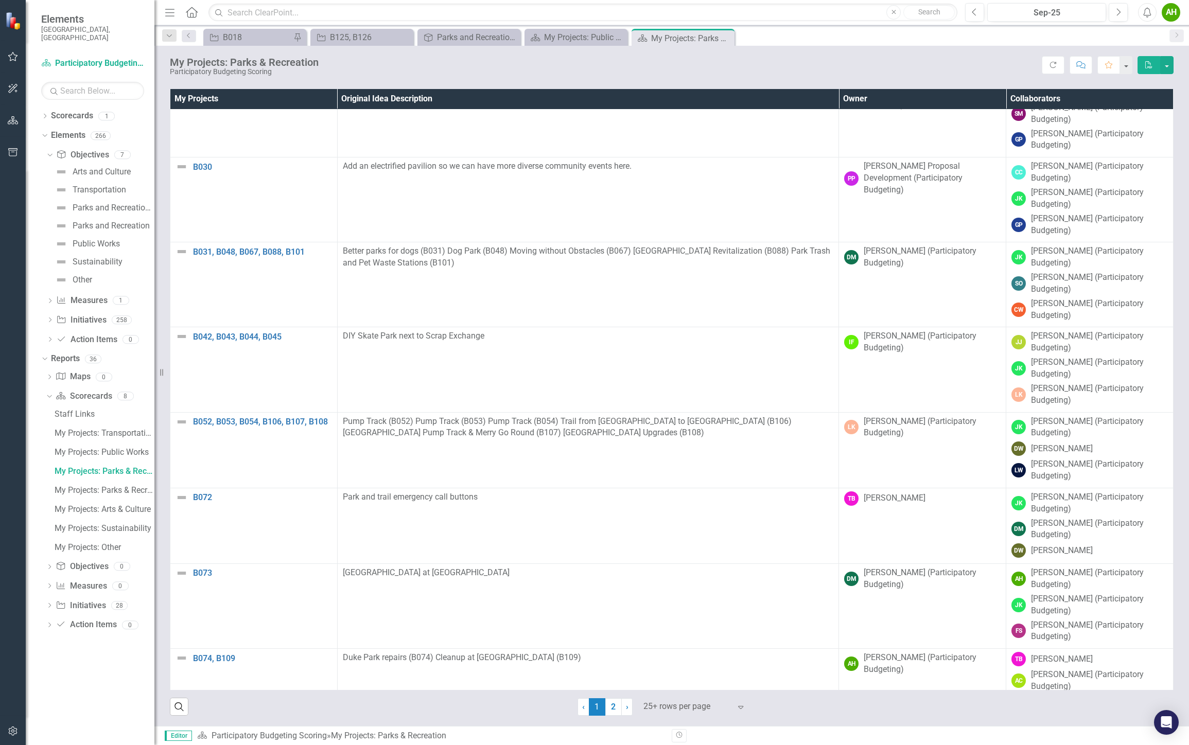
scroll to position [12867, 0]
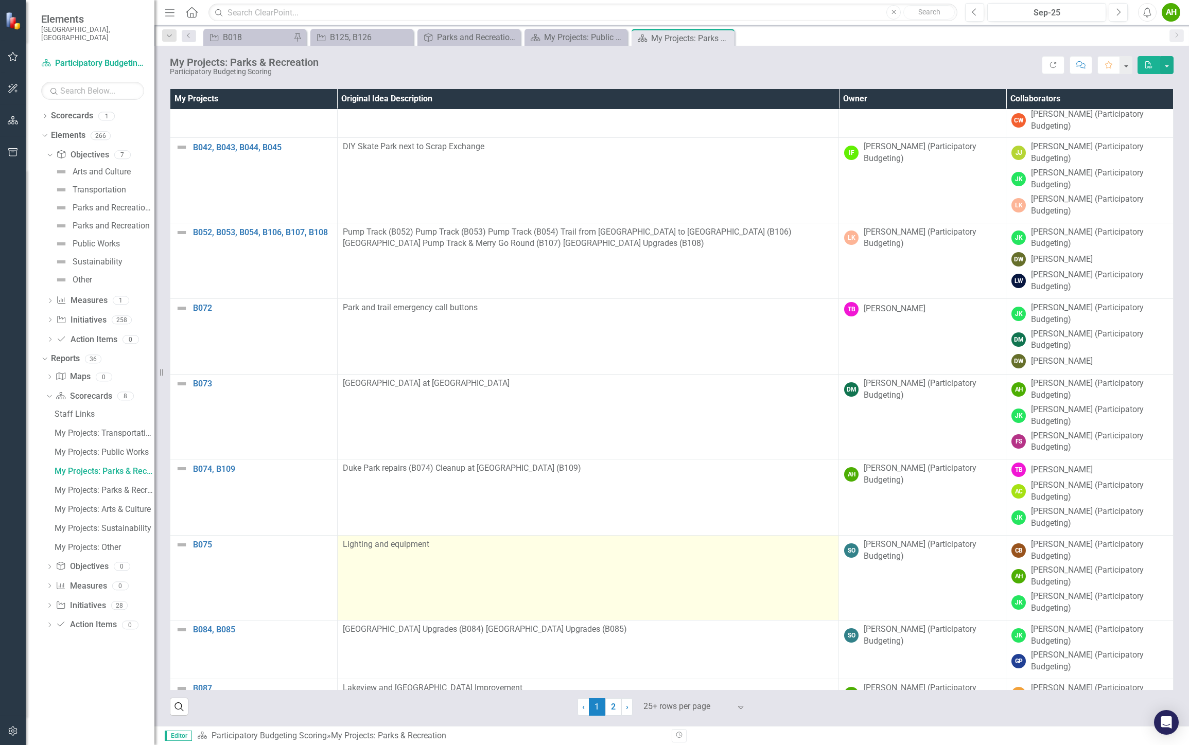
drag, startPoint x: 751, startPoint y: 327, endPoint x: 750, endPoint y: 336, distance: 9.4
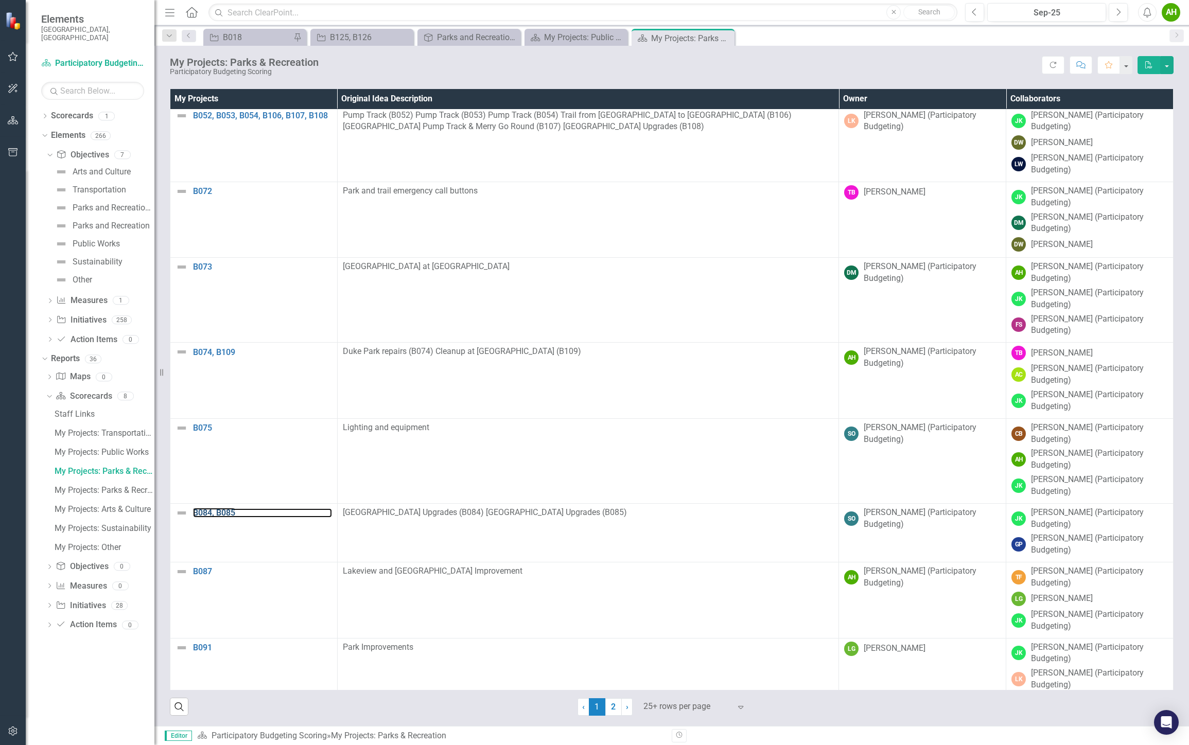
scroll to position [13222, 0]
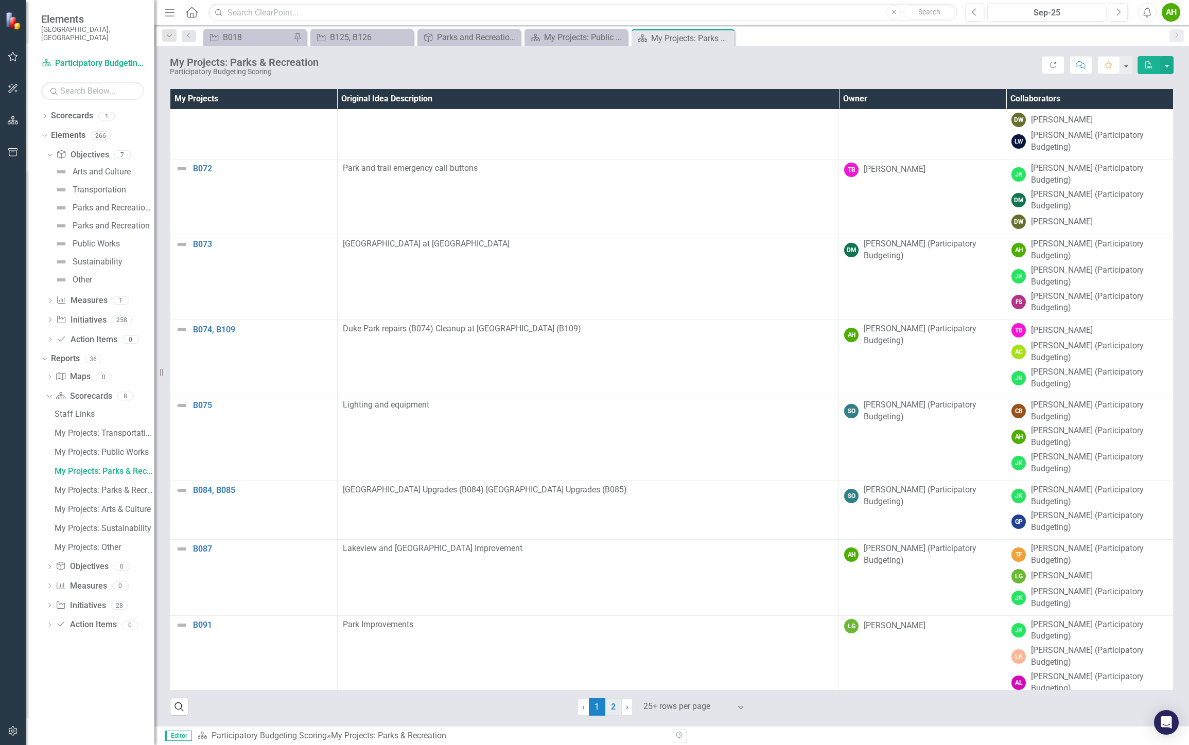
click at [613, 703] on link "2" at bounding box center [613, 706] width 16 height 17
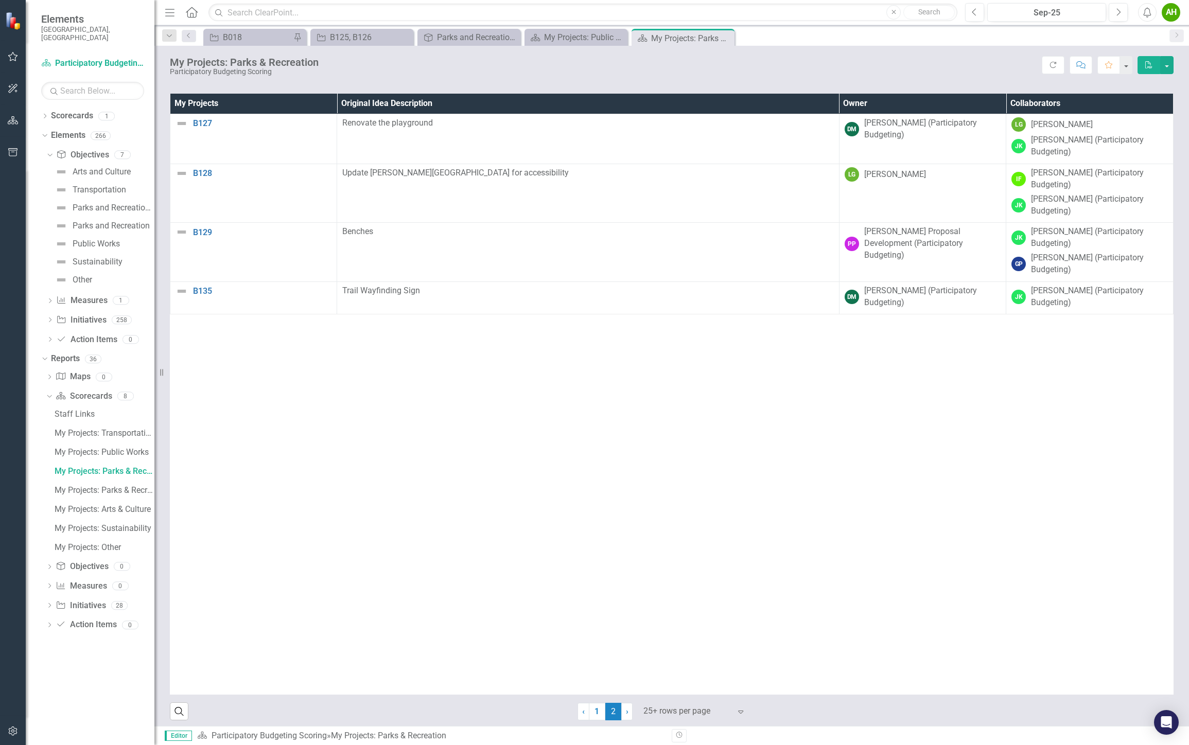
scroll to position [484, 0]
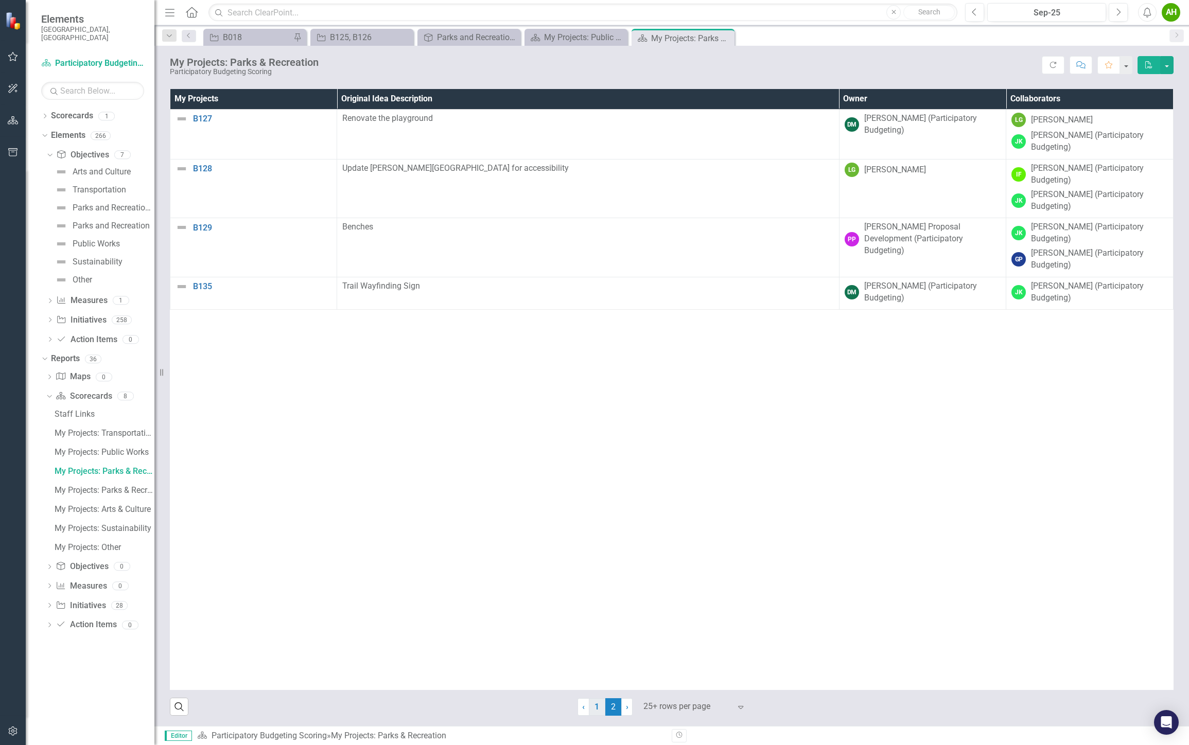
click at [593, 702] on link "1" at bounding box center [597, 706] width 16 height 17
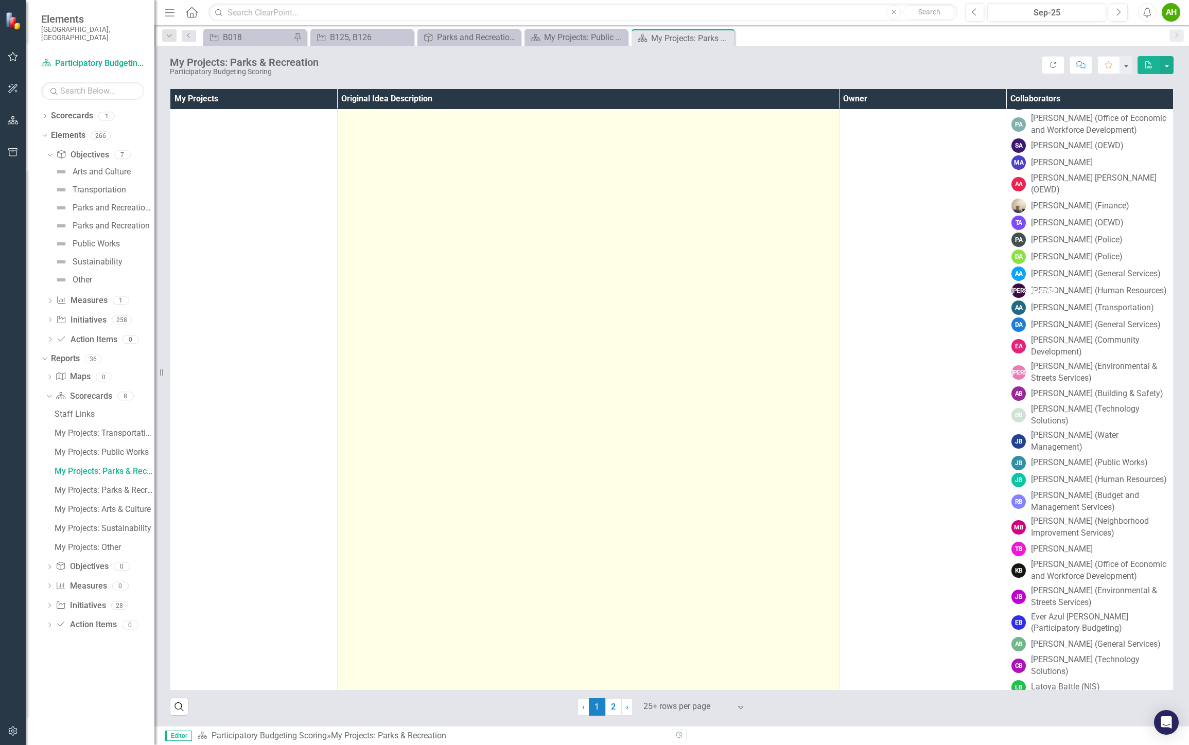
scroll to position [1633, 0]
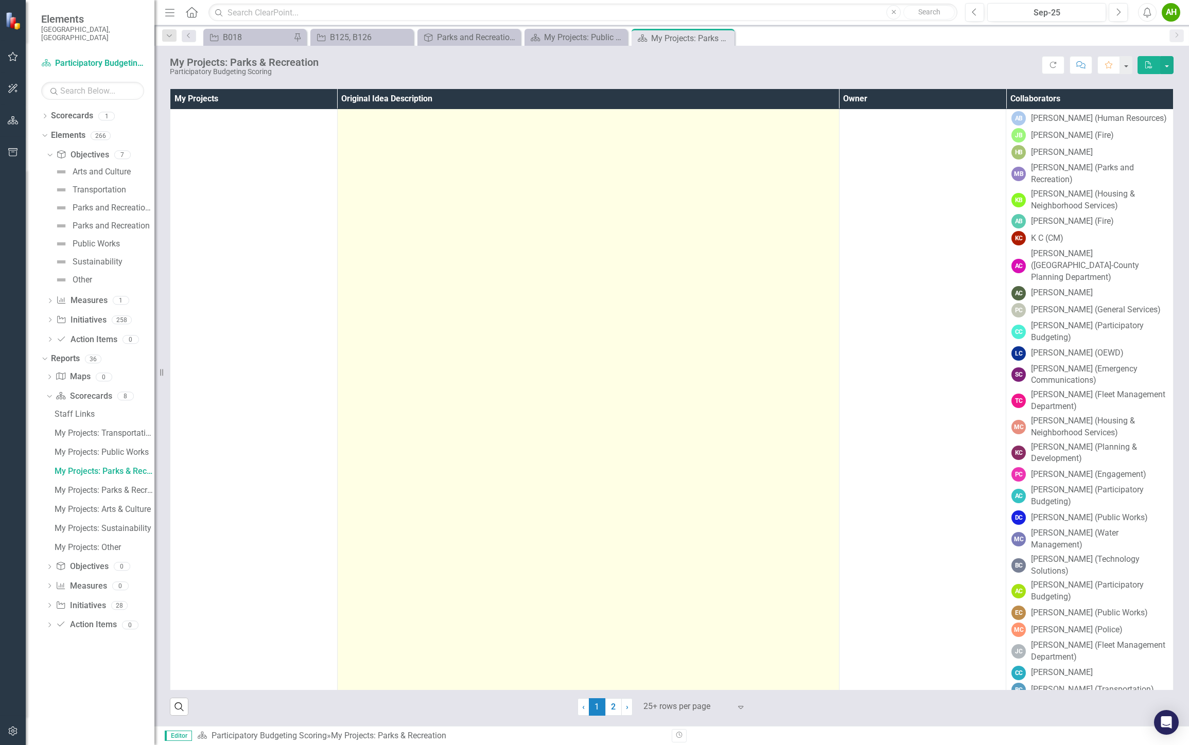
drag, startPoint x: 694, startPoint y: 193, endPoint x: 688, endPoint y: 235, distance: 41.6
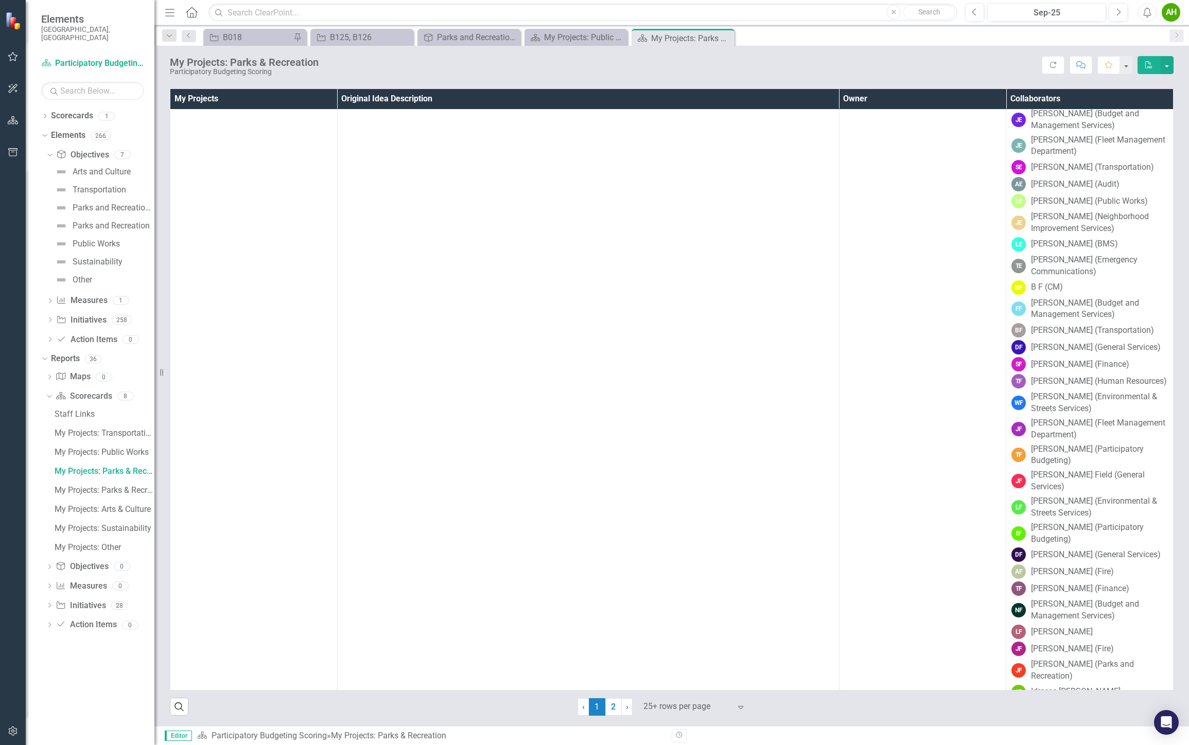
scroll to position [3520, 0]
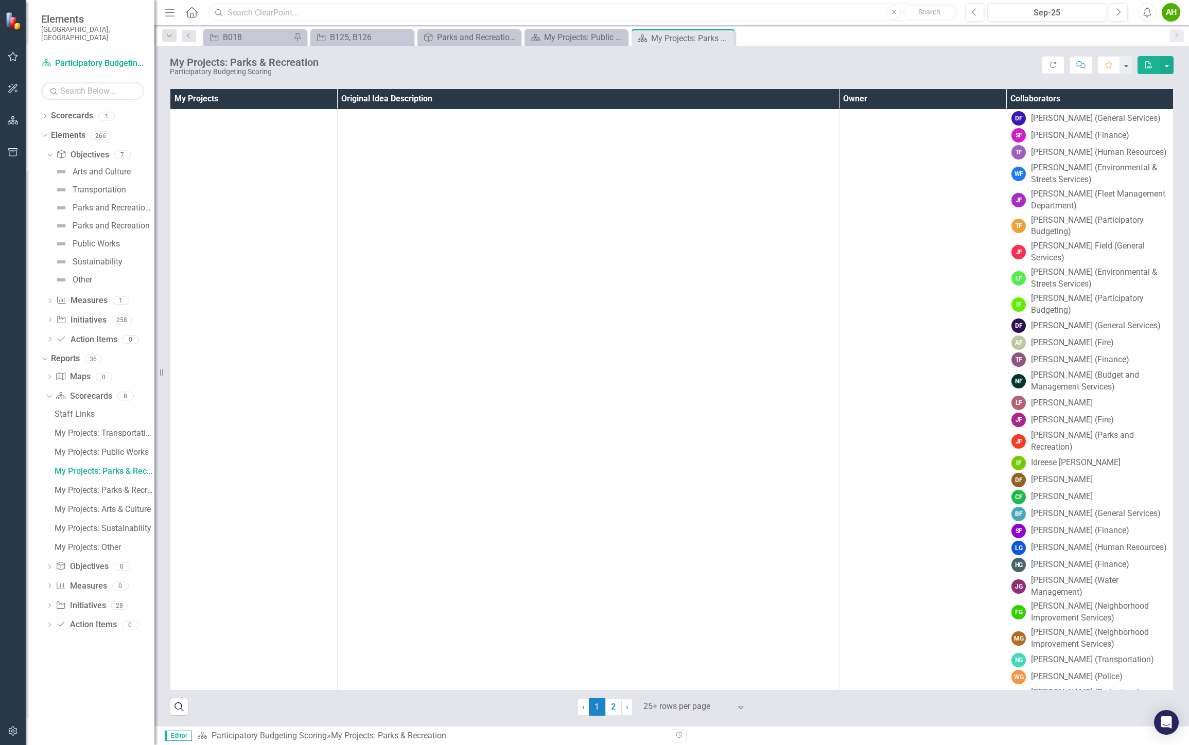
click at [498, 14] on input "text" at bounding box center [582, 13] width 749 height 18
type input "aaron harbaugh"
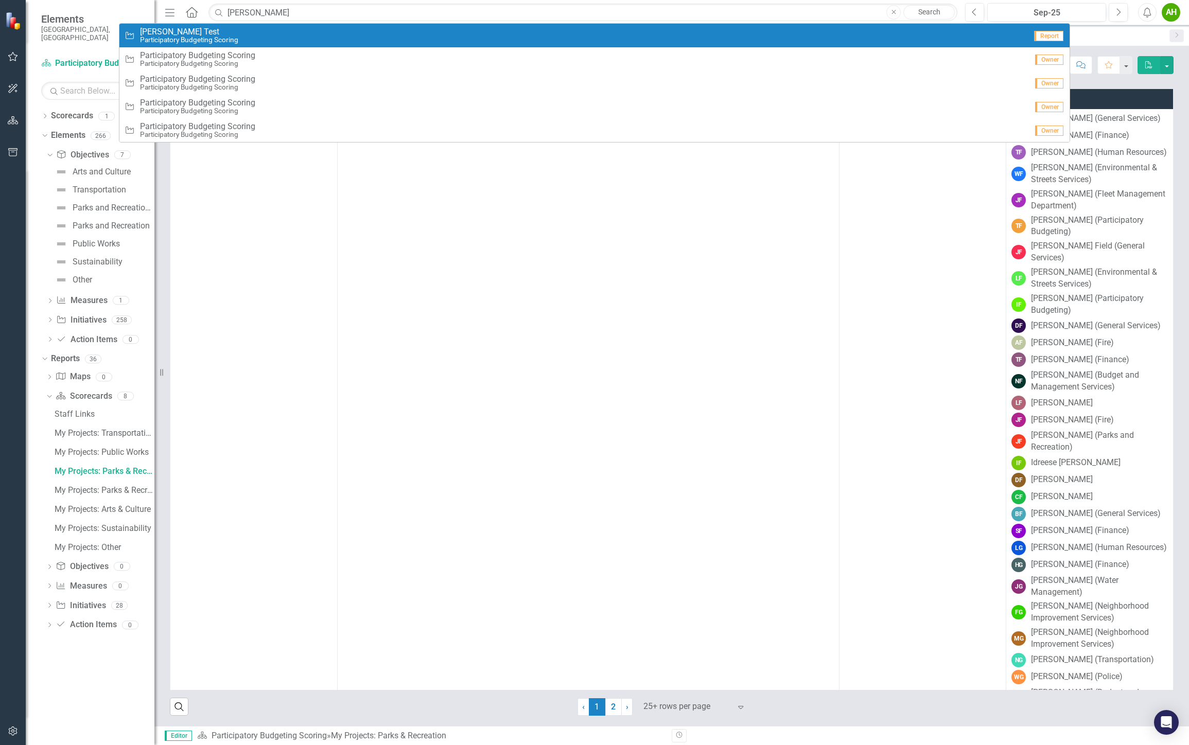
click at [202, 26] on link "Initiative Shari Test Participatory Budgeting Scoring Report" at bounding box center [594, 36] width 950 height 24
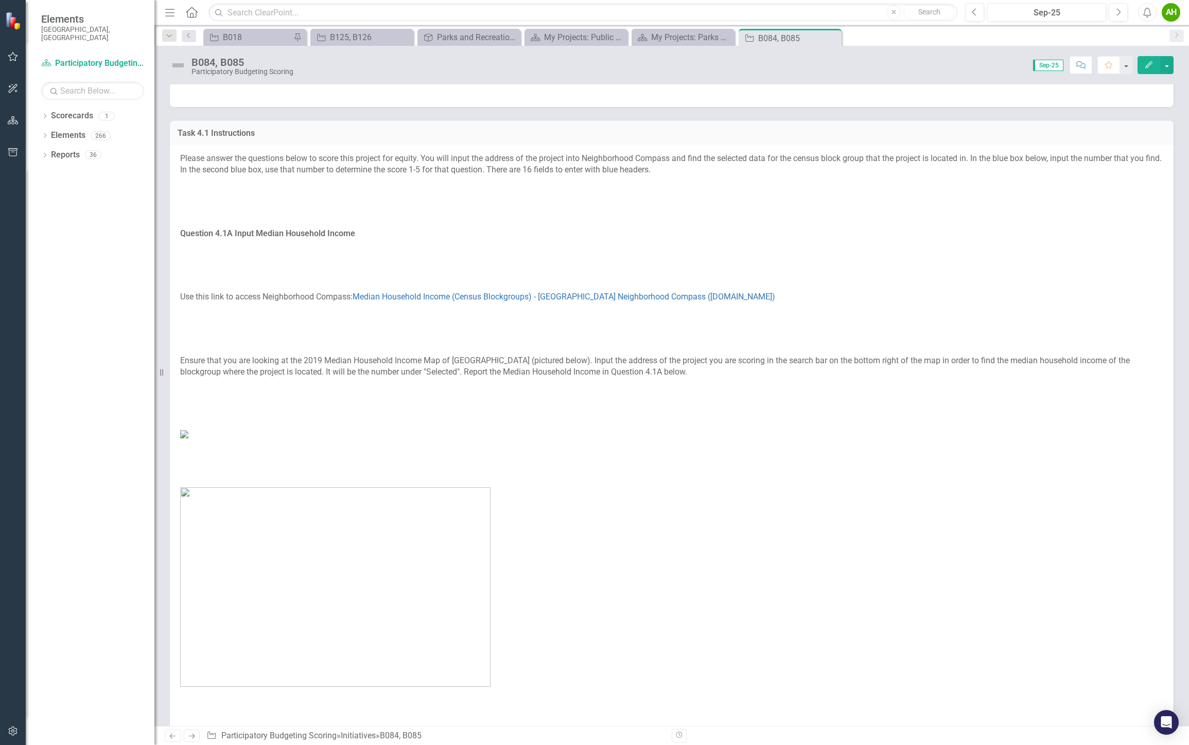
drag, startPoint x: 578, startPoint y: 130, endPoint x: 631, endPoint y: 196, distance: 84.9
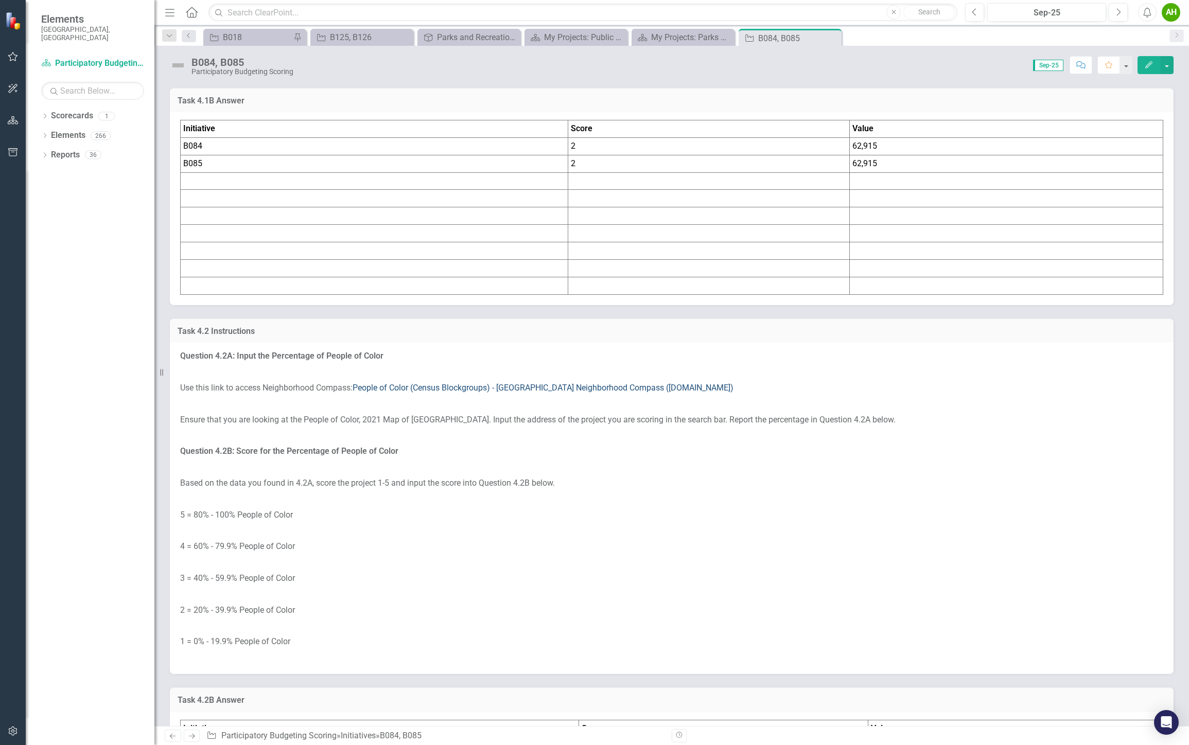
drag, startPoint x: 671, startPoint y: 243, endPoint x: 668, endPoint y: 318, distance: 75.2
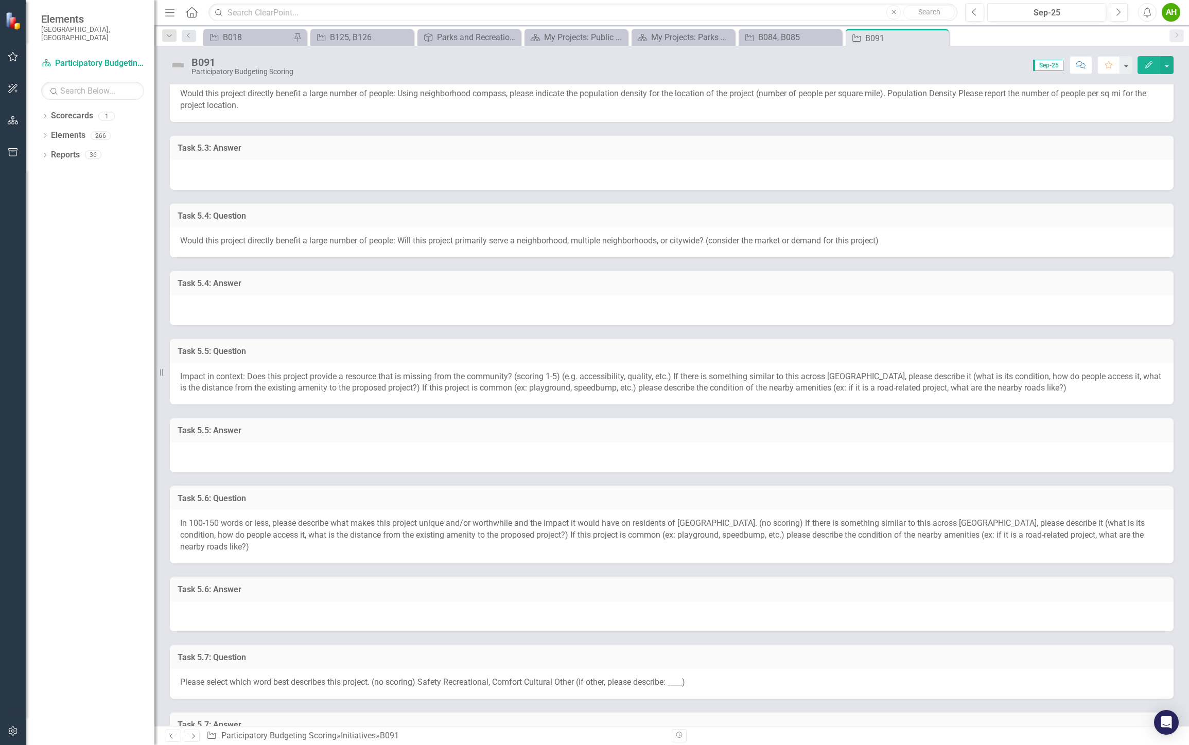
scroll to position [972, 0]
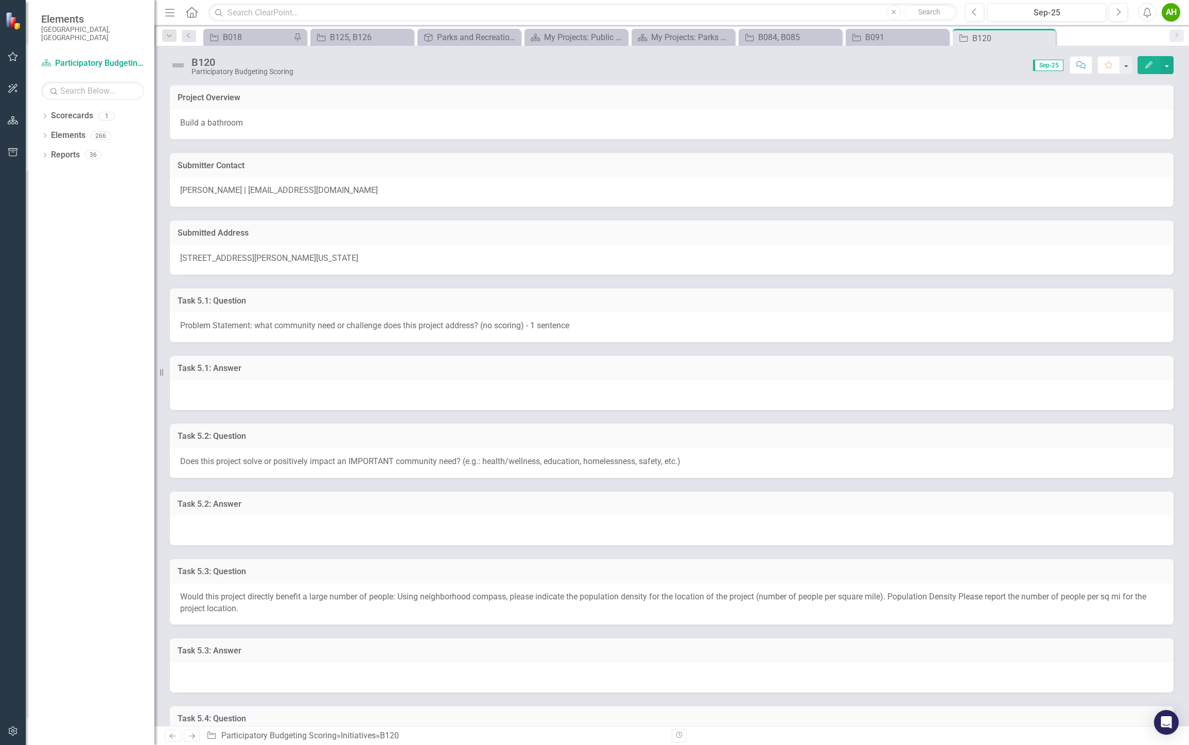
scroll to position [457, 0]
